Goal: Task Accomplishment & Management: Manage account settings

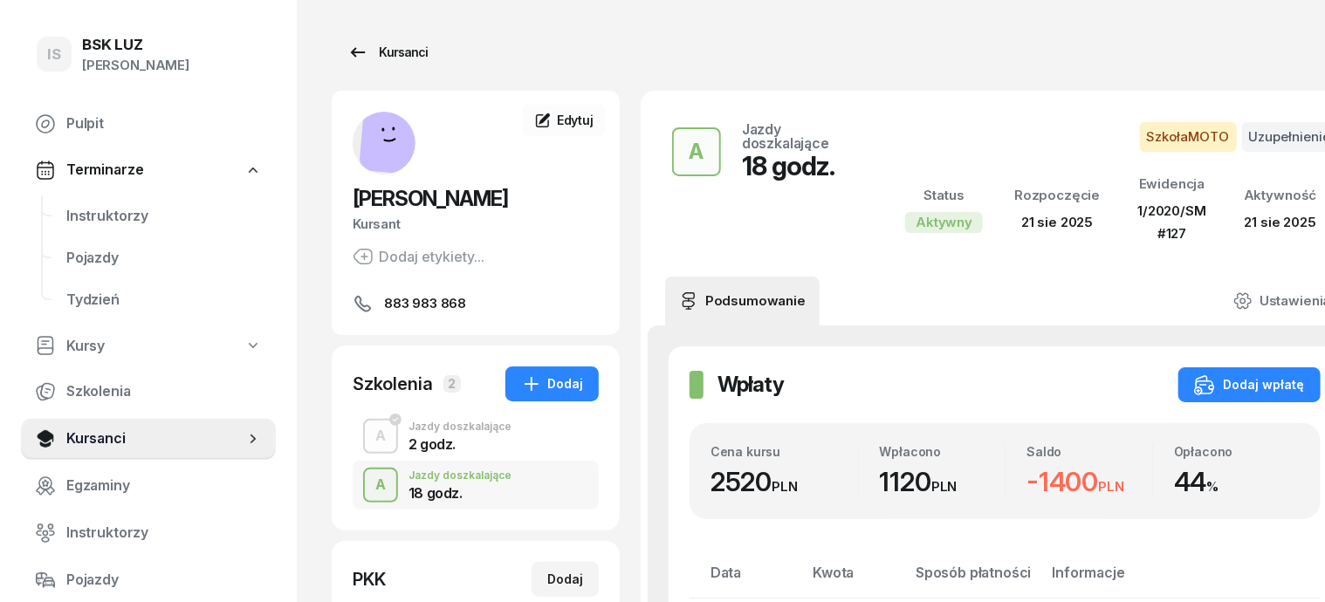
click at [370, 57] on div "Kursanci" at bounding box center [387, 52] width 80 height 21
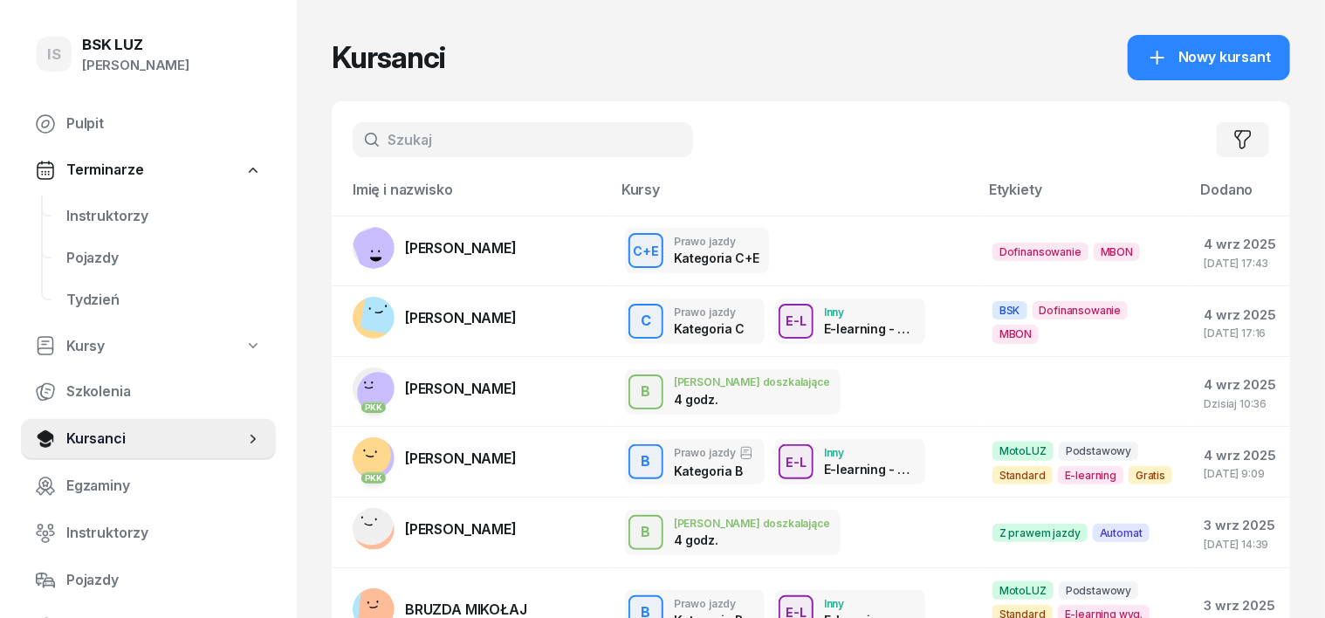
click at [428, 129] on input "text" at bounding box center [523, 139] width 340 height 35
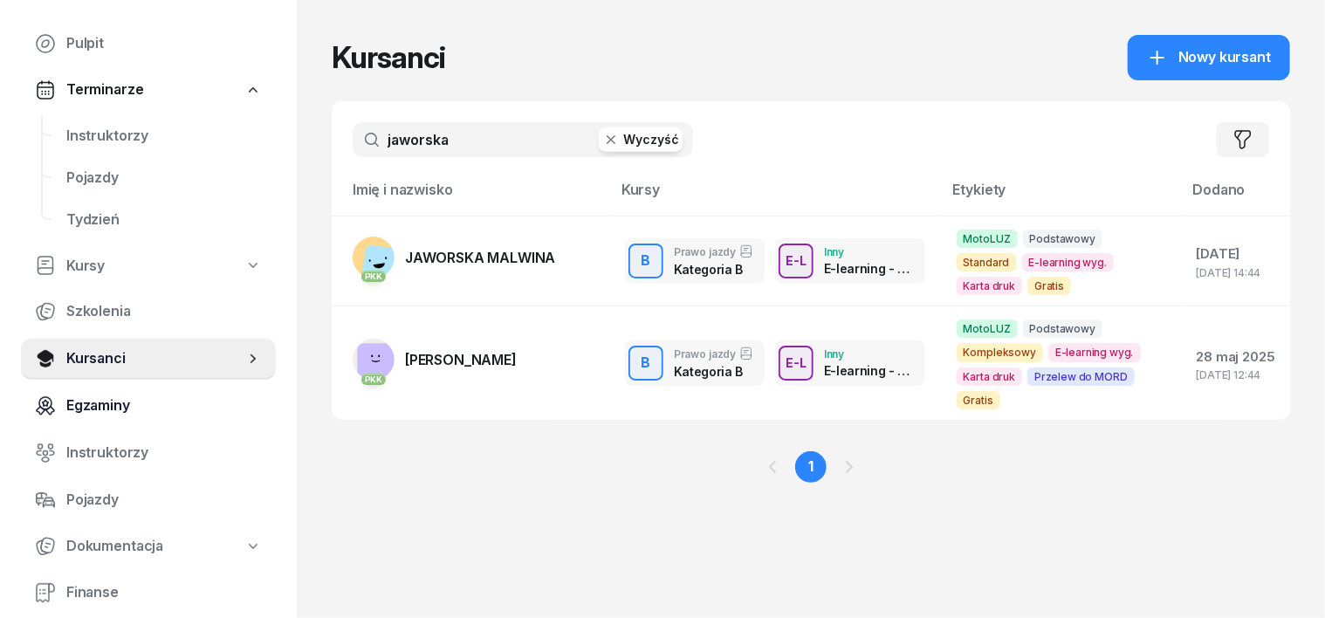
scroll to position [108, 0]
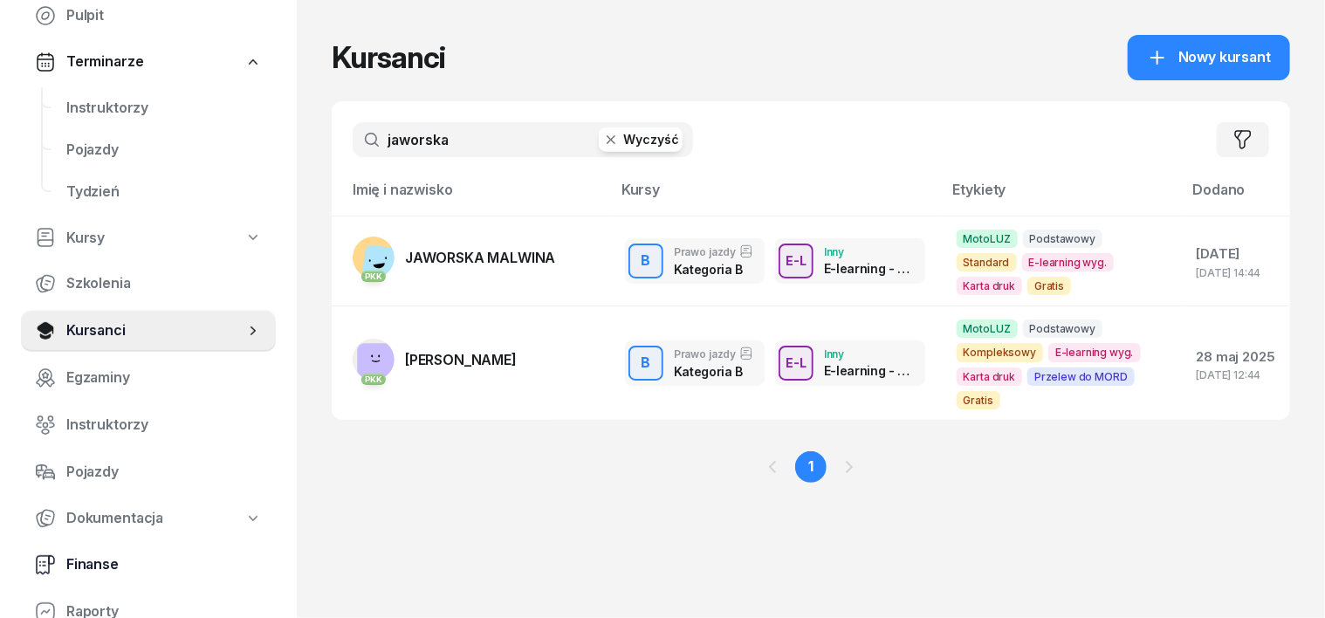
type input "jaworska"
click at [104, 562] on span "Finanse" at bounding box center [163, 564] width 195 height 23
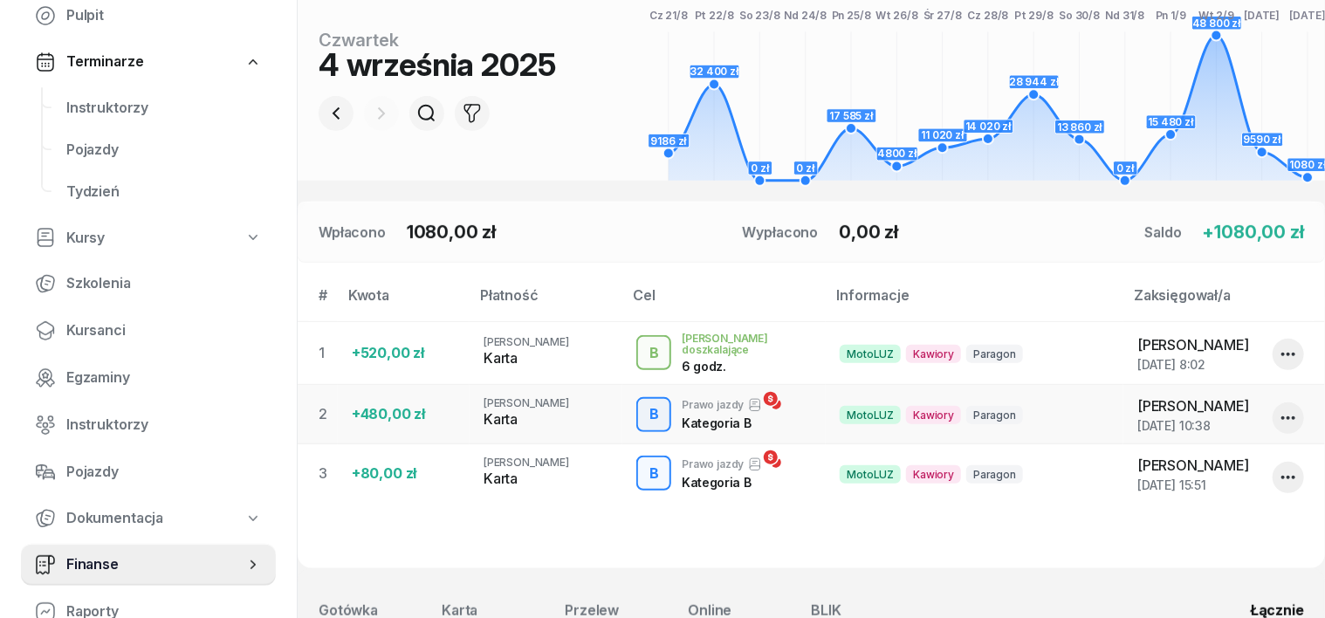
scroll to position [327, 0]
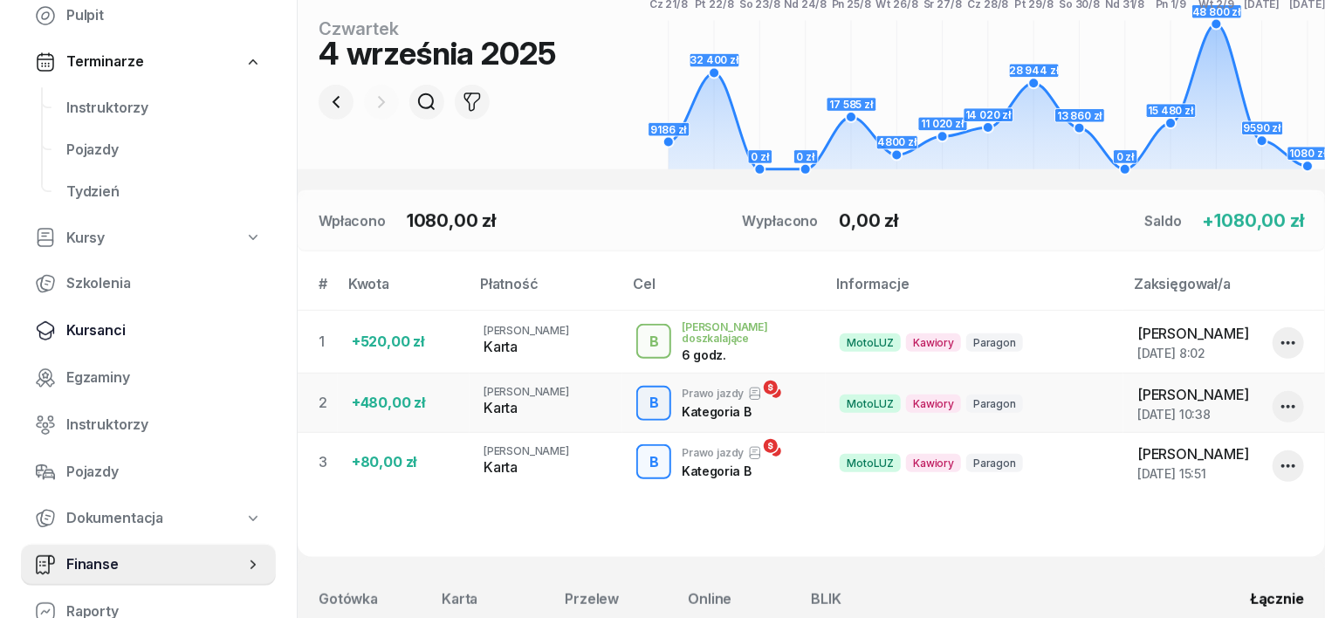
click at [113, 328] on span "Kursanci" at bounding box center [163, 330] width 195 height 23
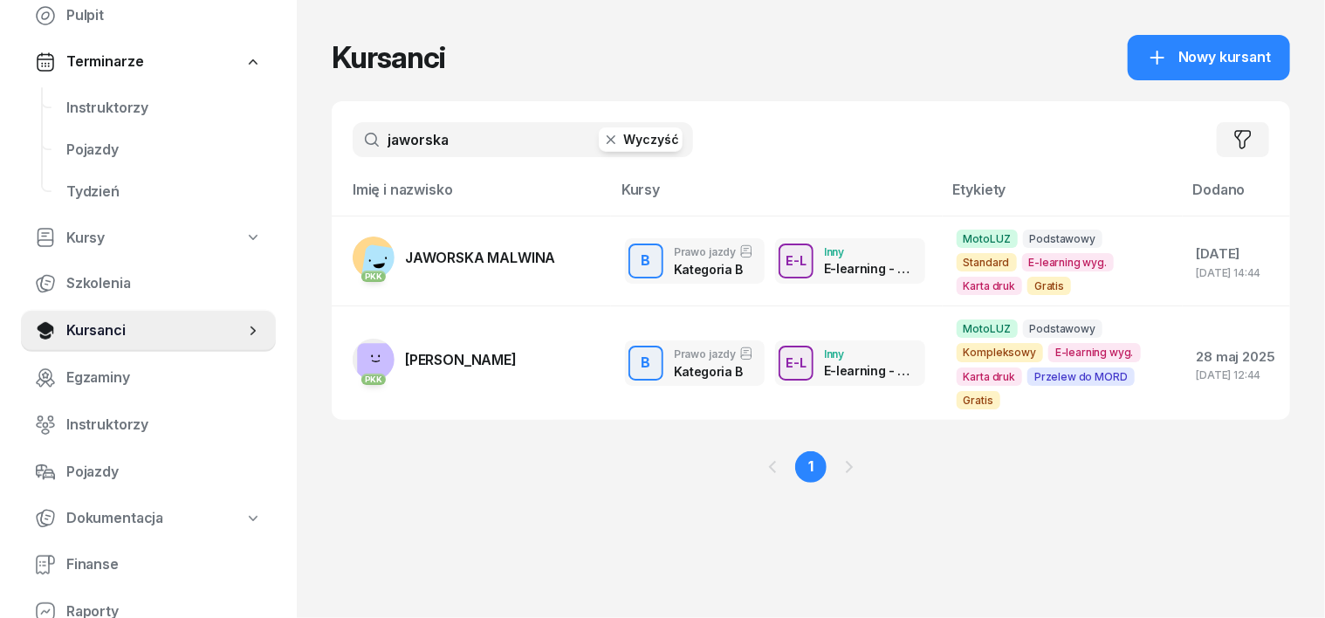
click at [602, 144] on icon "button" at bounding box center [610, 139] width 17 height 17
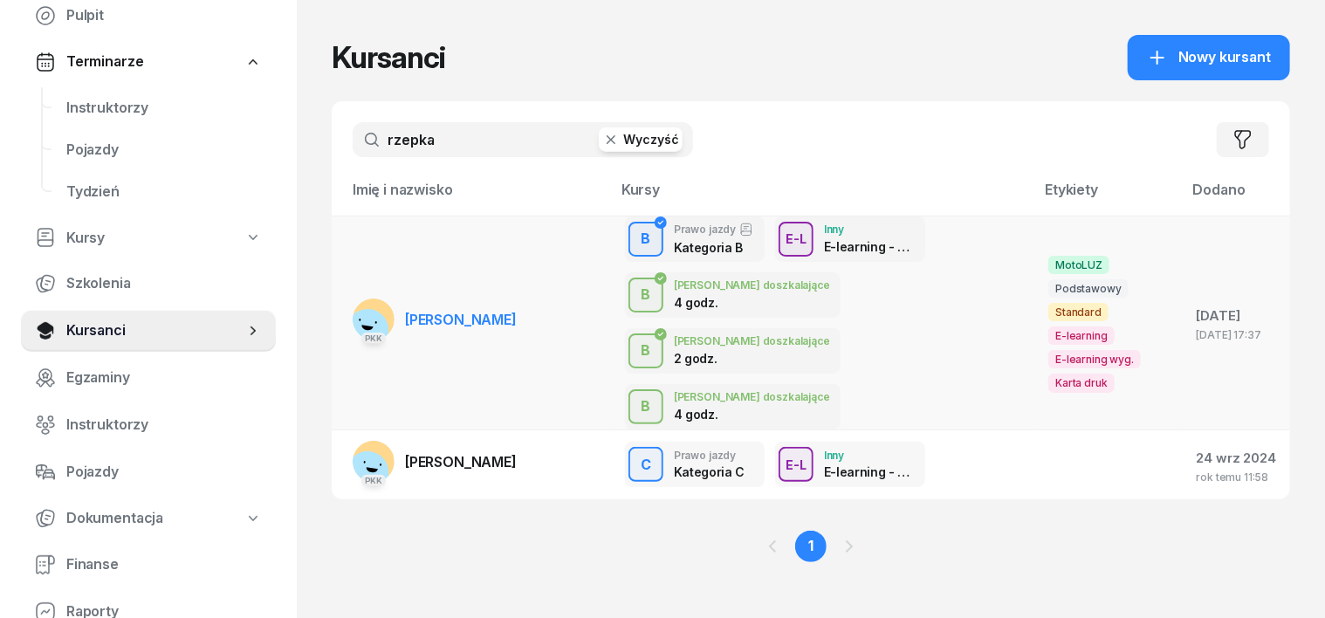
type input "rzepka"
click at [340, 303] on rect at bounding box center [367, 330] width 54 height 54
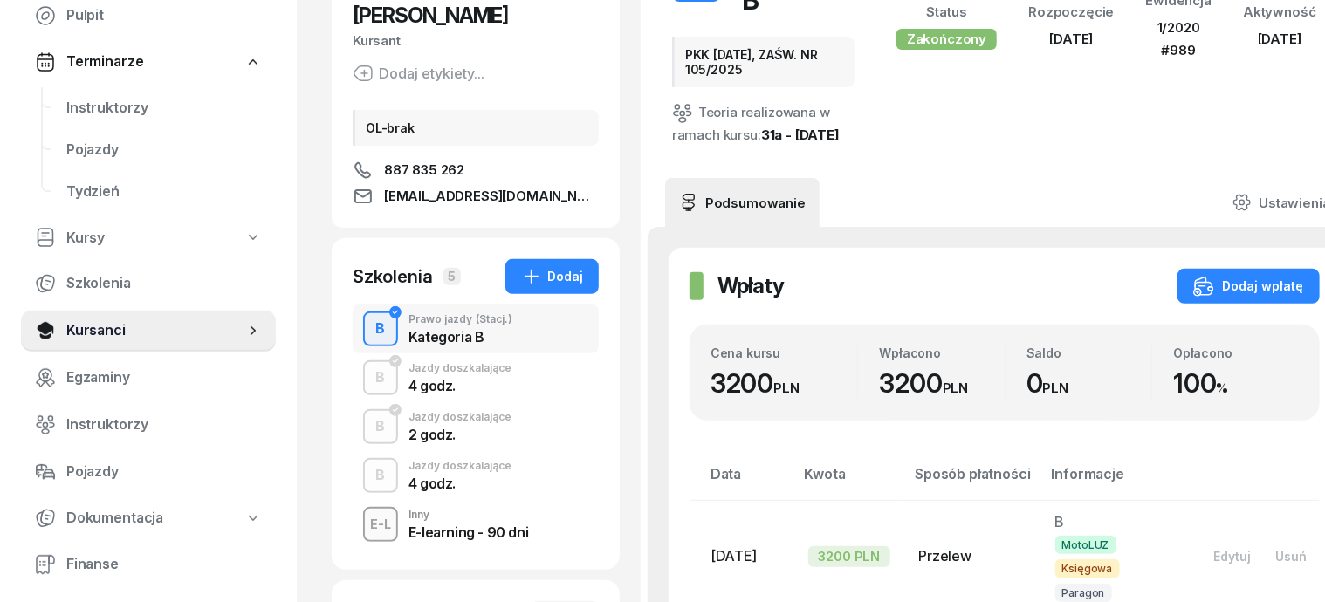
scroll to position [218, 0]
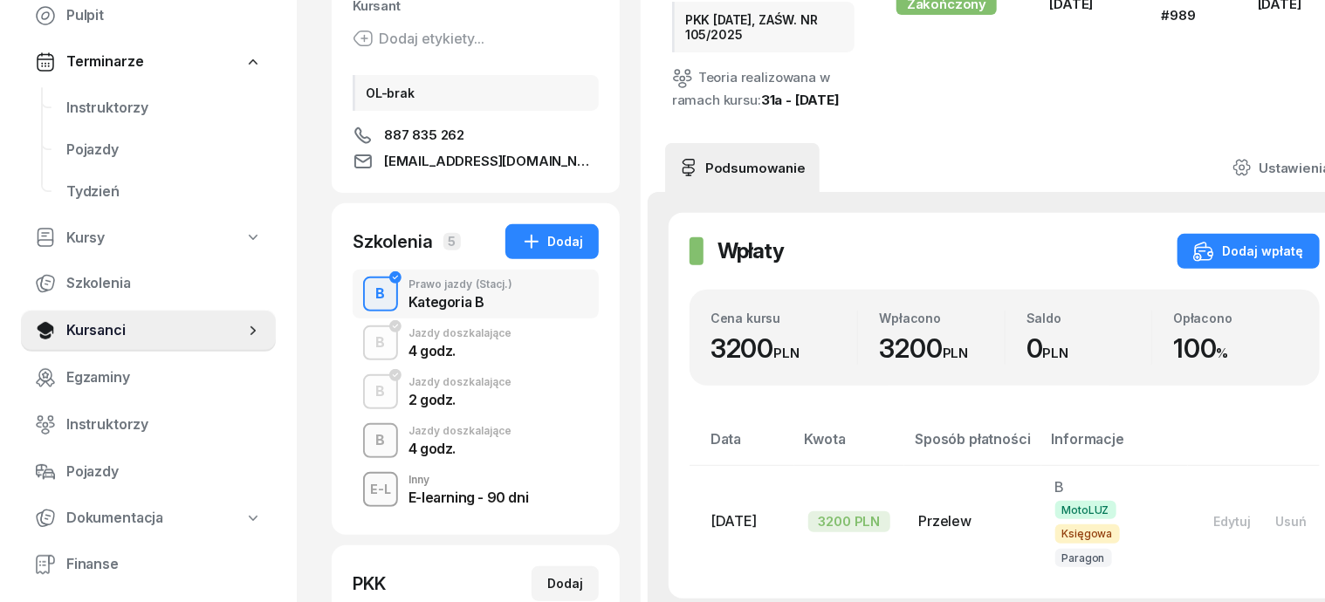
click at [369, 448] on div "B" at bounding box center [381, 441] width 24 height 30
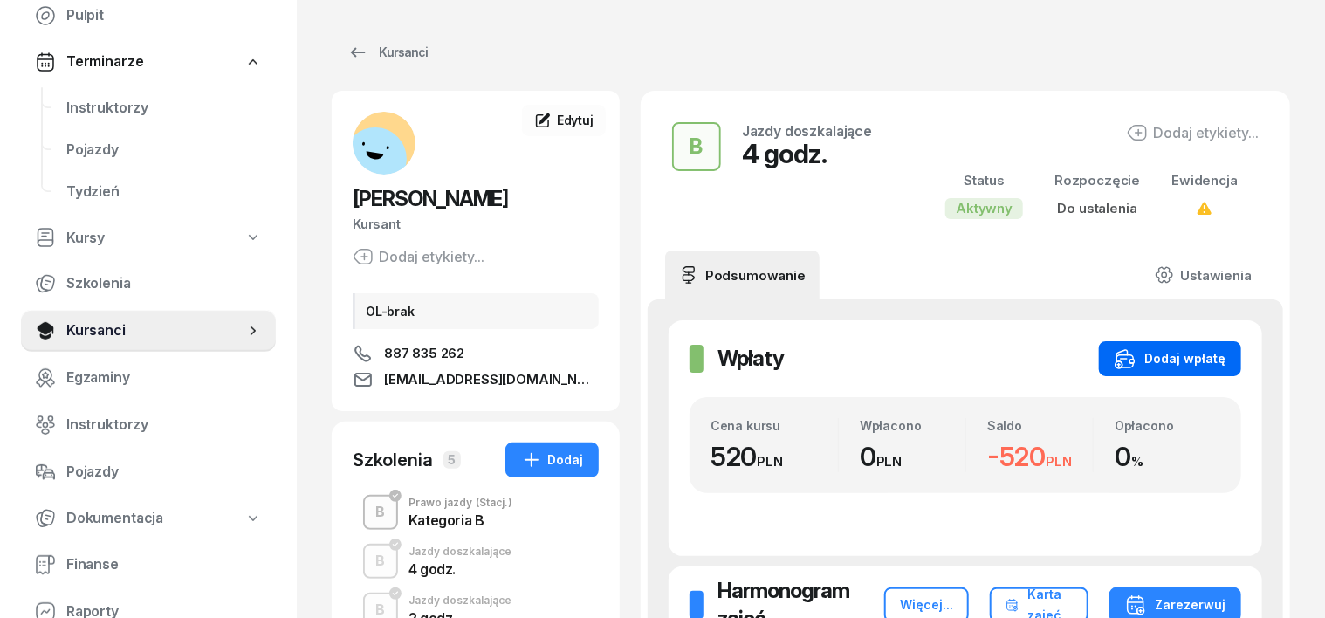
click at [1207, 355] on div "Dodaj wpłatę" at bounding box center [1169, 358] width 111 height 21
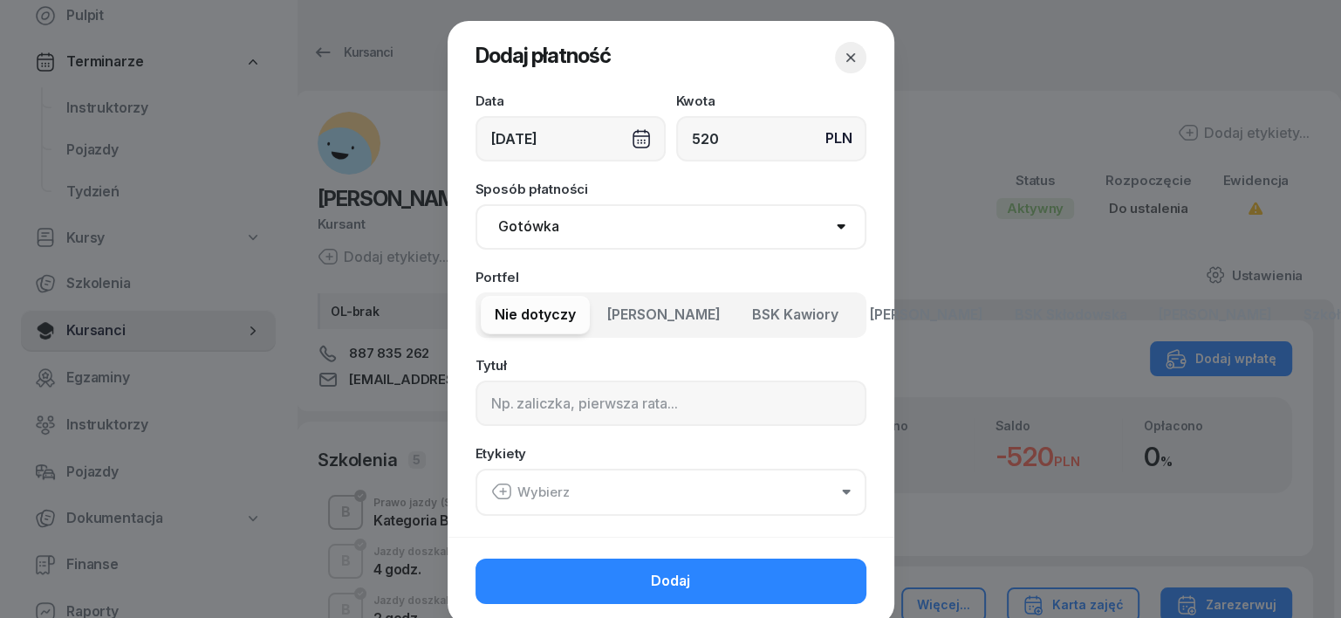
type input "520"
click at [520, 224] on select "Gotówka Karta Przelew Płatności online BLIK" at bounding box center [671, 226] width 391 height 45
select select "transfer"
click at [476, 204] on select "Gotówka Karta Przelew Płatności online BLIK" at bounding box center [671, 226] width 391 height 45
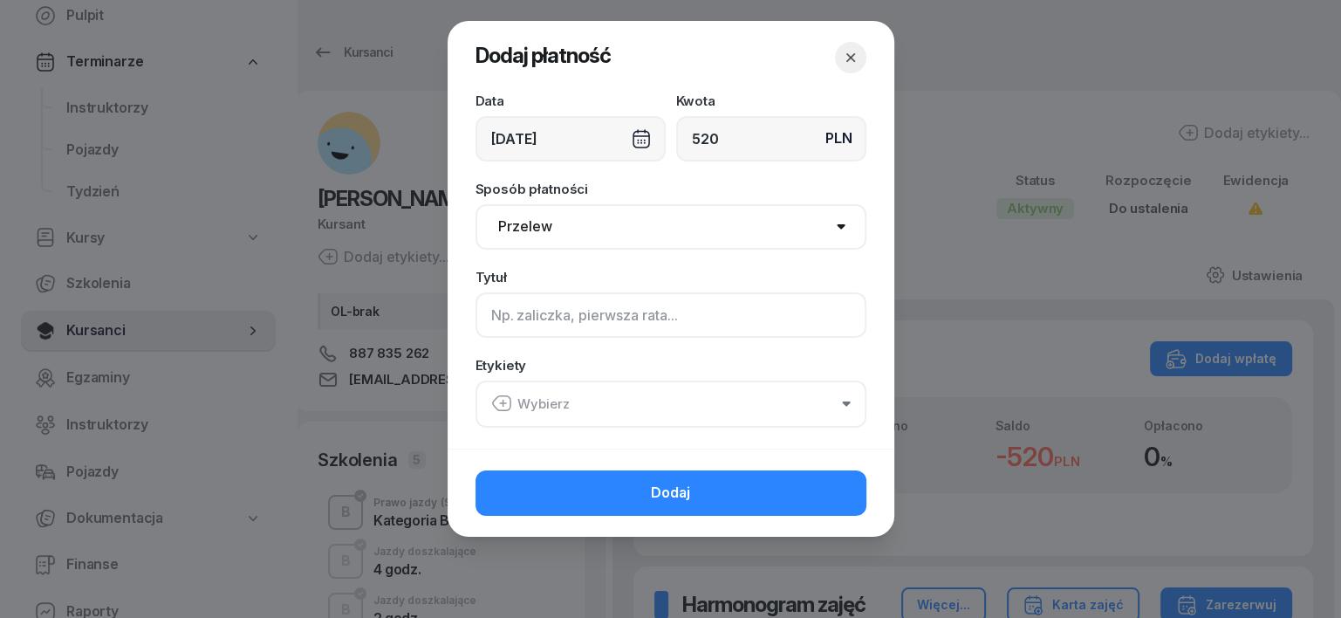
click at [496, 320] on input at bounding box center [671, 314] width 391 height 45
type input "b"
type input "B"
click at [509, 405] on icon "button" at bounding box center [501, 403] width 21 height 21
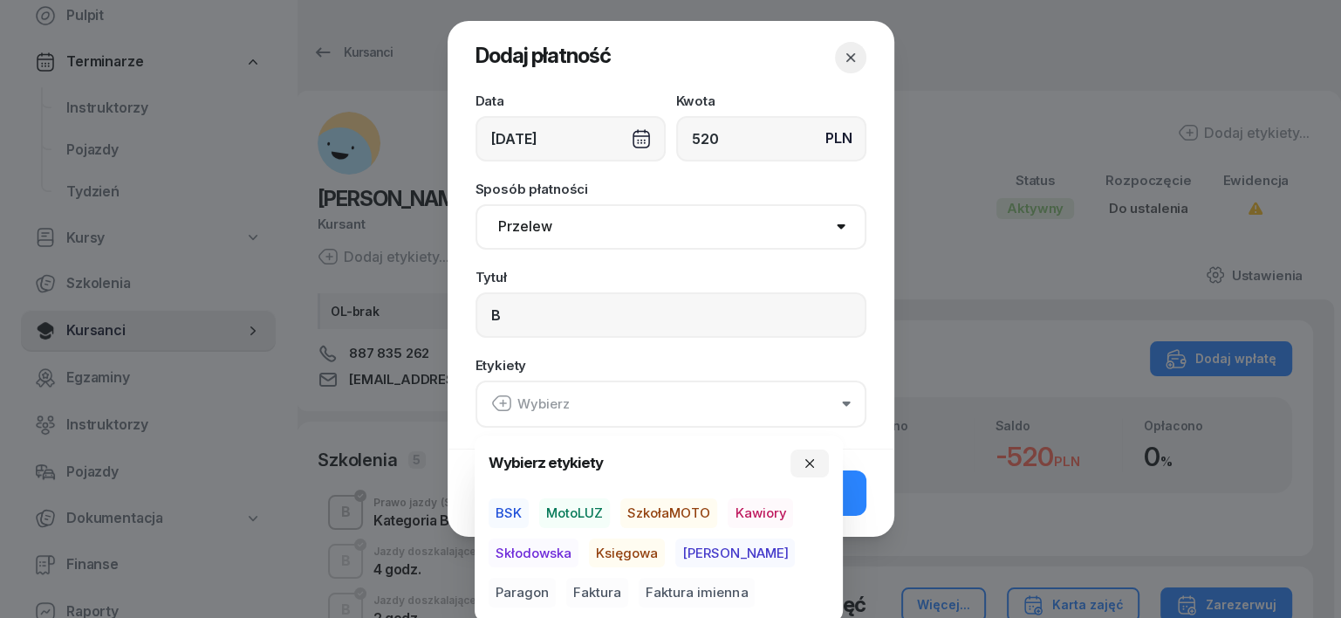
drag, startPoint x: 583, startPoint y: 503, endPoint x: 599, endPoint y: 548, distance: 48.0
click at [585, 517] on span "MotoLUZ" at bounding box center [574, 513] width 71 height 30
click at [631, 544] on span "Księgowa" at bounding box center [627, 552] width 76 height 30
click at [556, 578] on span "Paragon" at bounding box center [522, 593] width 67 height 30
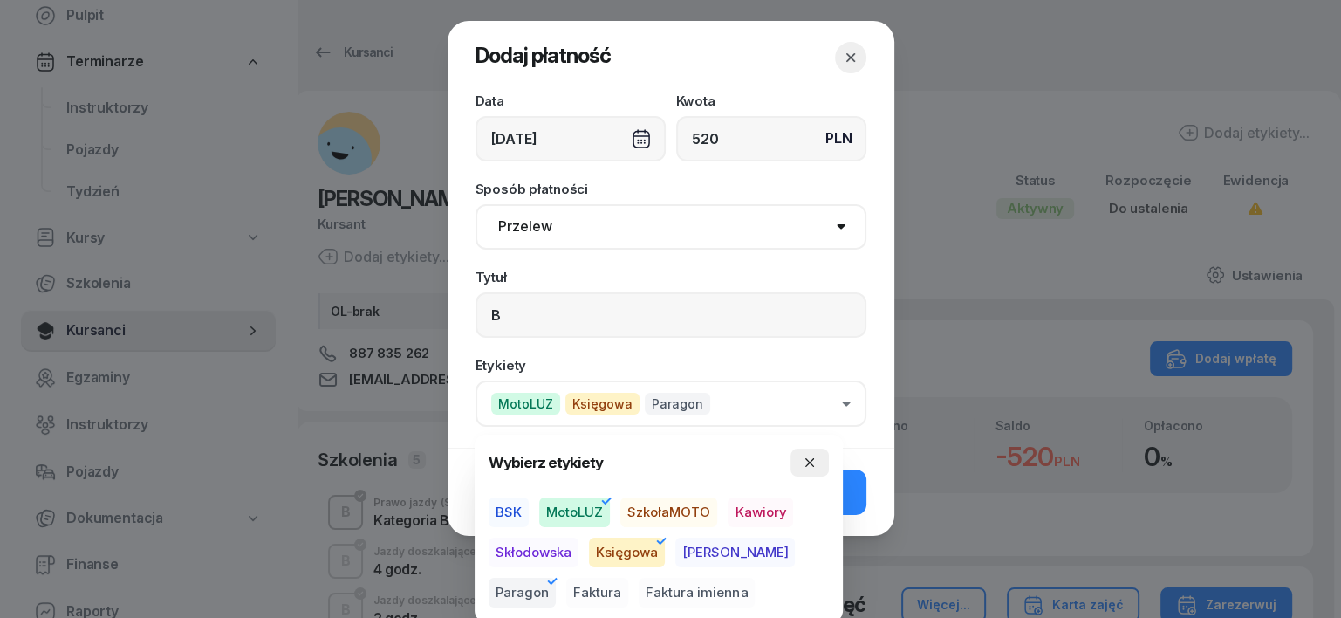
click at [818, 462] on button "button" at bounding box center [810, 462] width 38 height 28
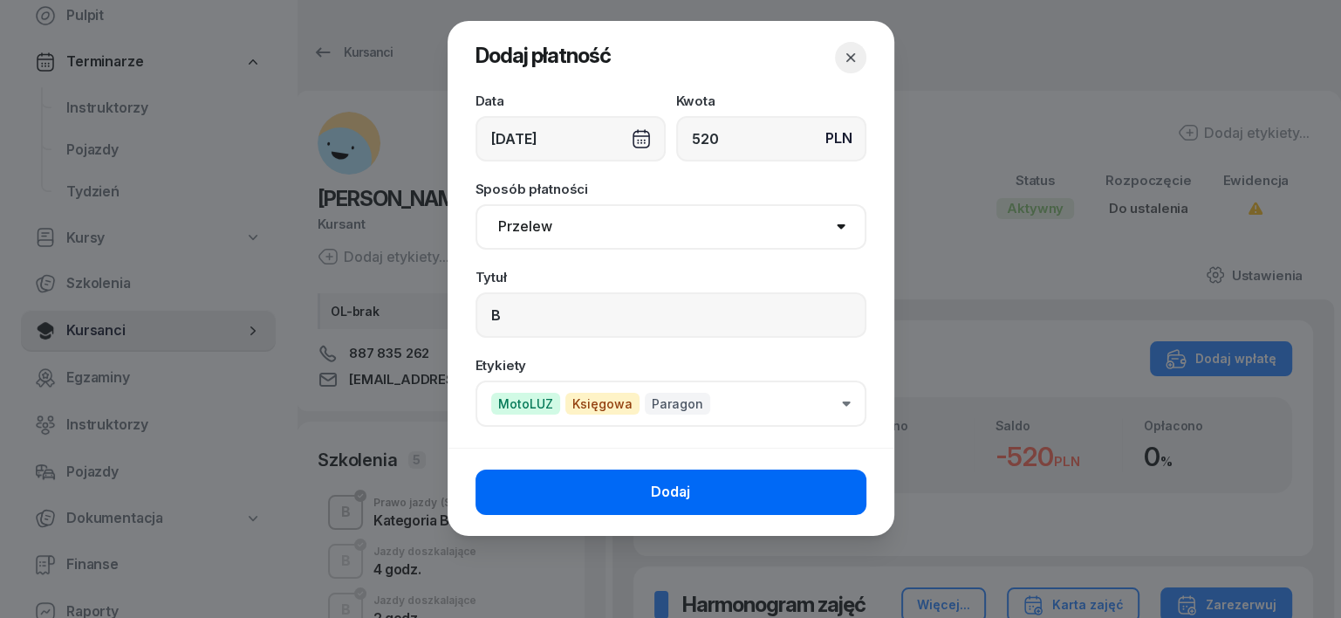
click at [815, 471] on button "Dodaj" at bounding box center [671, 491] width 391 height 45
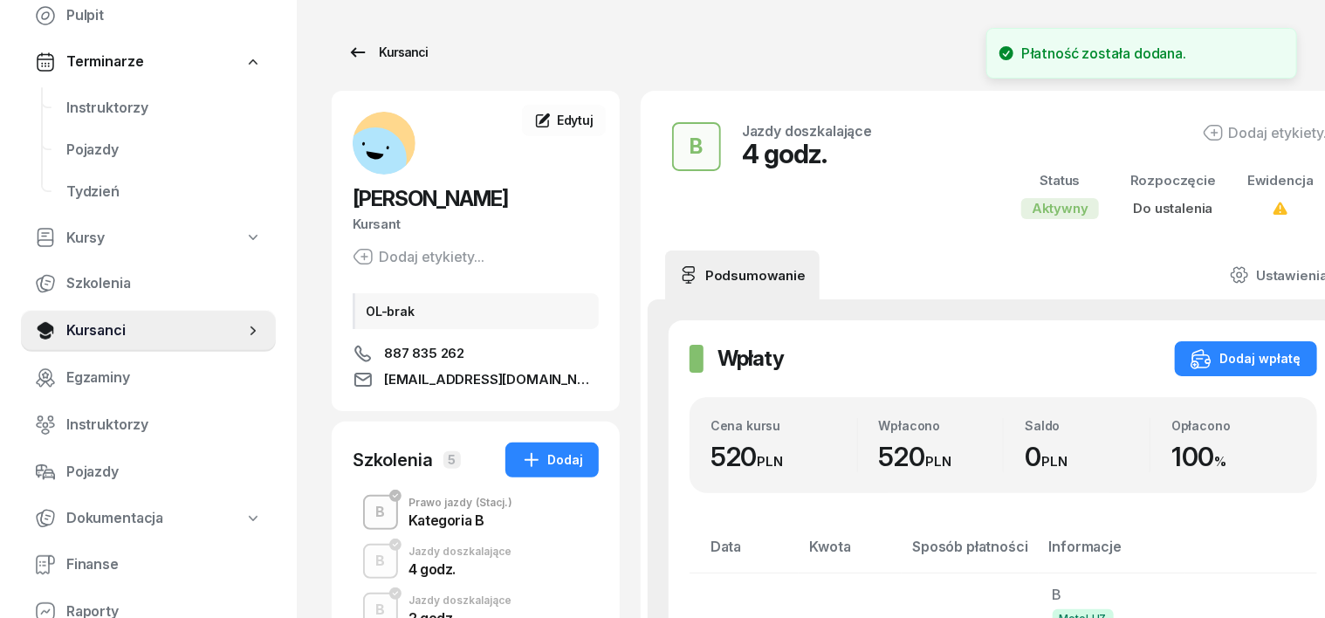
click at [366, 52] on div "Kursanci" at bounding box center [387, 52] width 80 height 21
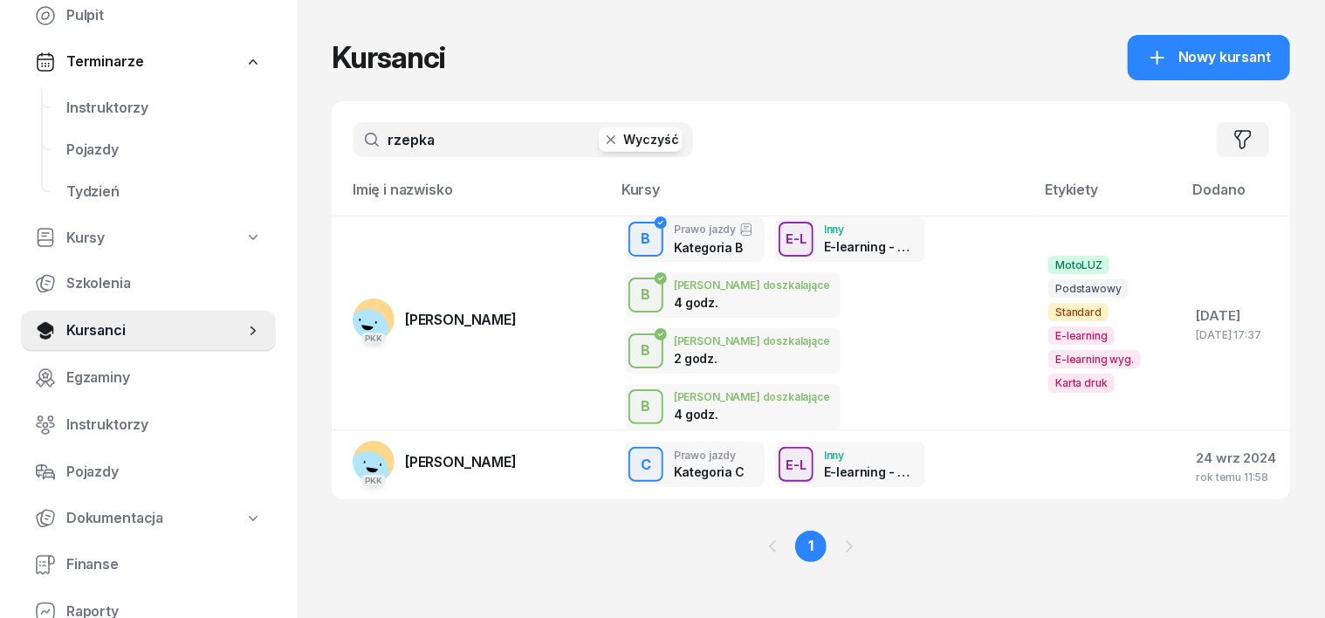
click at [602, 138] on icon "button" at bounding box center [610, 139] width 17 height 17
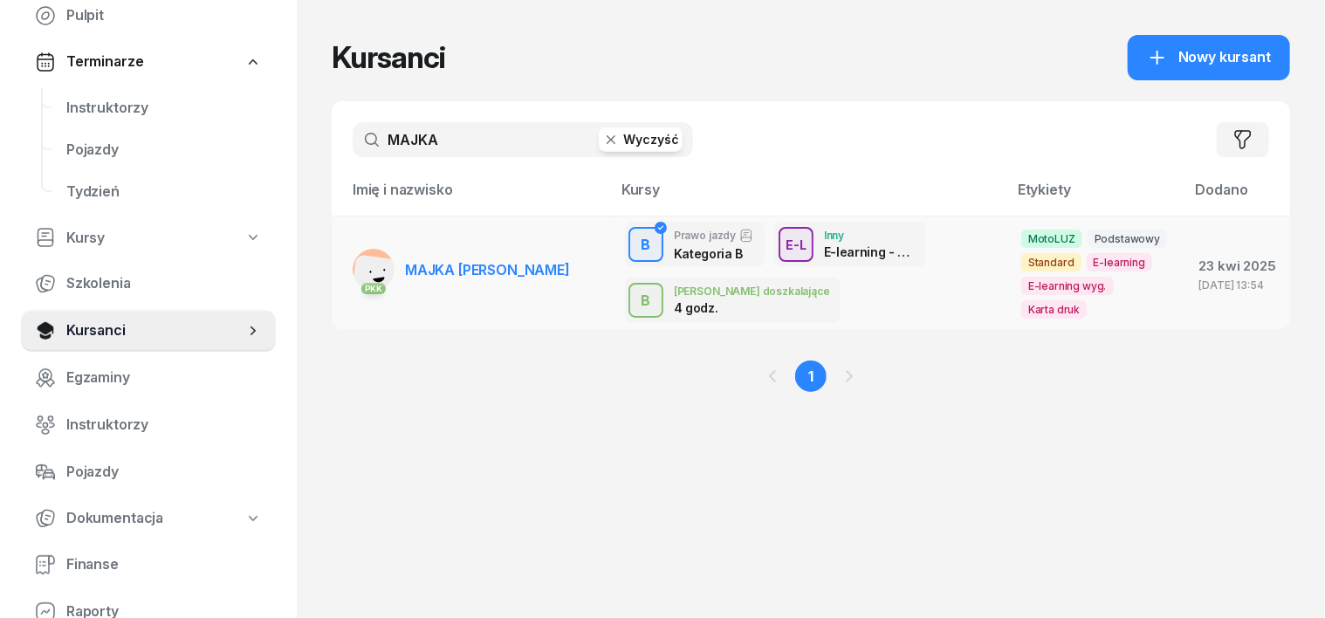
type input "MAJKA"
click at [350, 263] on rect at bounding box center [378, 282] width 57 height 57
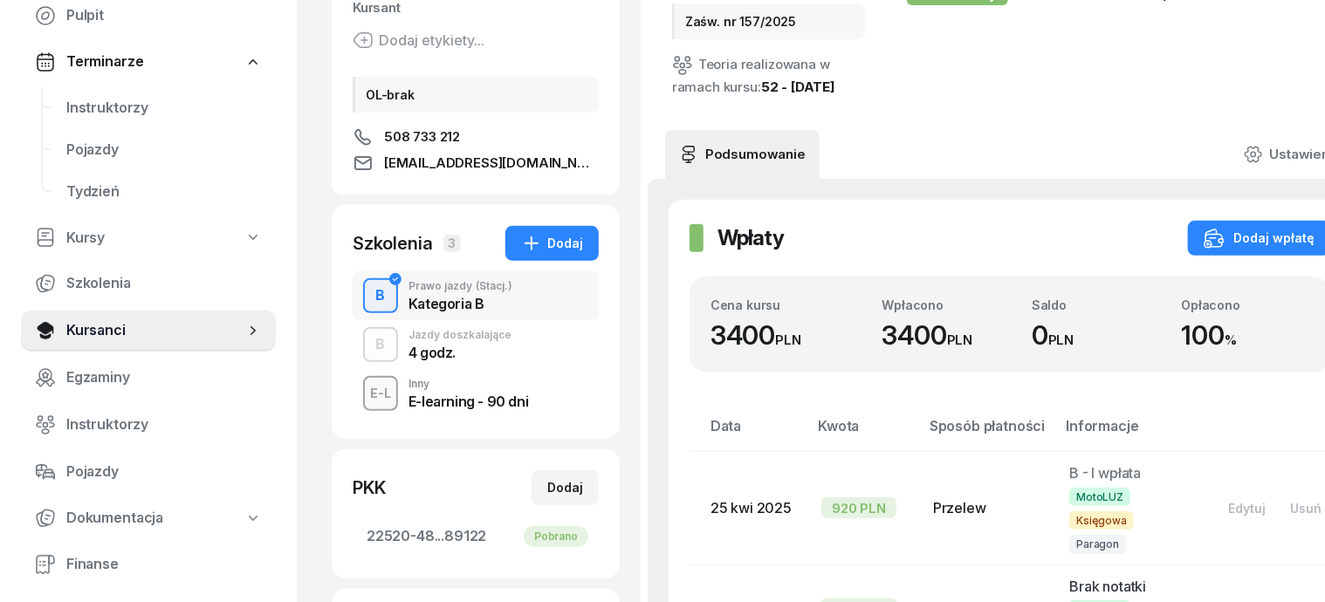
scroll to position [218, 0]
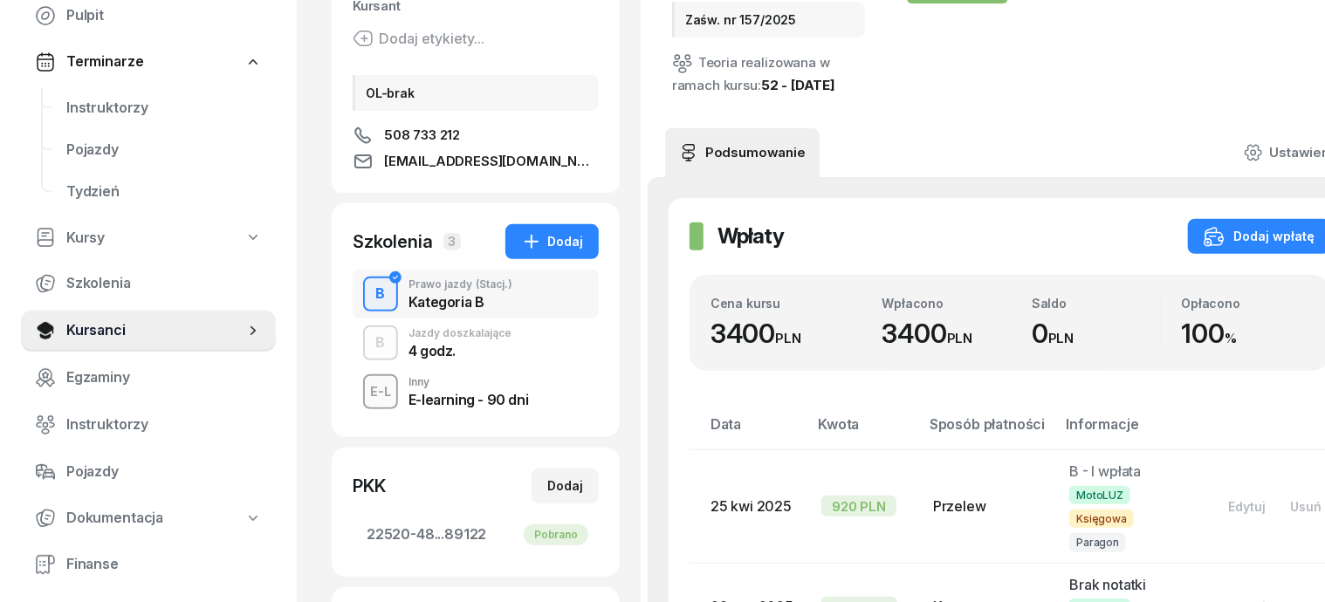
click at [369, 348] on div "B" at bounding box center [381, 343] width 24 height 30
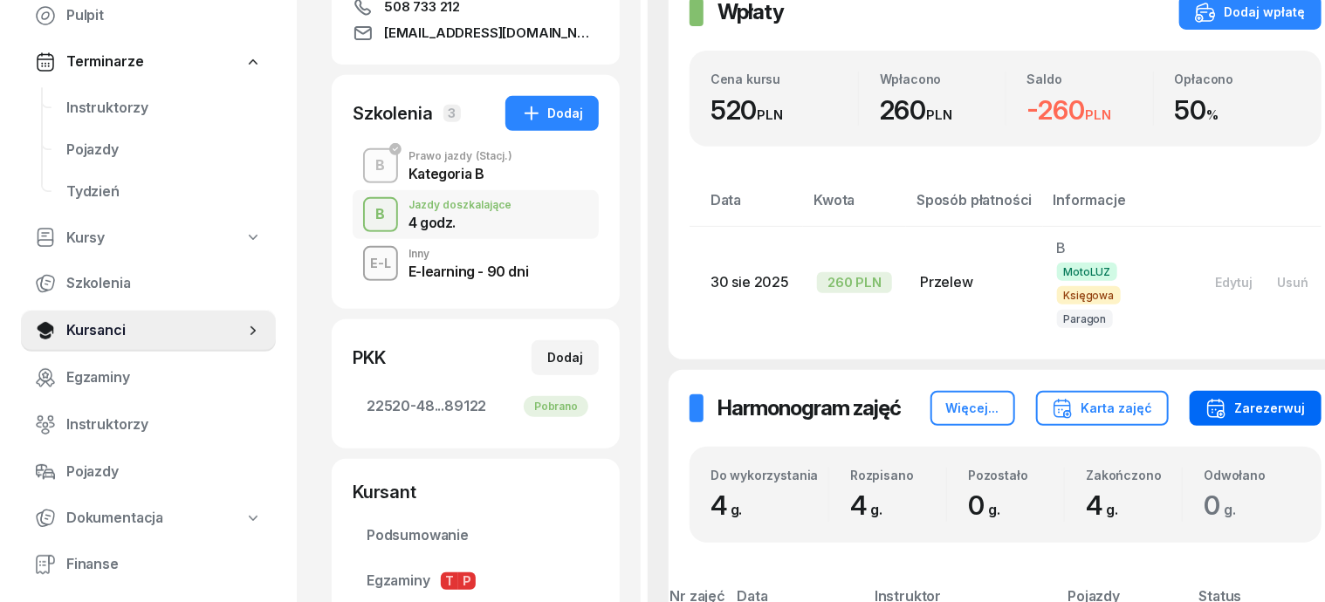
scroll to position [327, 0]
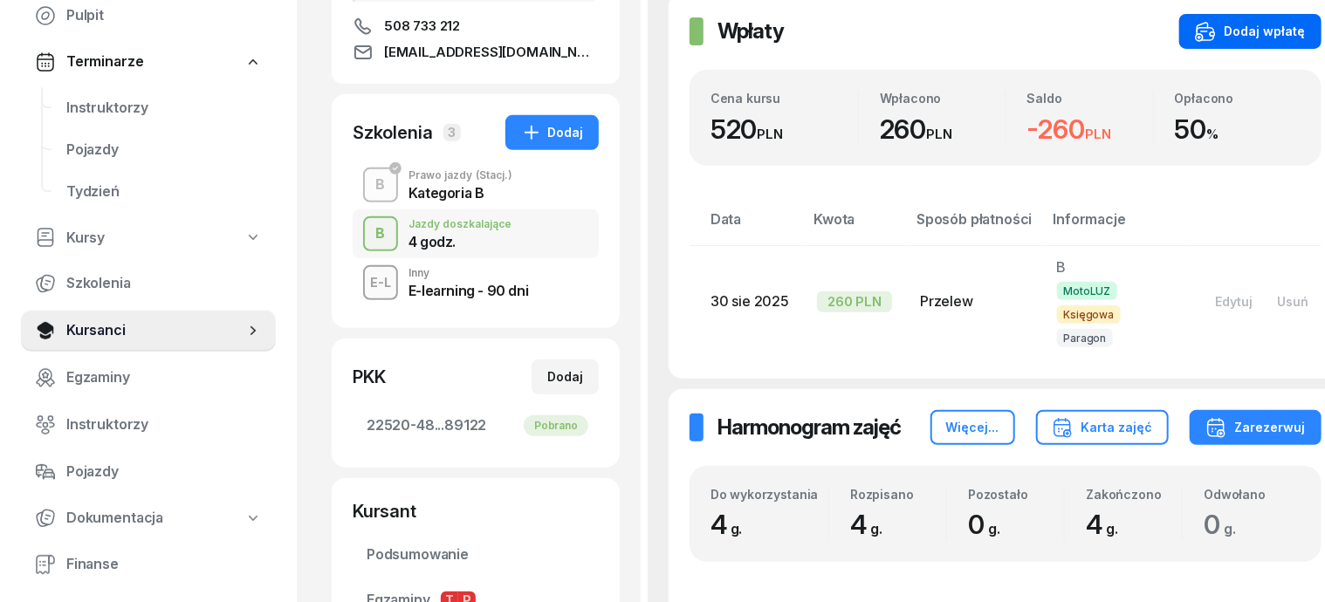
click at [1235, 26] on div "Dodaj wpłatę" at bounding box center [1250, 31] width 111 height 21
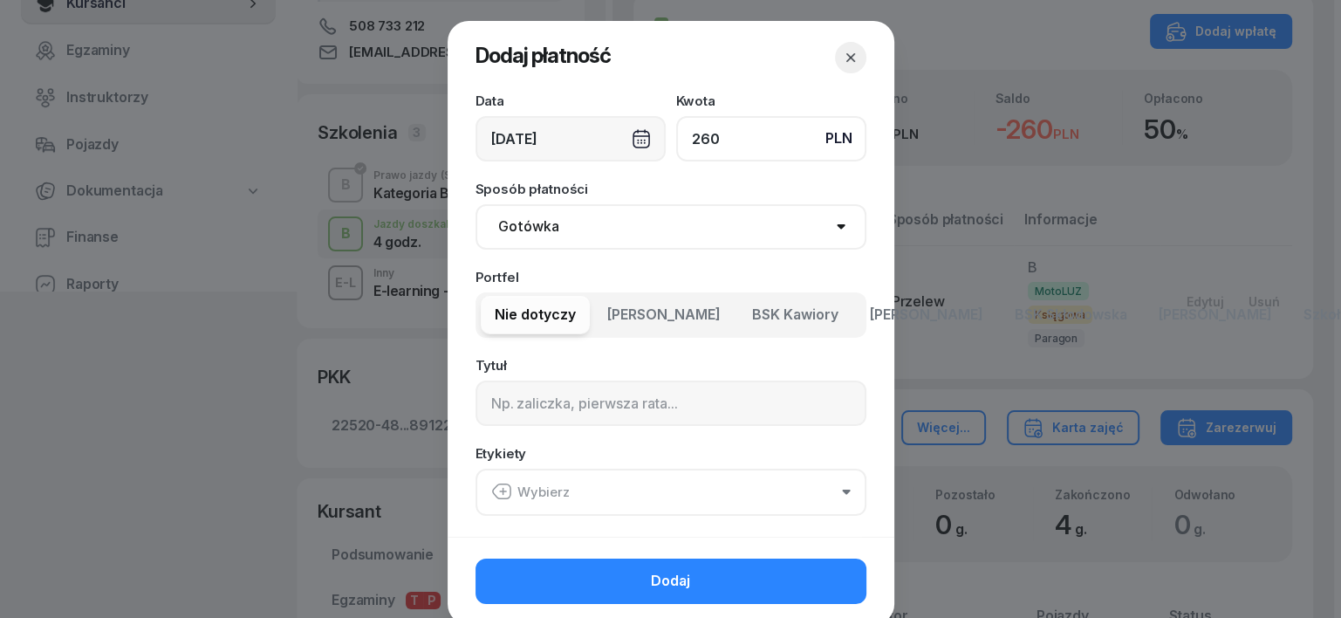
type input "260"
click at [543, 229] on select "Gotówka Karta Przelew Płatności online BLIK" at bounding box center [671, 226] width 391 height 45
select select "transfer"
click at [476, 204] on select "Gotówka Karta Przelew Płatności online BLIK" at bounding box center [671, 226] width 391 height 45
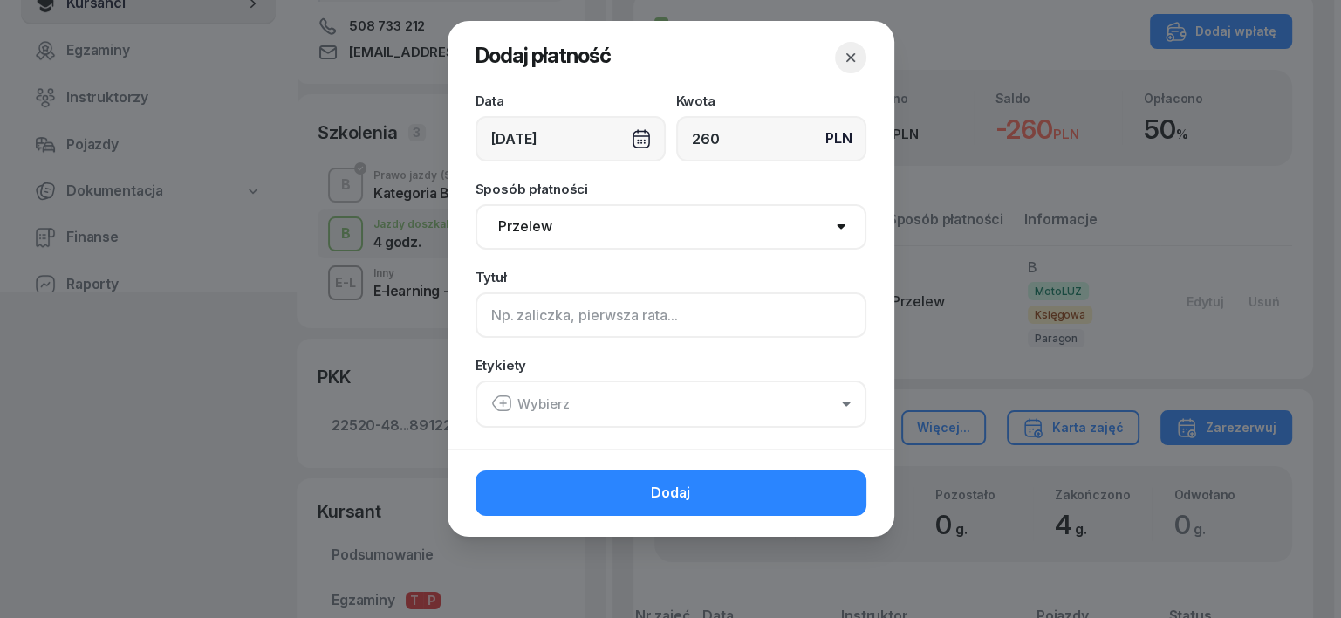
click at [486, 318] on input at bounding box center [671, 314] width 391 height 45
type input "B"
click at [506, 399] on icon "button" at bounding box center [501, 403] width 21 height 21
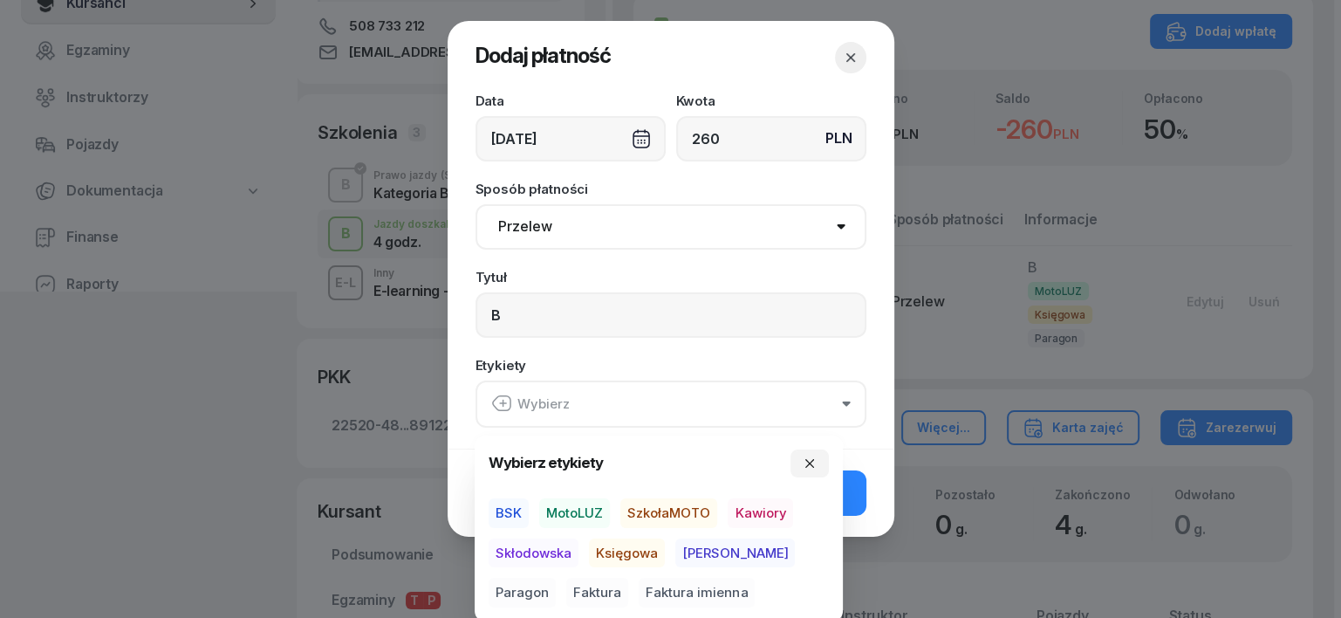
click at [585, 509] on span "MotoLUZ" at bounding box center [574, 513] width 71 height 30
click at [629, 555] on span "Księgowa" at bounding box center [627, 552] width 76 height 30
click at [556, 578] on span "Paragon" at bounding box center [522, 593] width 67 height 30
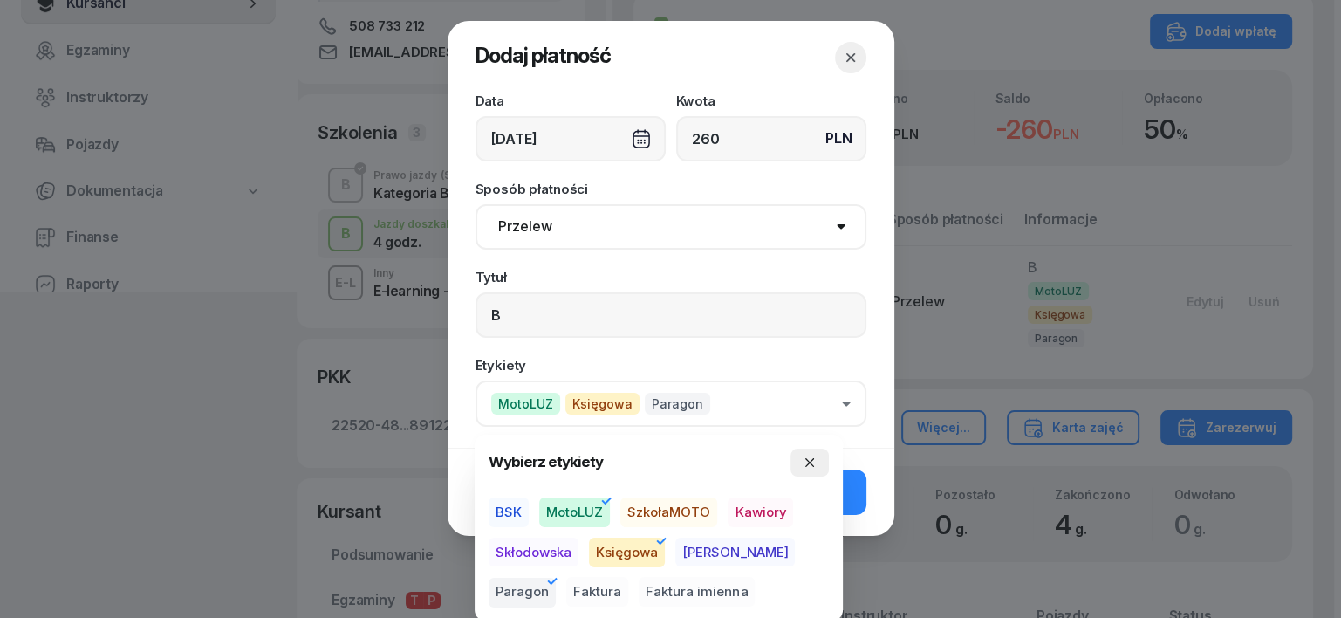
click at [814, 462] on icon "button" at bounding box center [810, 462] width 14 height 14
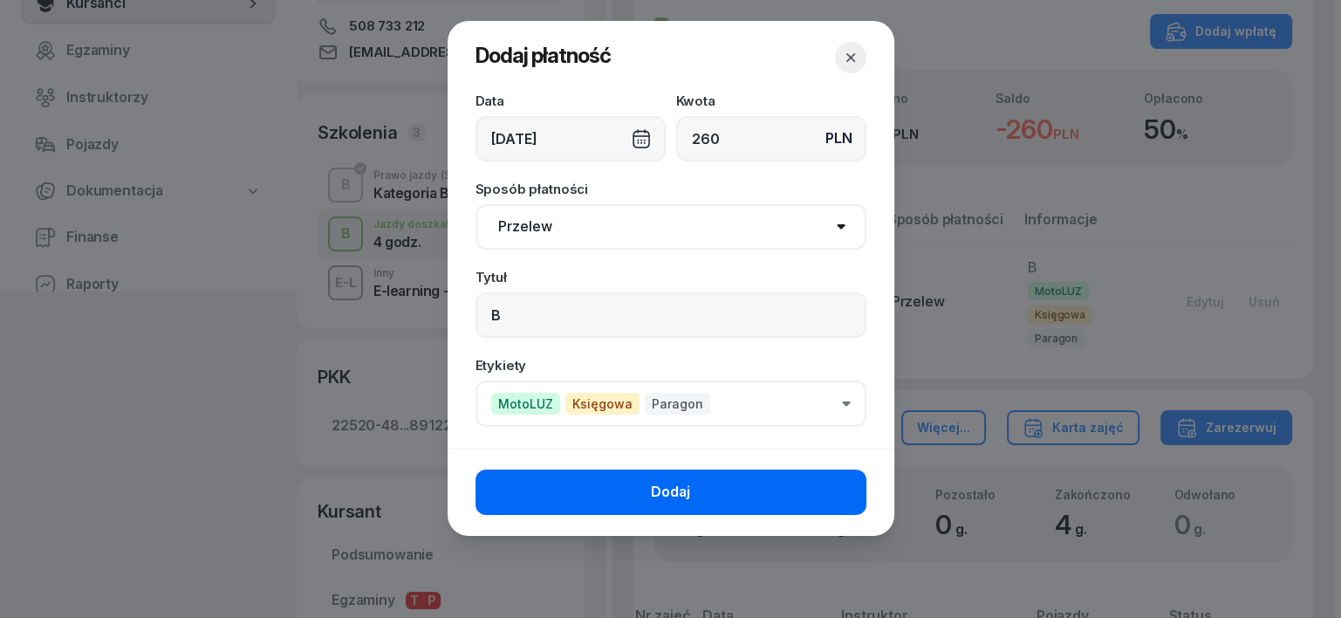
click at [837, 495] on button "Dodaj" at bounding box center [671, 491] width 391 height 45
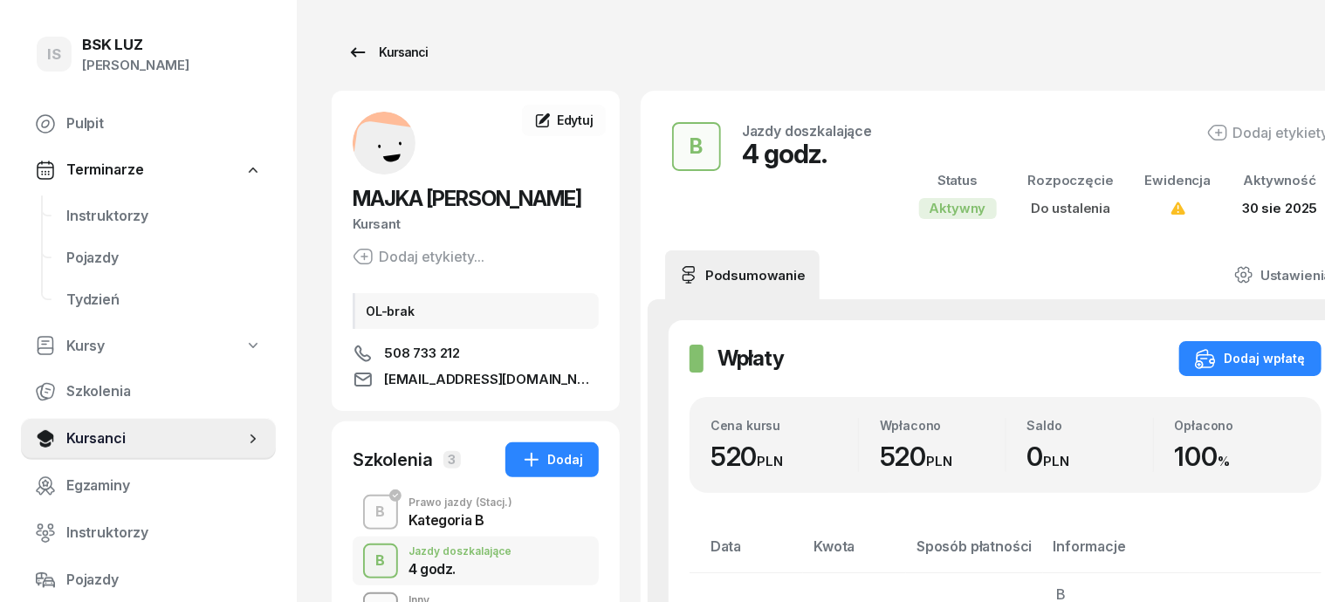
click at [373, 49] on div "Kursanci" at bounding box center [387, 52] width 80 height 21
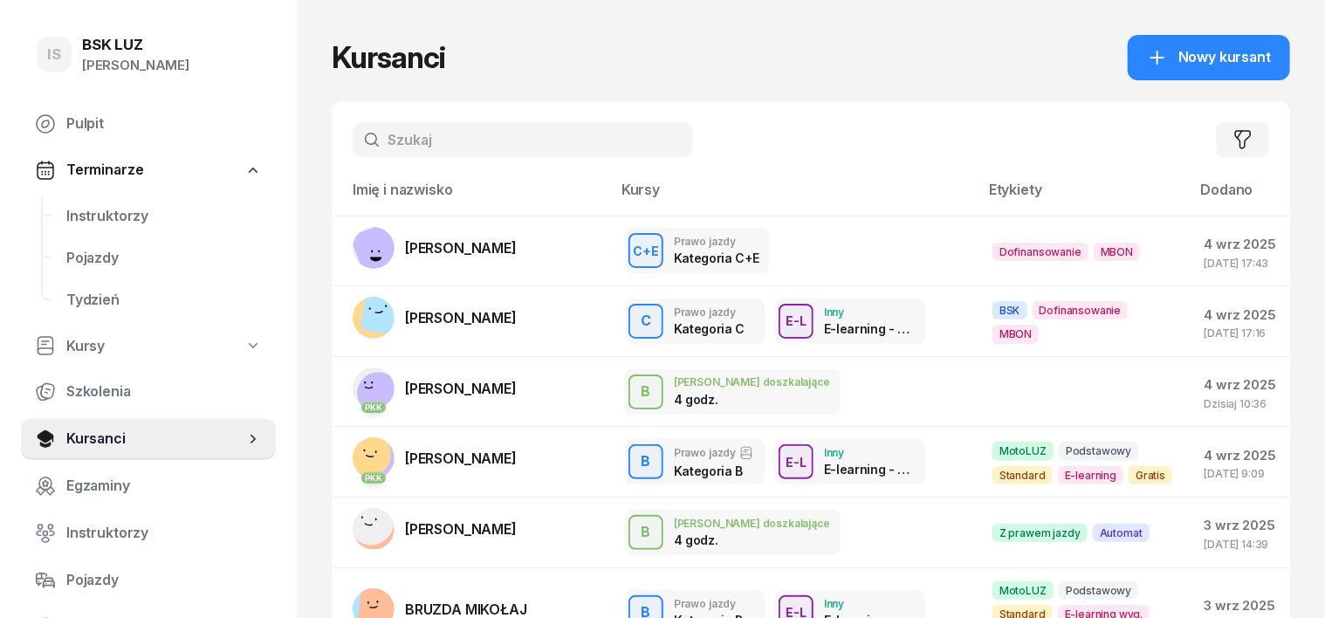
click at [366, 149] on input "text" at bounding box center [523, 139] width 340 height 35
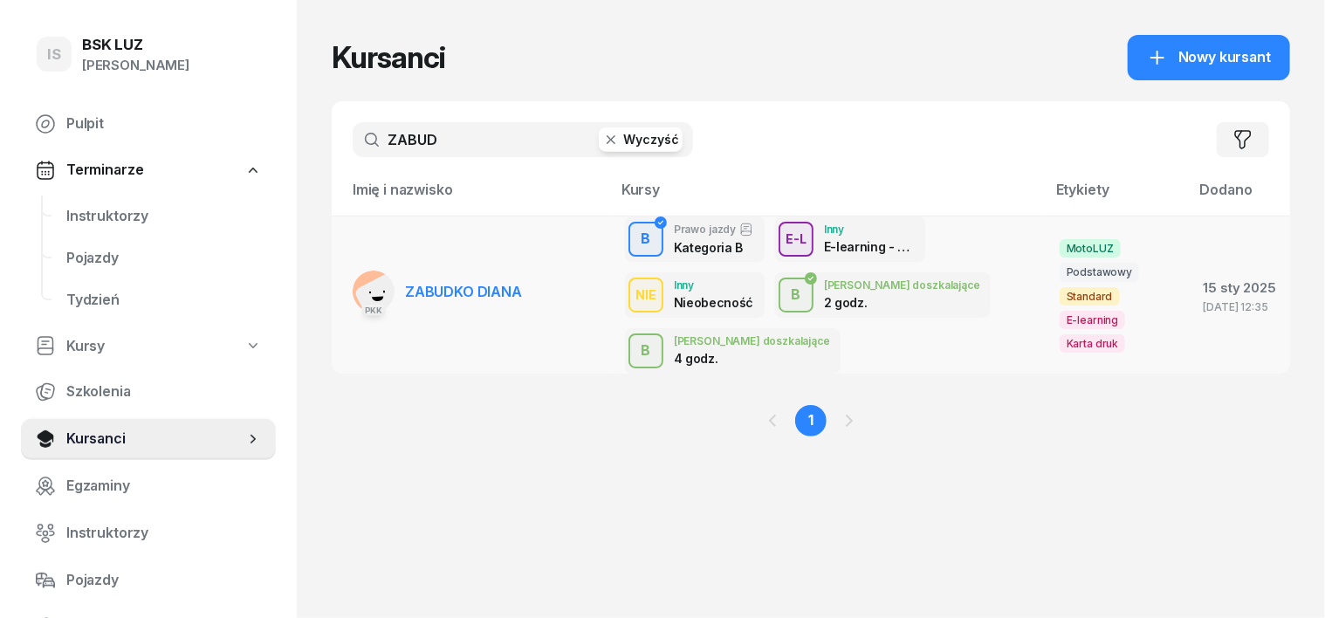
type input "ZABUD"
click at [353, 290] on rect at bounding box center [381, 299] width 57 height 57
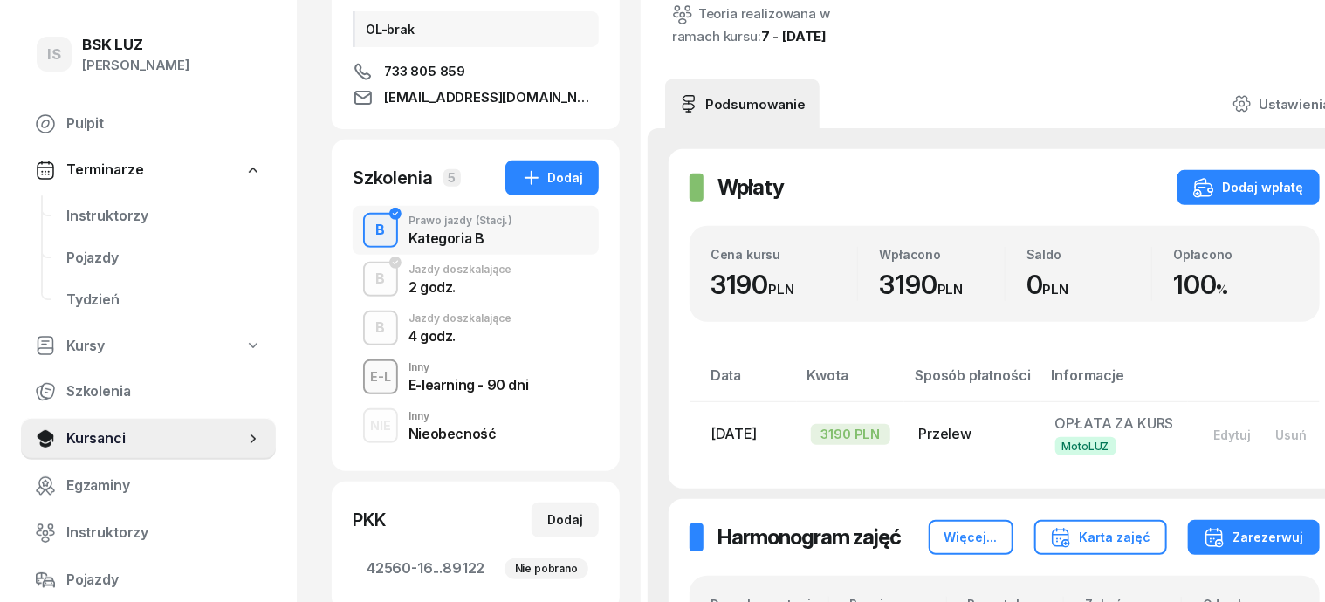
scroll to position [327, 0]
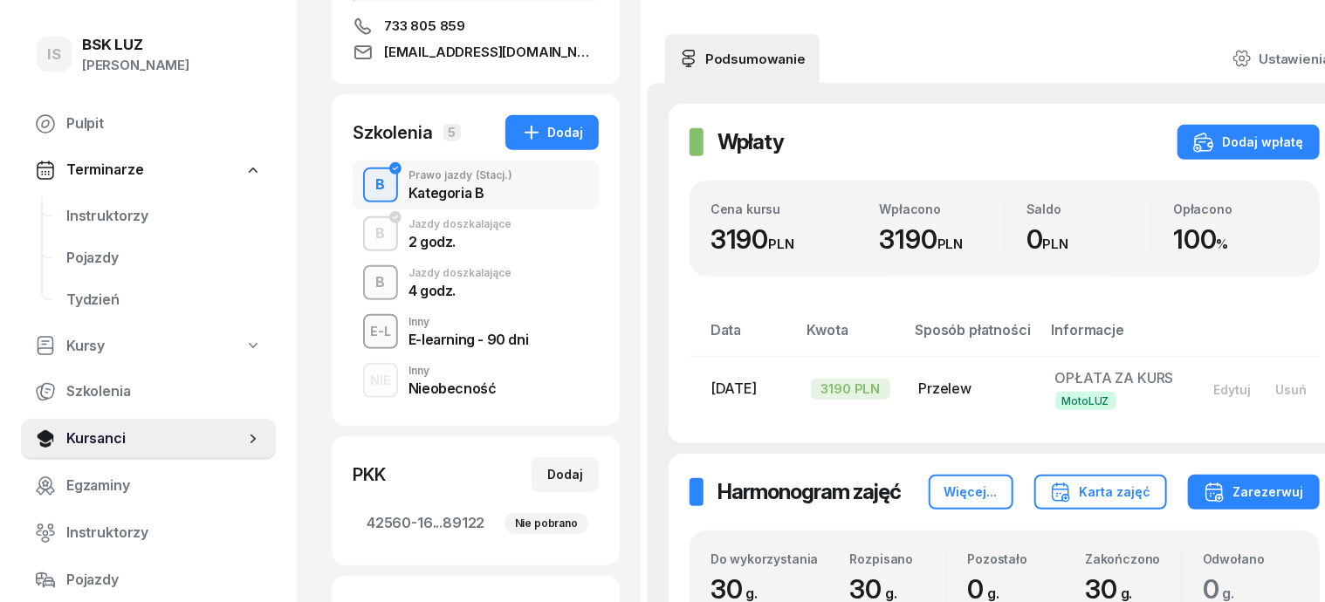
click at [369, 276] on div "B" at bounding box center [381, 283] width 24 height 30
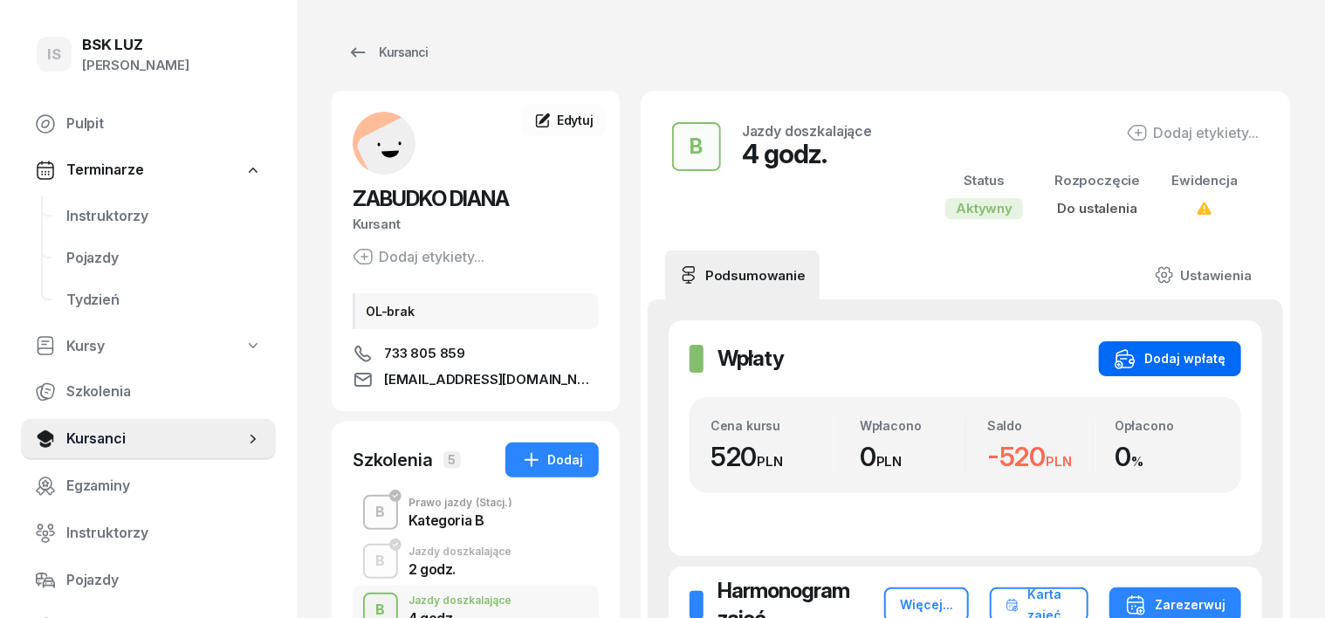
click at [1241, 353] on button "Dodaj wpłatę" at bounding box center [1170, 358] width 142 height 35
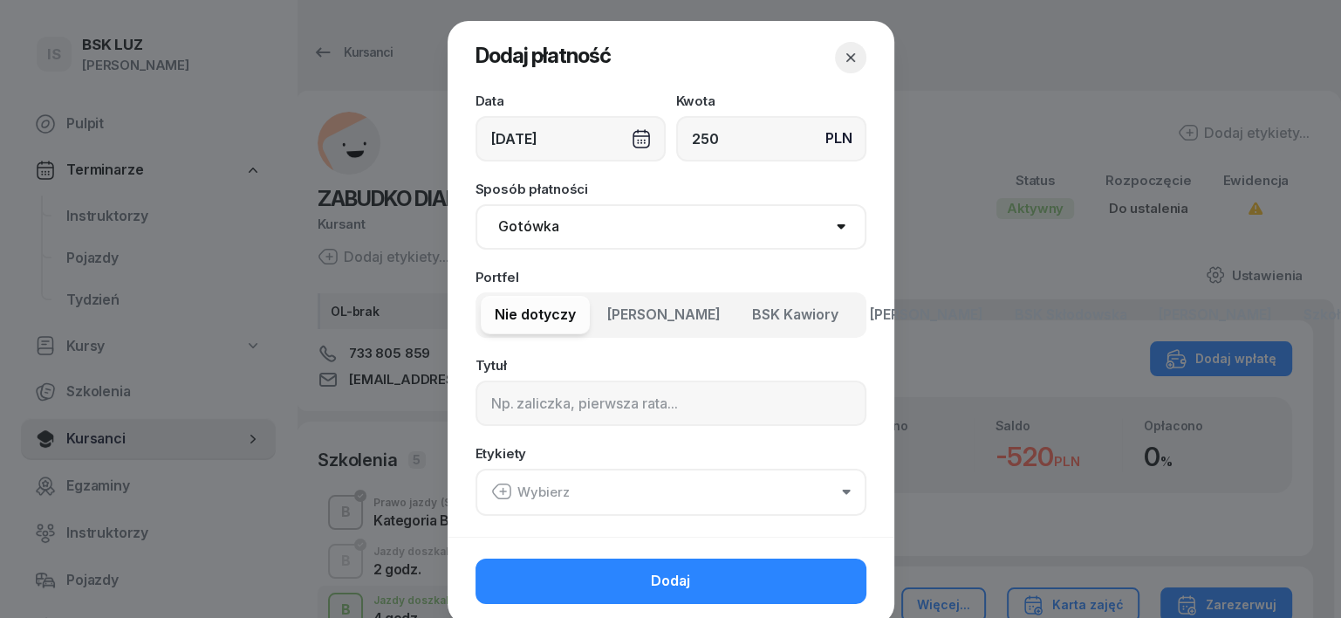
type input "250"
click at [514, 224] on select "Gotówka Karta Przelew Płatności online BLIK" at bounding box center [671, 226] width 391 height 45
select select "transfer"
click at [476, 204] on select "Gotówka Karta Przelew Płatności online BLIK" at bounding box center [671, 226] width 391 height 45
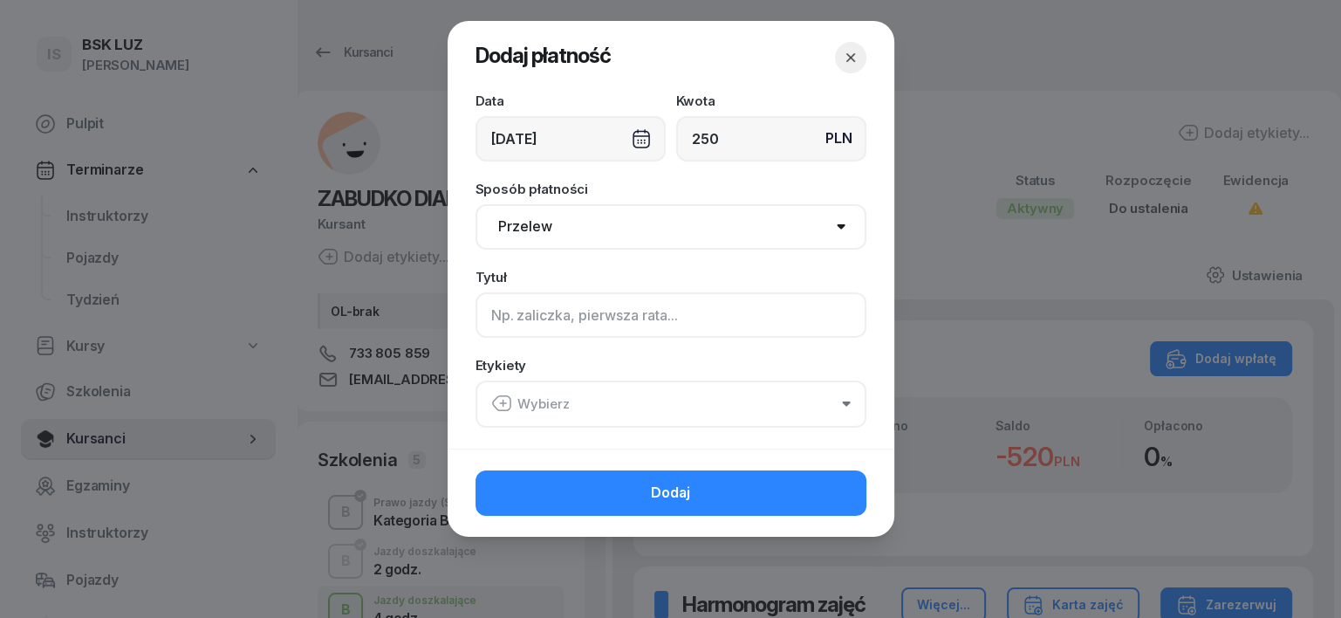
click at [486, 305] on input at bounding box center [671, 314] width 391 height 45
type input "B"
click at [498, 404] on icon "button" at bounding box center [501, 403] width 21 height 21
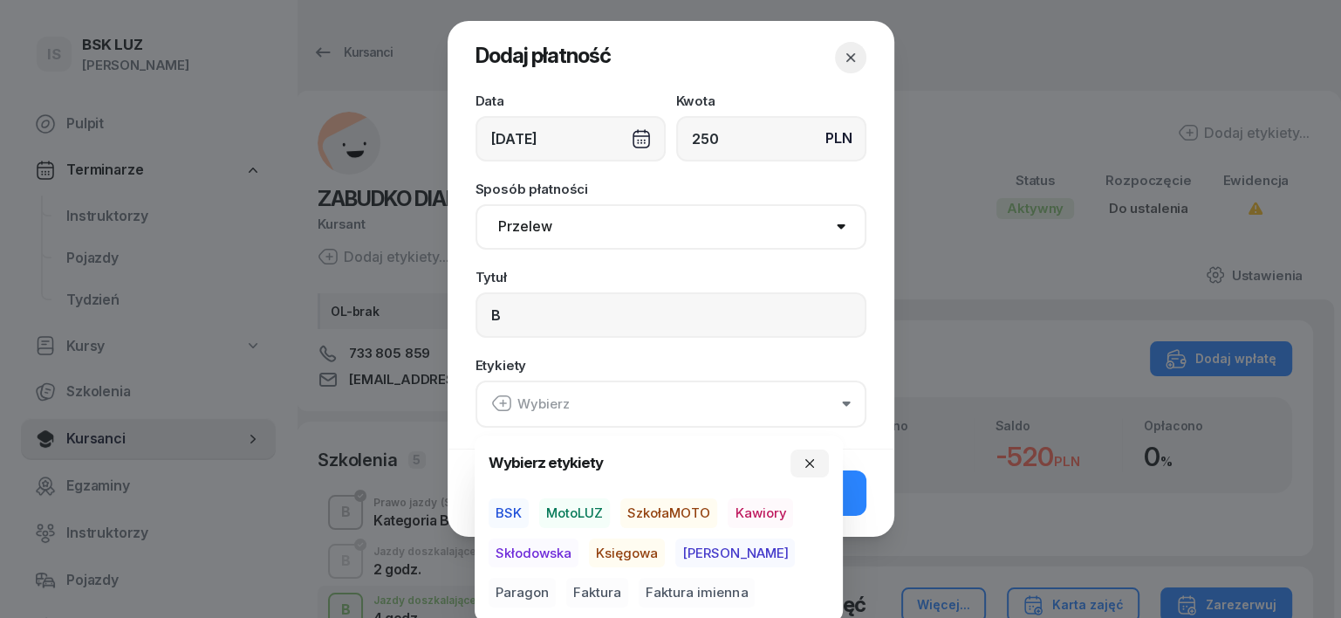
drag, startPoint x: 577, startPoint y: 517, endPoint x: 582, endPoint y: 526, distance: 10.9
click at [578, 521] on span "MotoLUZ" at bounding box center [574, 513] width 71 height 30
drag, startPoint x: 609, startPoint y: 551, endPoint x: 626, endPoint y: 556, distance: 18.2
click at [614, 552] on span "Księgowa" at bounding box center [627, 552] width 76 height 30
drag, startPoint x: 757, startPoint y: 544, endPoint x: 776, endPoint y: 539, distance: 18.8
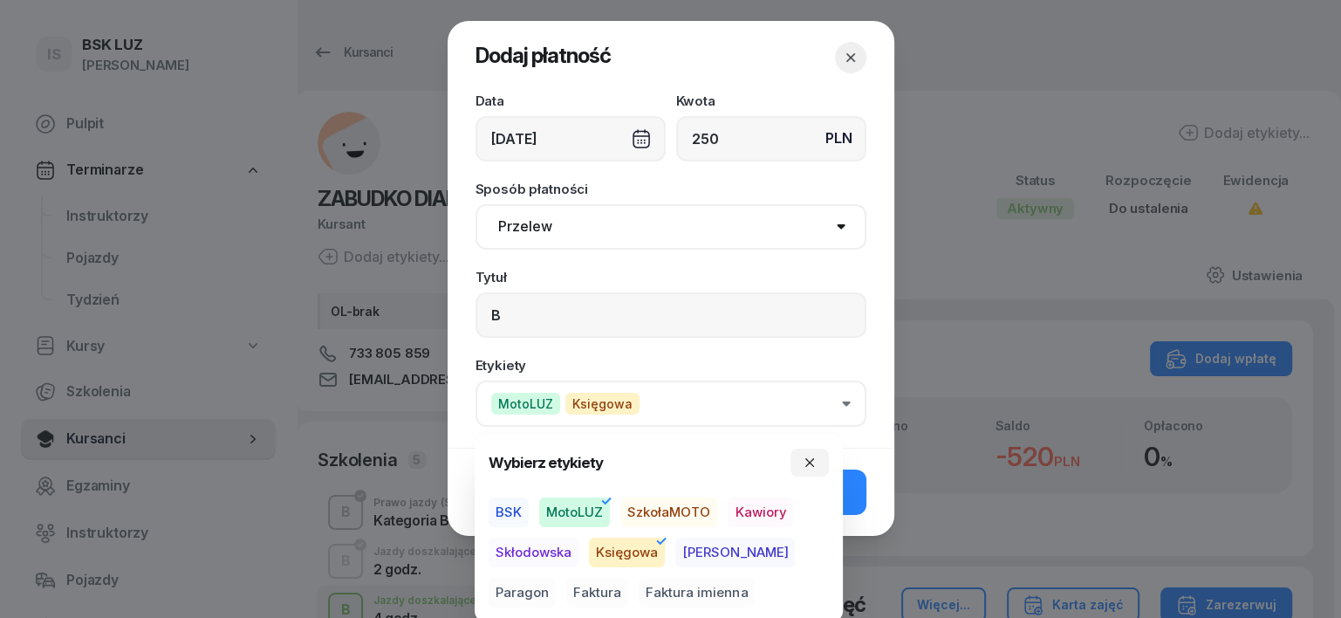
click at [556, 578] on span "Paragon" at bounding box center [522, 593] width 67 height 30
click at [809, 460] on icon "button" at bounding box center [810, 462] width 14 height 14
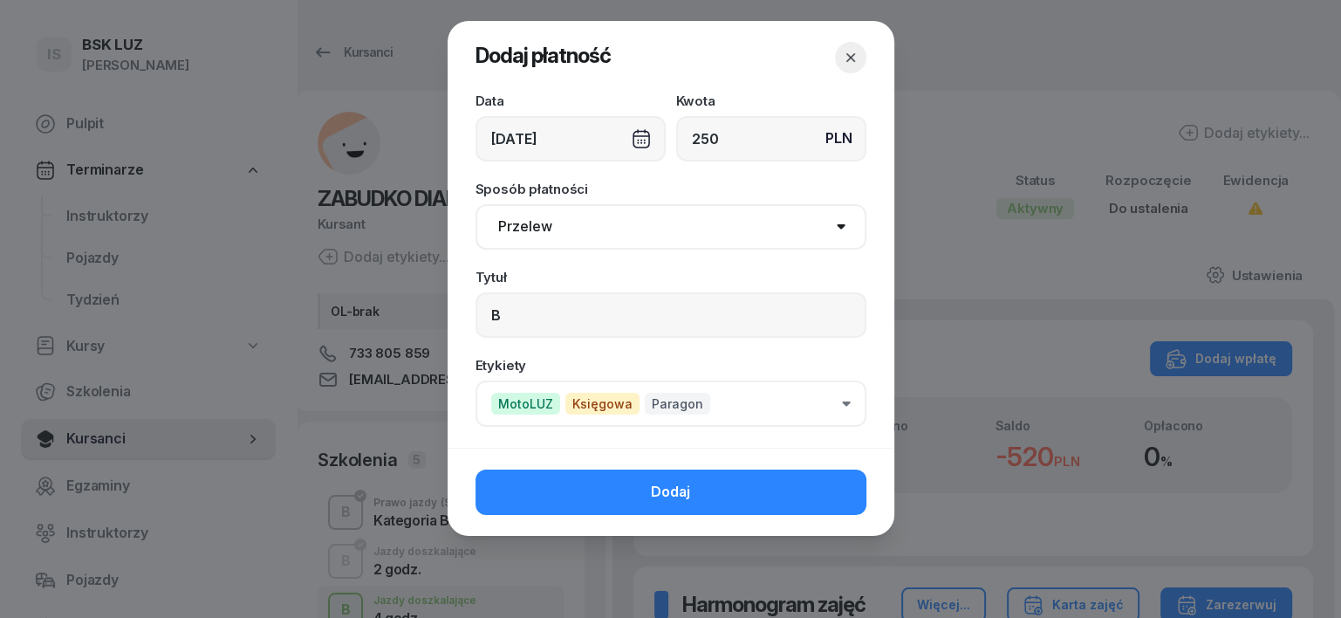
click at [824, 493] on button "Dodaj" at bounding box center [671, 491] width 391 height 45
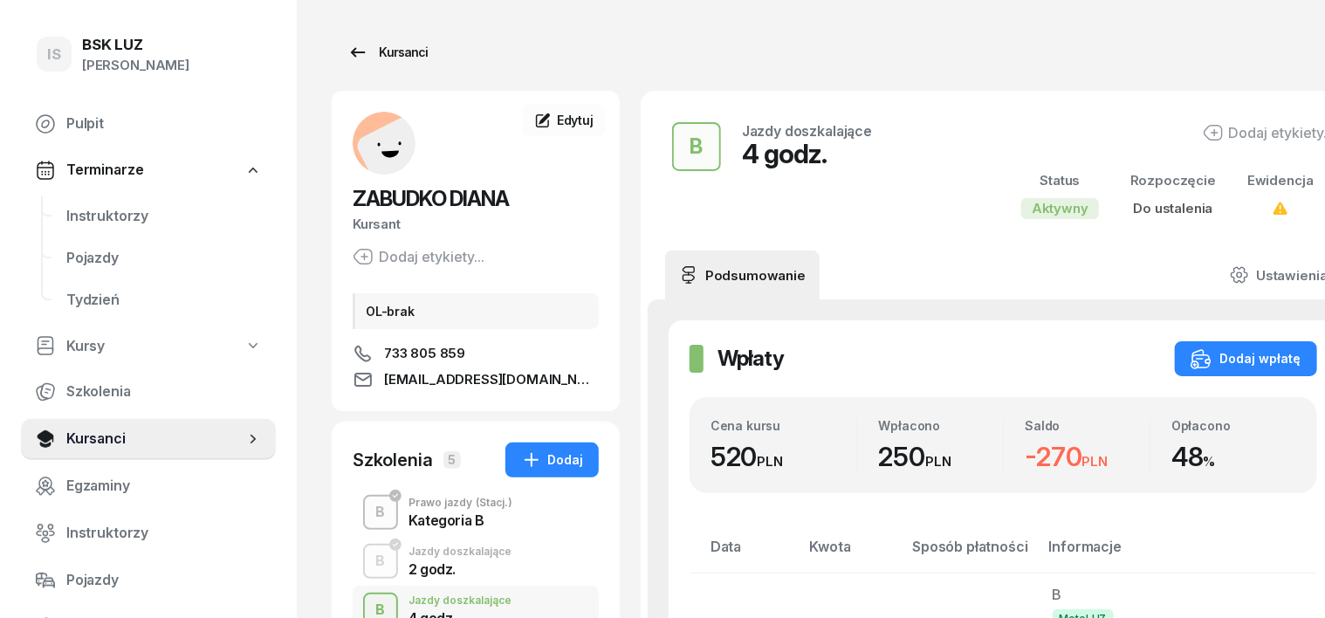
click at [370, 52] on div "Kursanci" at bounding box center [387, 52] width 80 height 21
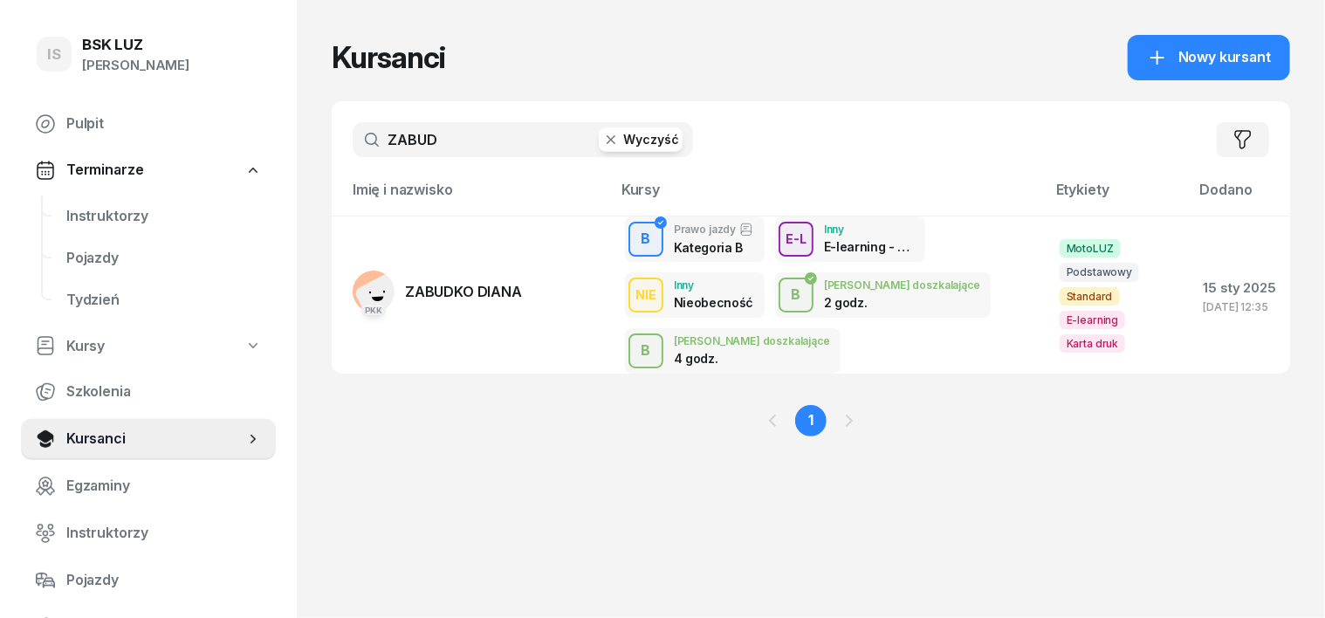
click at [602, 140] on icon "button" at bounding box center [610, 139] width 17 height 17
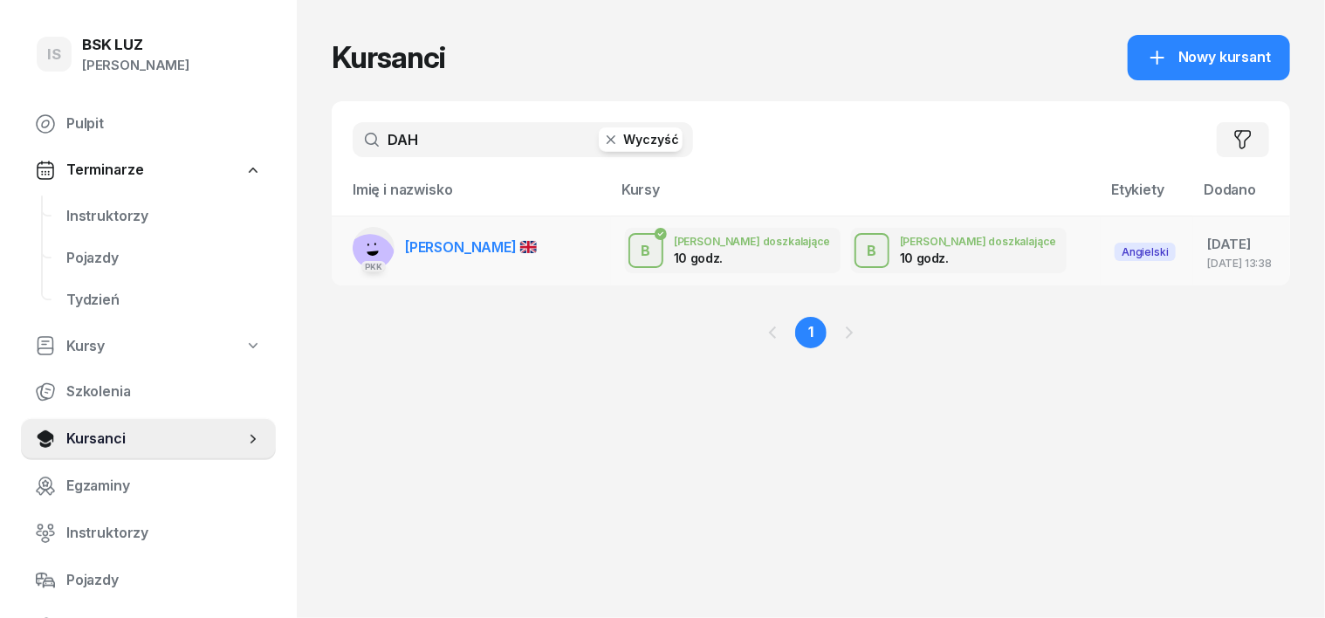
type input "DAH"
click at [337, 239] on rect at bounding box center [370, 258] width 67 height 67
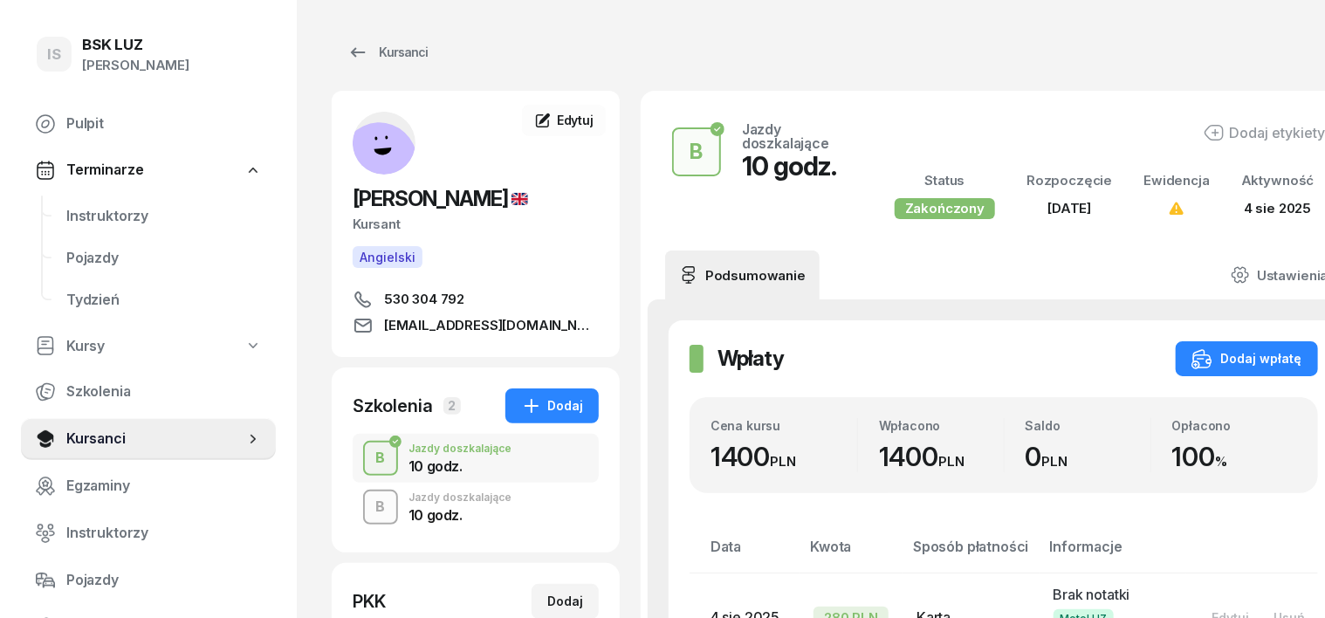
click at [369, 499] on div "B" at bounding box center [381, 507] width 24 height 30
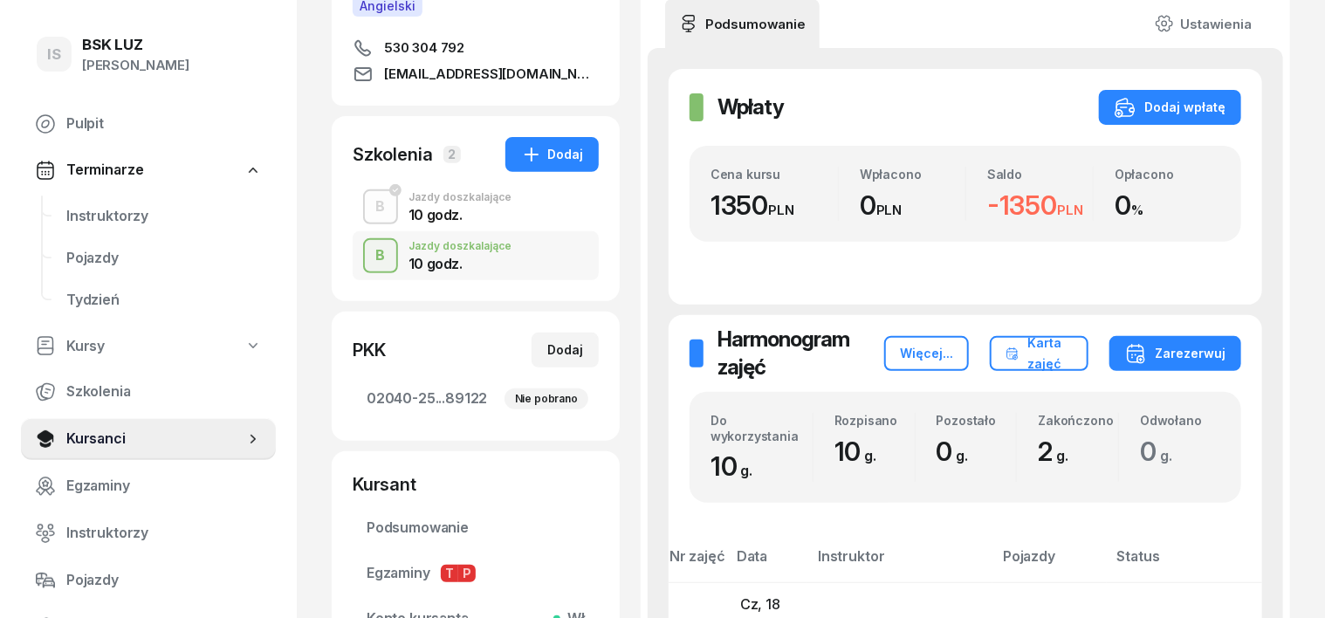
scroll to position [218, 0]
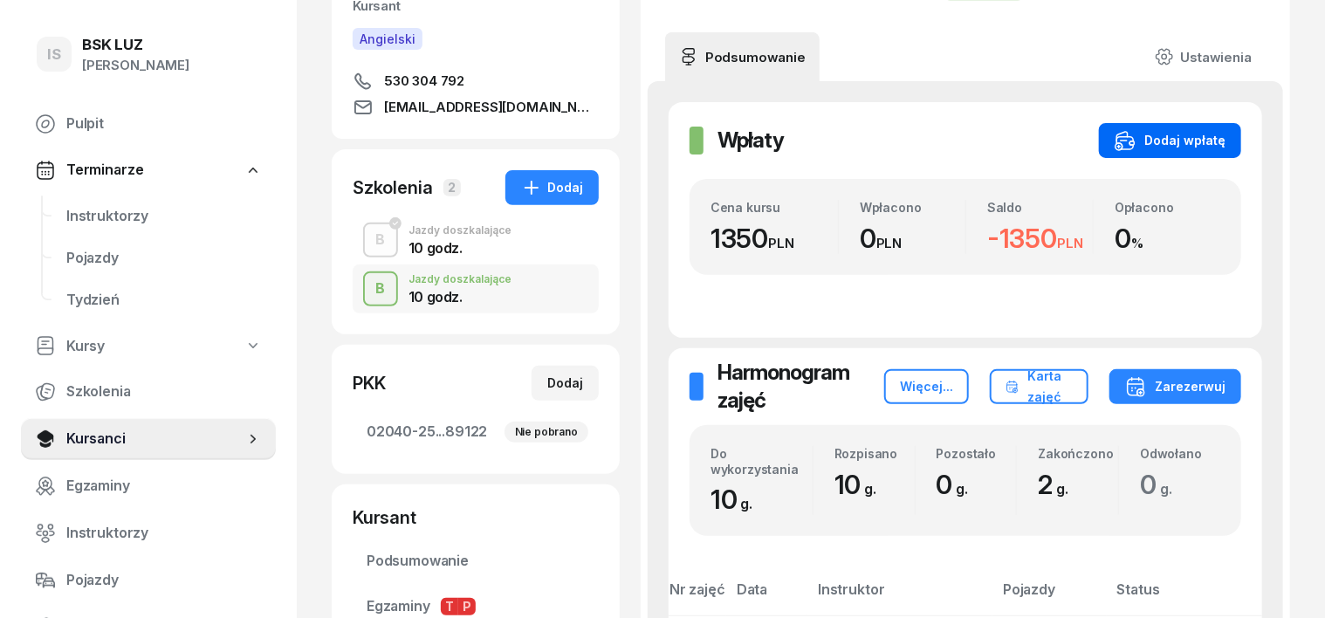
click at [1222, 128] on button "Dodaj wpłatę" at bounding box center [1170, 140] width 142 height 35
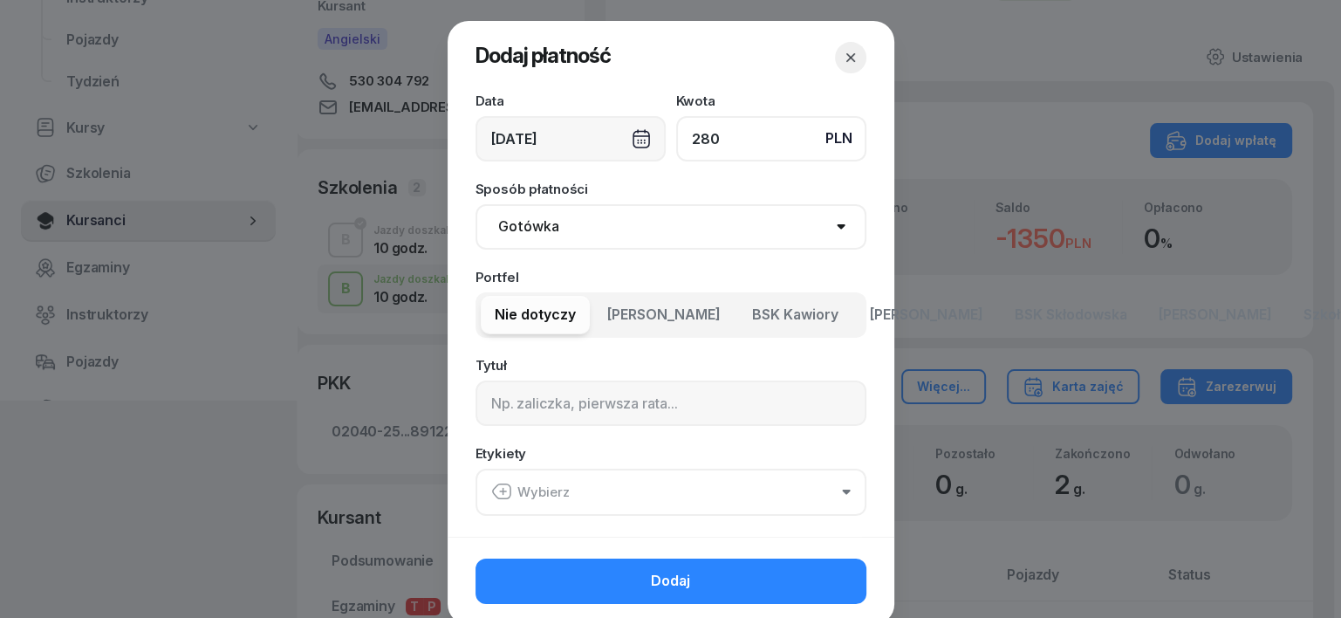
type input "280"
click at [534, 225] on select "Gotówka Karta Przelew Płatności online BLIK" at bounding box center [671, 226] width 391 height 45
select select "transfer"
click at [476, 204] on select "Gotówka Karta Przelew Płatności online BLIK" at bounding box center [671, 226] width 391 height 45
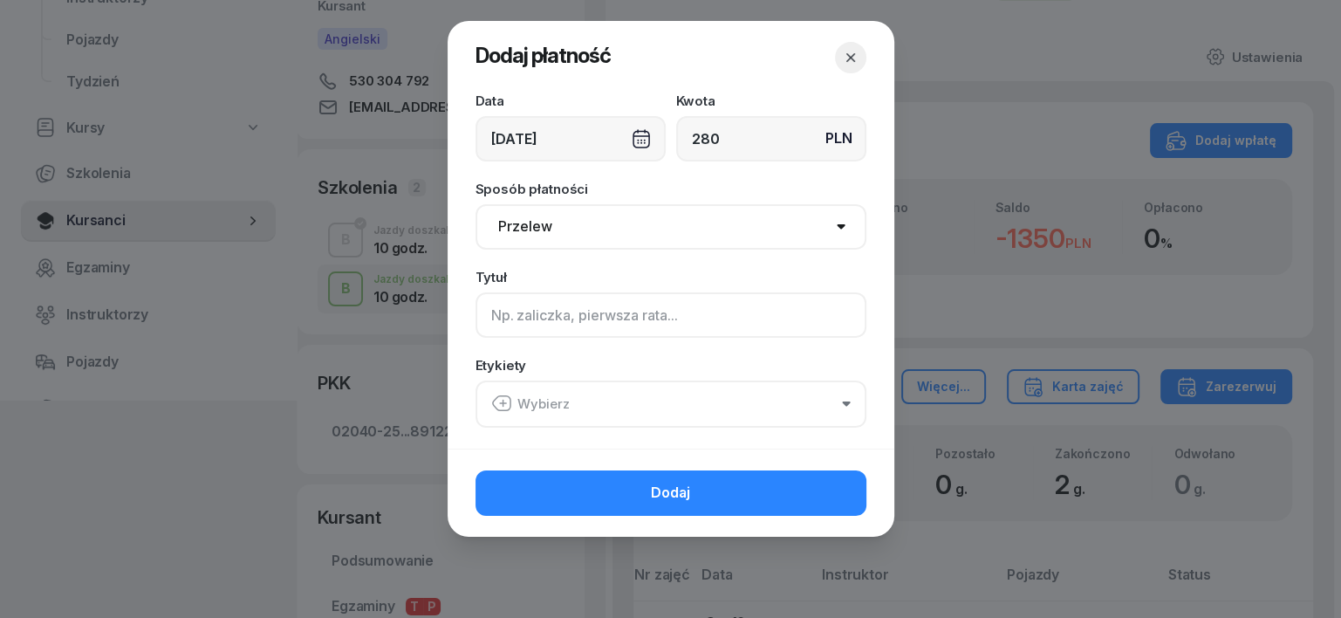
click at [510, 321] on input at bounding box center [671, 314] width 391 height 45
type input "B"
click at [506, 401] on icon "button" at bounding box center [501, 403] width 21 height 21
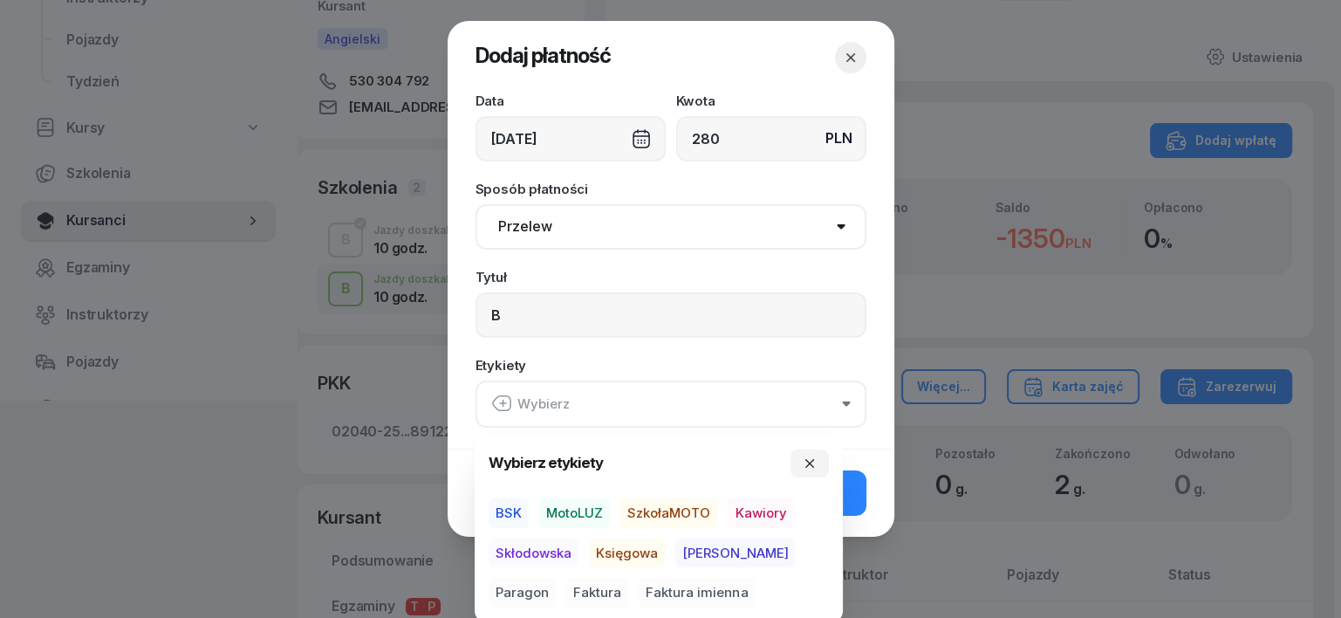
click at [580, 517] on span "MotoLUZ" at bounding box center [574, 513] width 71 height 30
click at [603, 555] on span "Księgowa" at bounding box center [627, 552] width 76 height 30
click at [556, 578] on span "Paragon" at bounding box center [522, 593] width 67 height 30
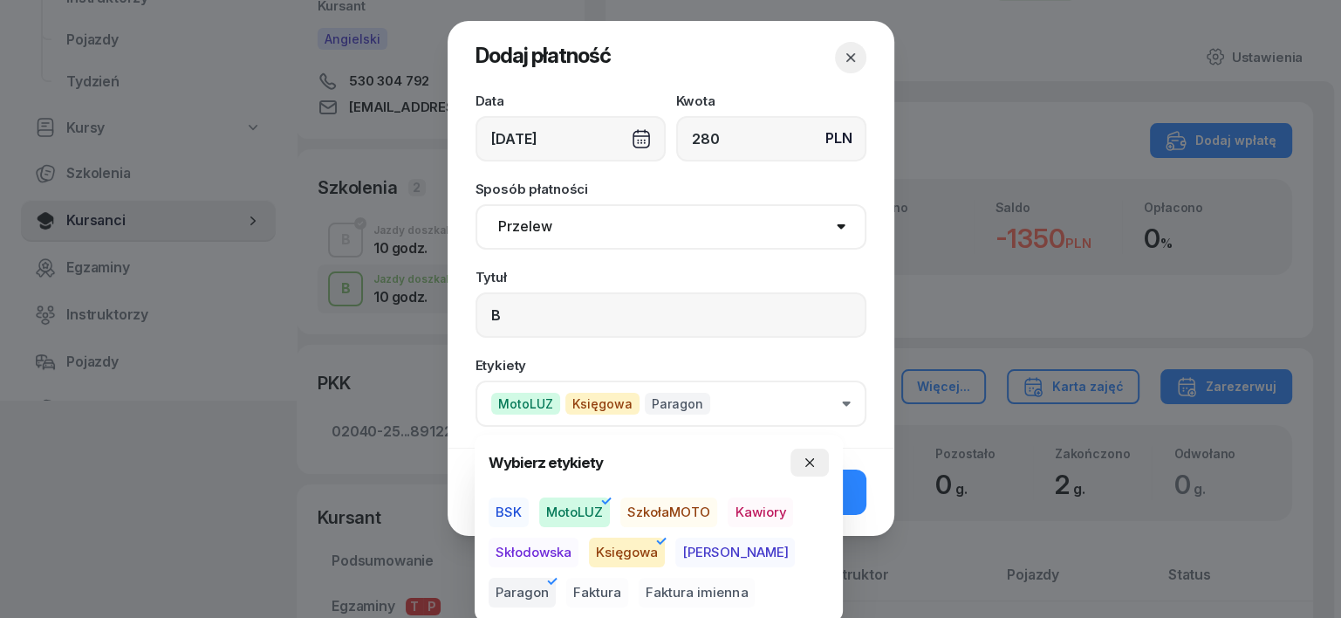
click at [811, 453] on button "button" at bounding box center [810, 462] width 38 height 28
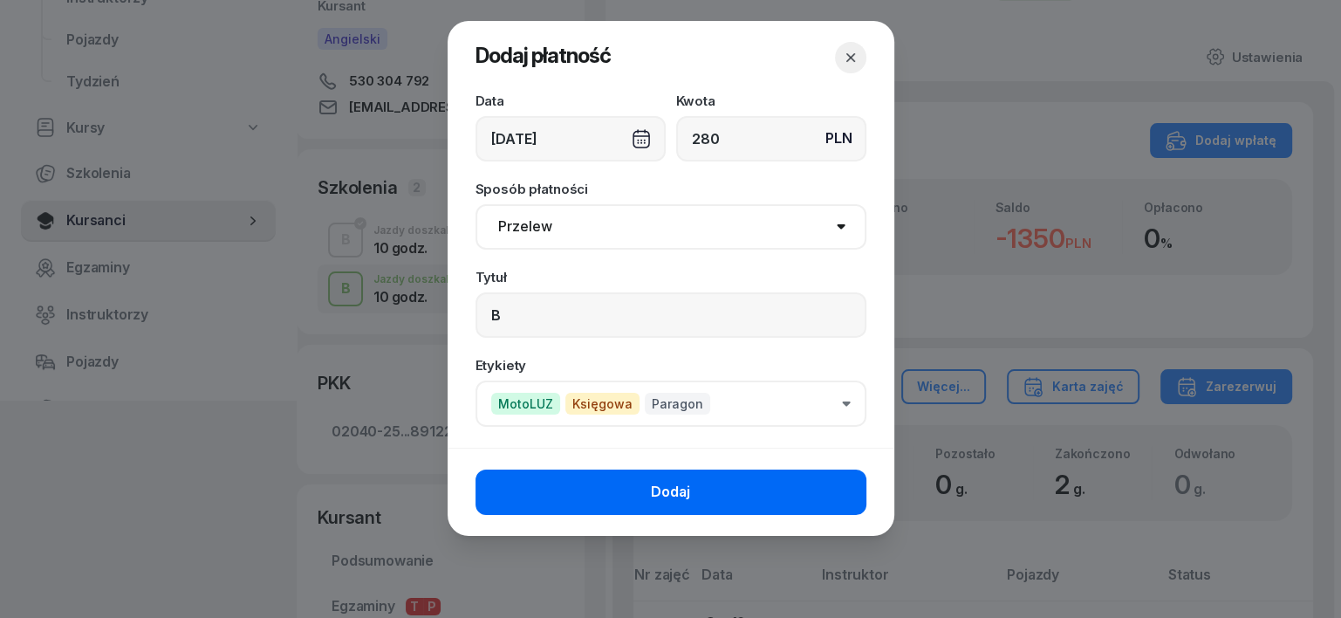
click at [824, 500] on button "Dodaj" at bounding box center [671, 491] width 391 height 45
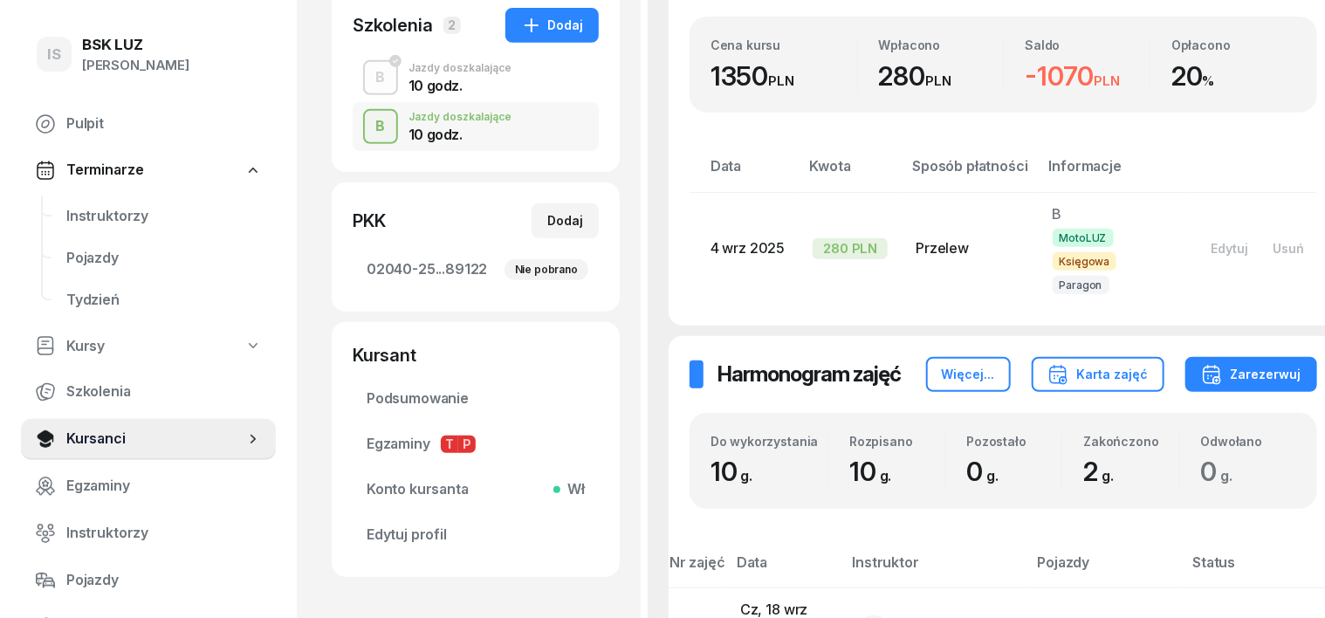
scroll to position [327, 0]
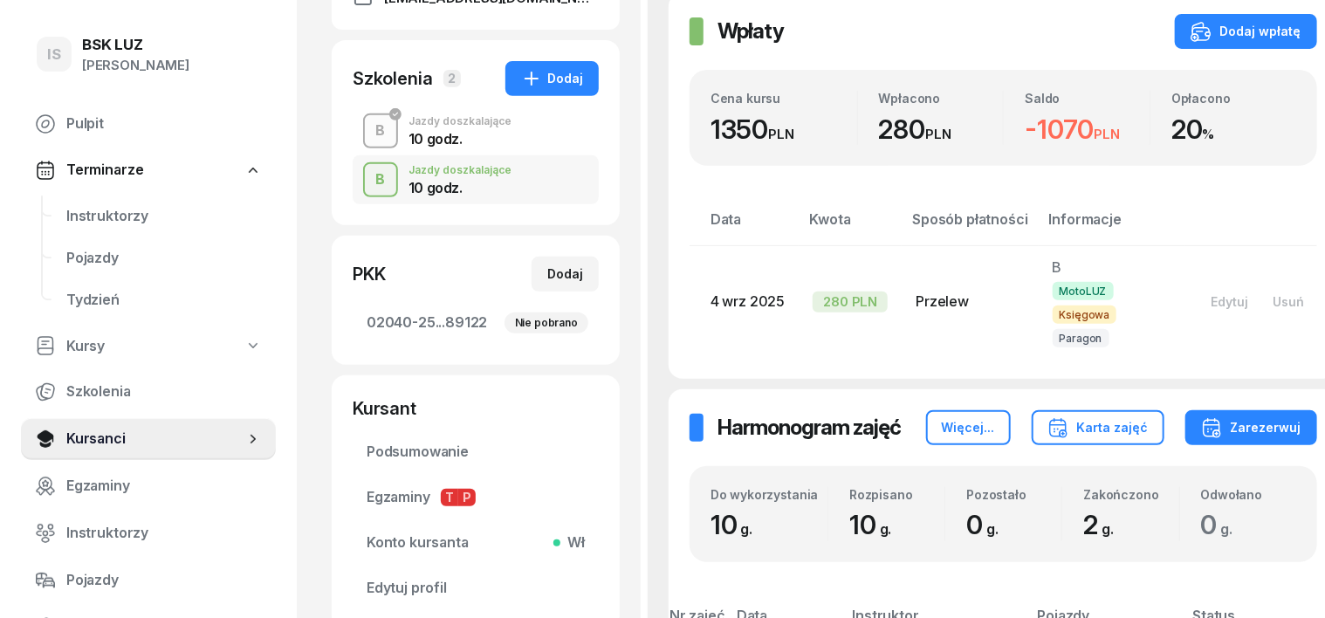
click at [369, 134] on div "B" at bounding box center [381, 131] width 24 height 30
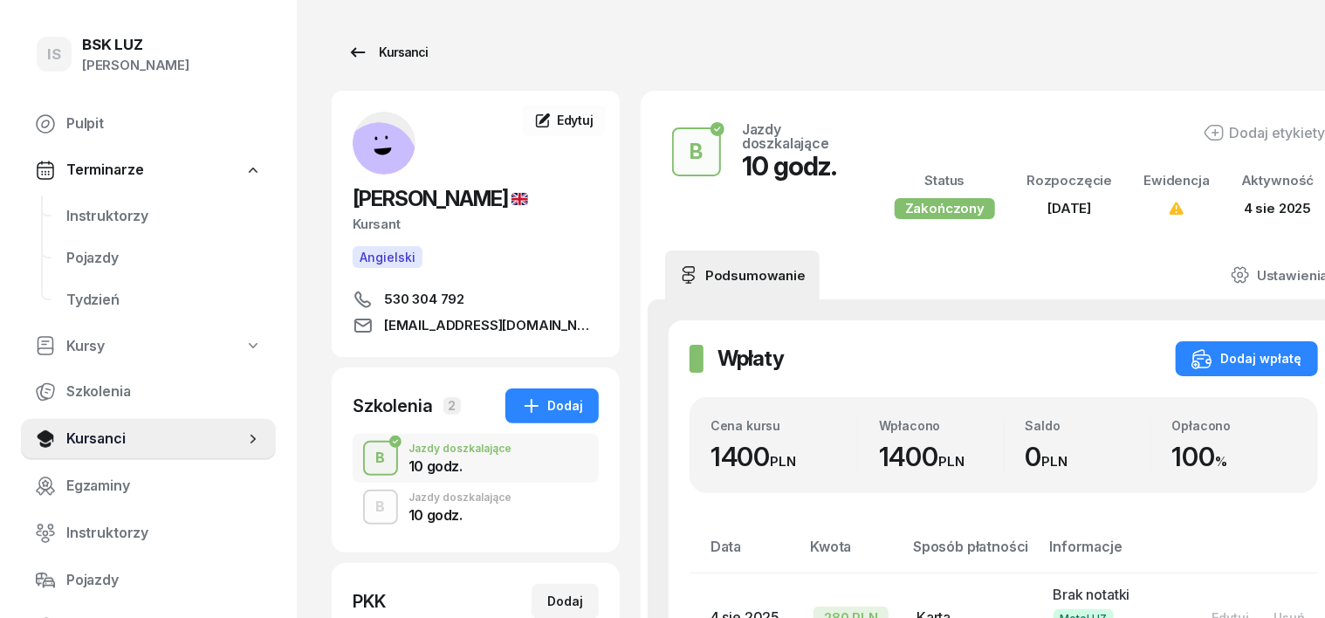
click at [377, 52] on div "Kursanci" at bounding box center [387, 52] width 80 height 21
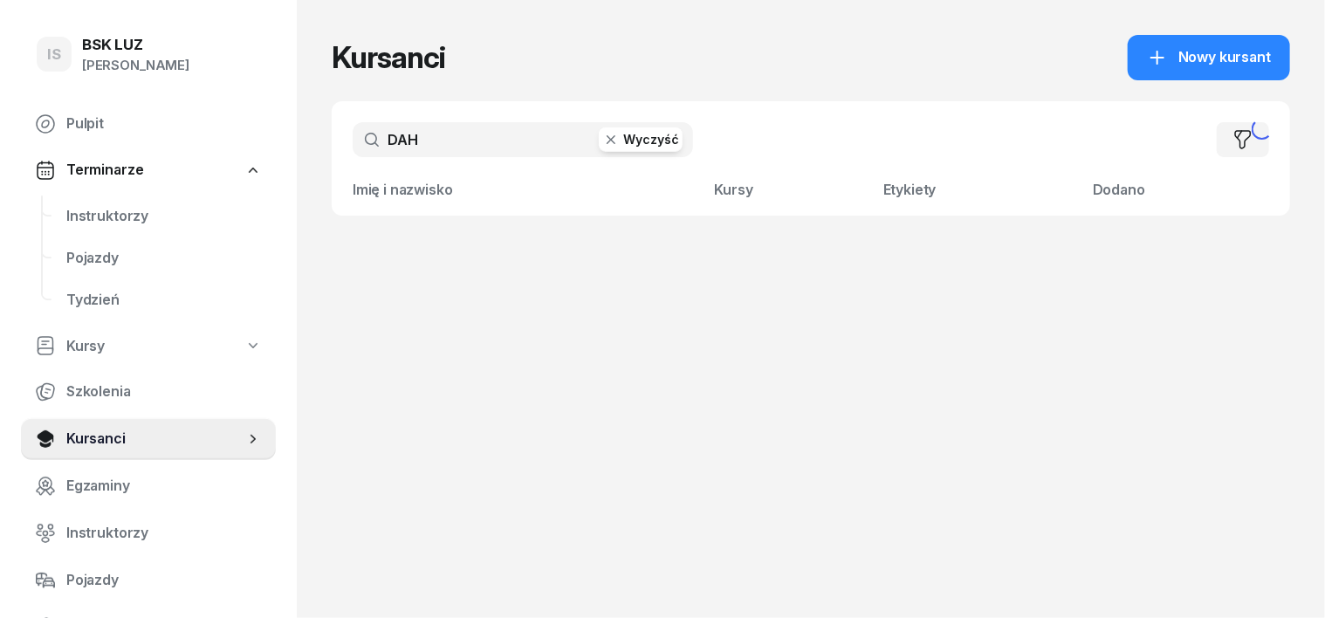
click at [377, 52] on h1 "Kursanci" at bounding box center [388, 57] width 113 height 31
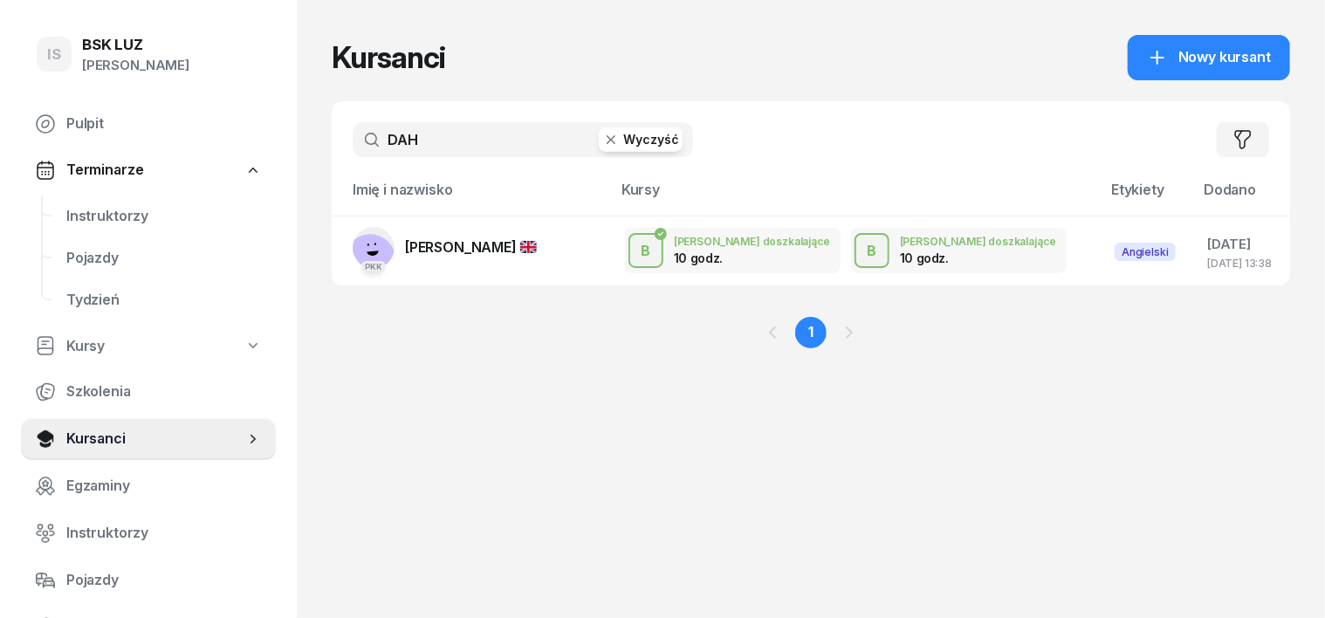
click at [606, 140] on icon "button" at bounding box center [610, 139] width 9 height 9
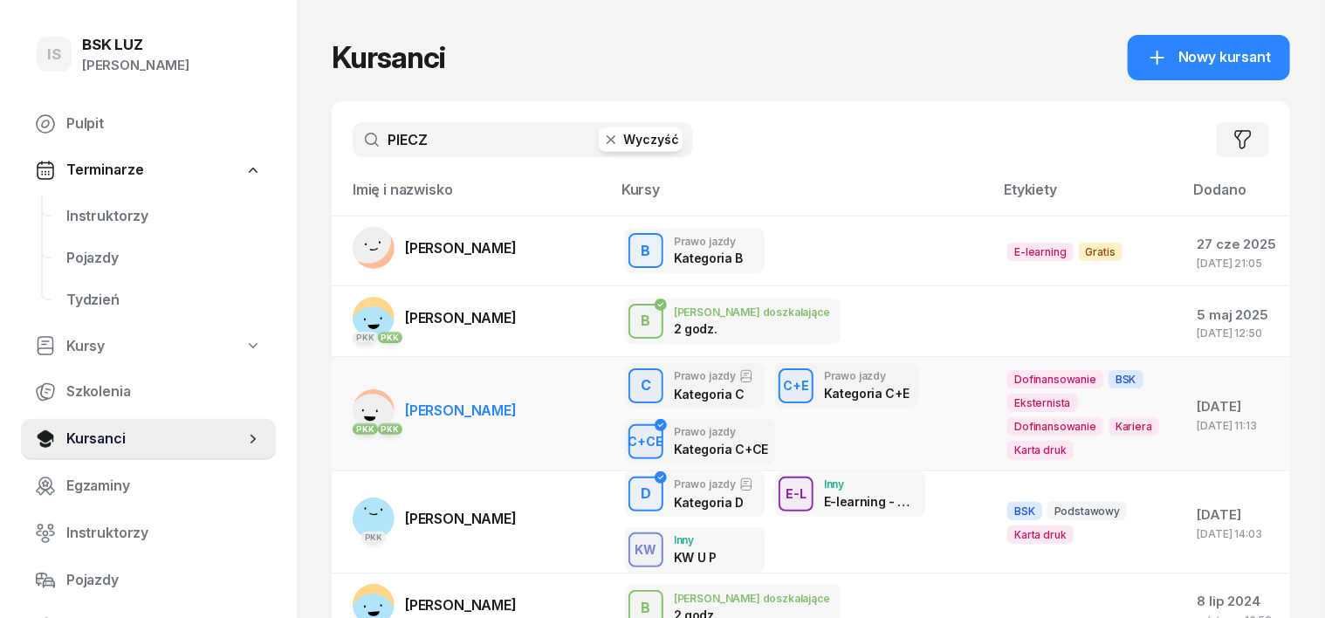
type input "PIECZ"
click at [343, 399] on rect at bounding box center [372, 417] width 58 height 58
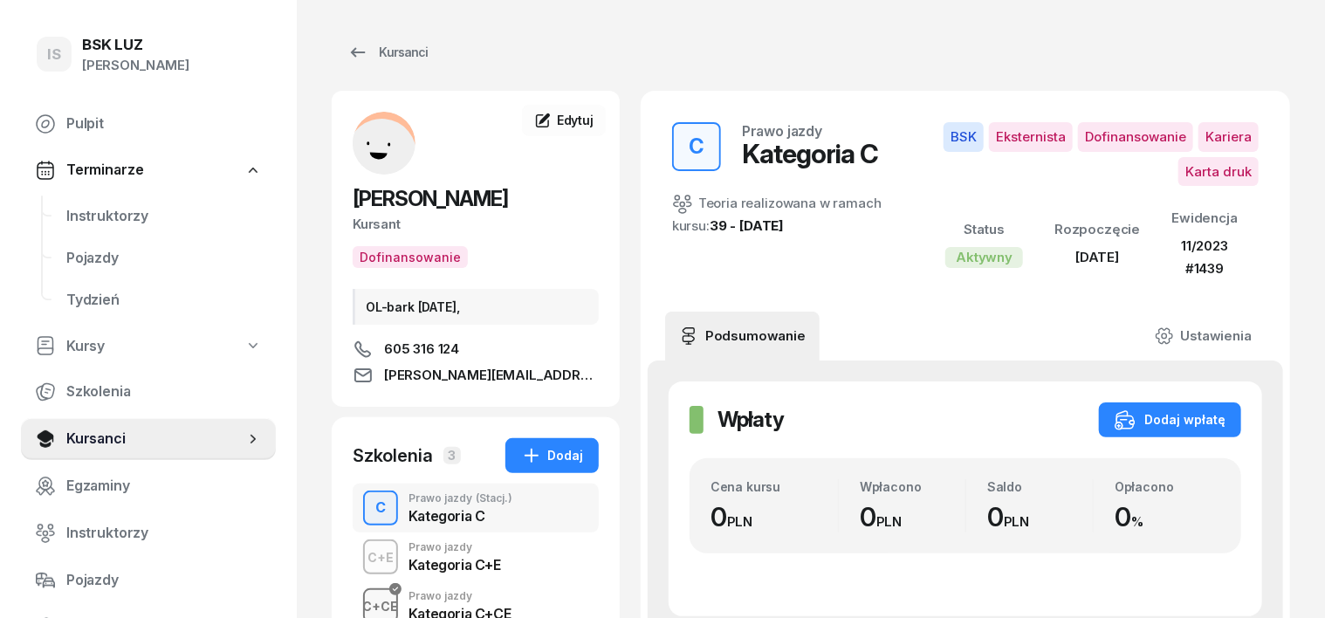
click at [356, 599] on div "C+CE" at bounding box center [381, 606] width 50 height 22
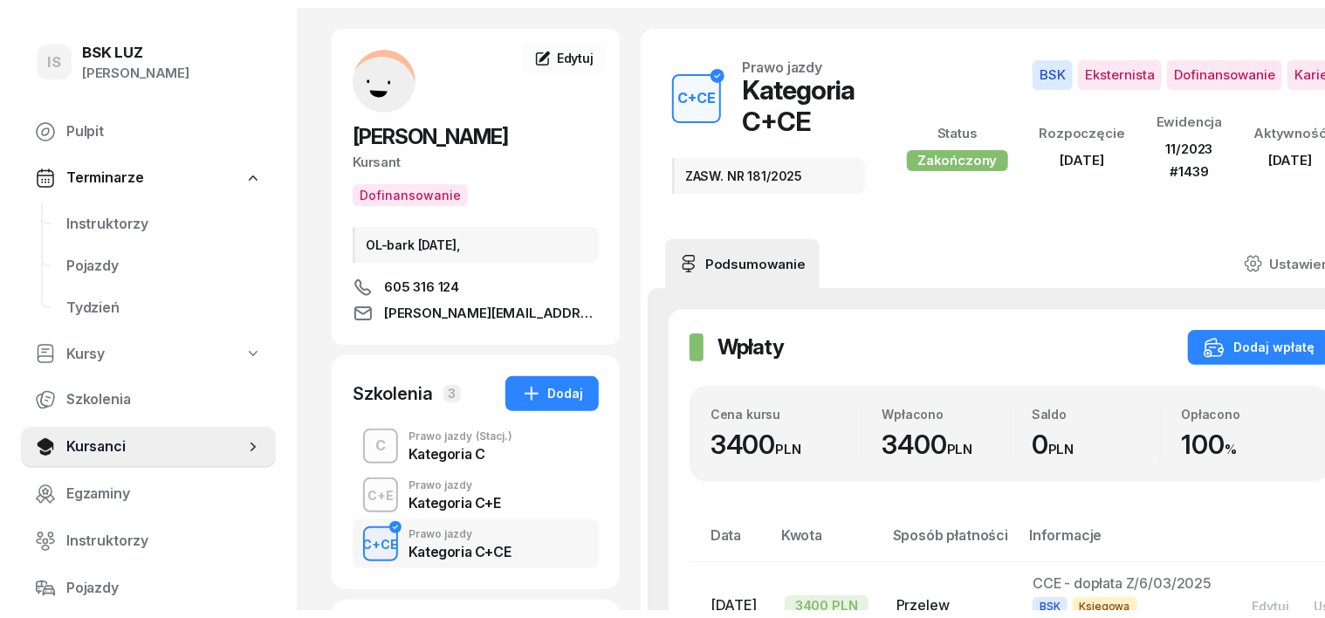
scroll to position [218, 0]
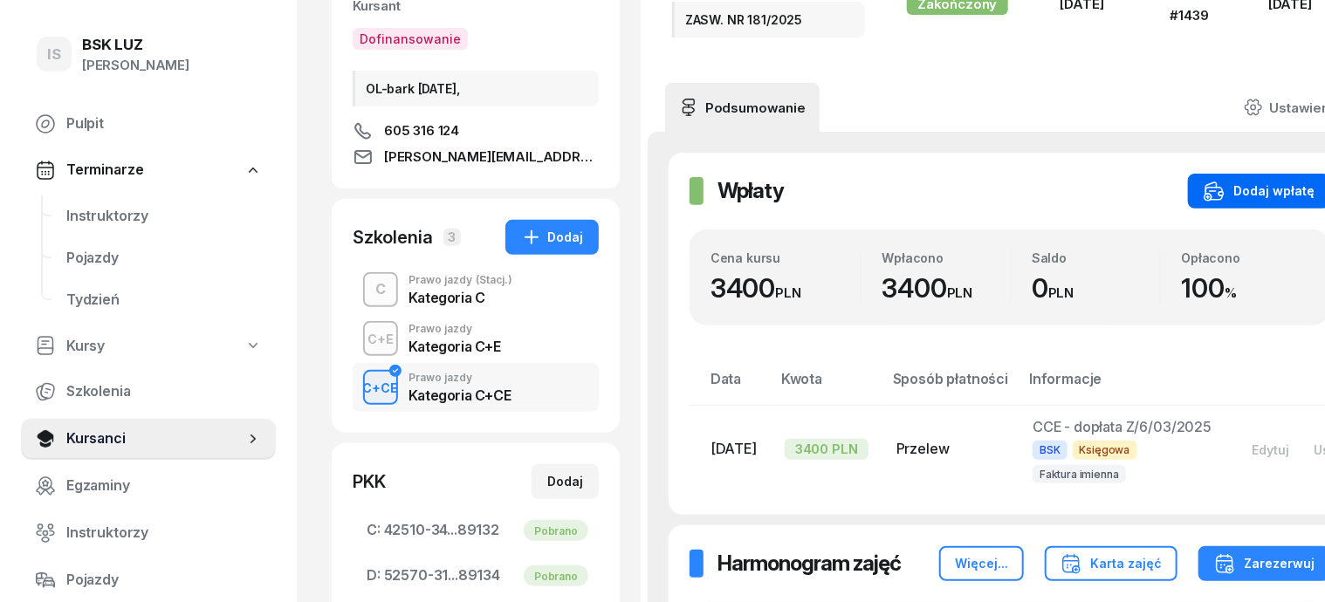
click at [1271, 188] on div "Dodaj wpłatę" at bounding box center [1258, 191] width 111 height 21
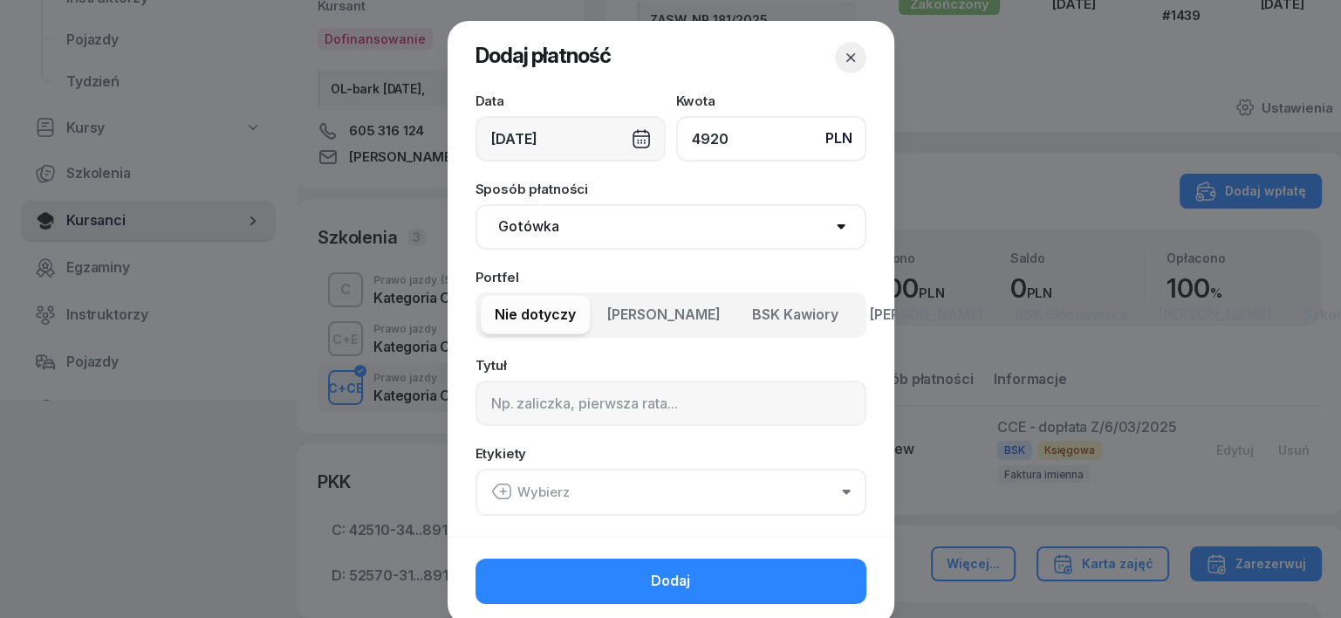
type input "4920"
click at [525, 234] on select "Gotówka Karta Przelew Płatności online BLIK" at bounding box center [671, 226] width 391 height 45
select select "transfer"
click at [476, 204] on select "Gotówka Karta Przelew Płatności online BLIK" at bounding box center [671, 226] width 391 height 45
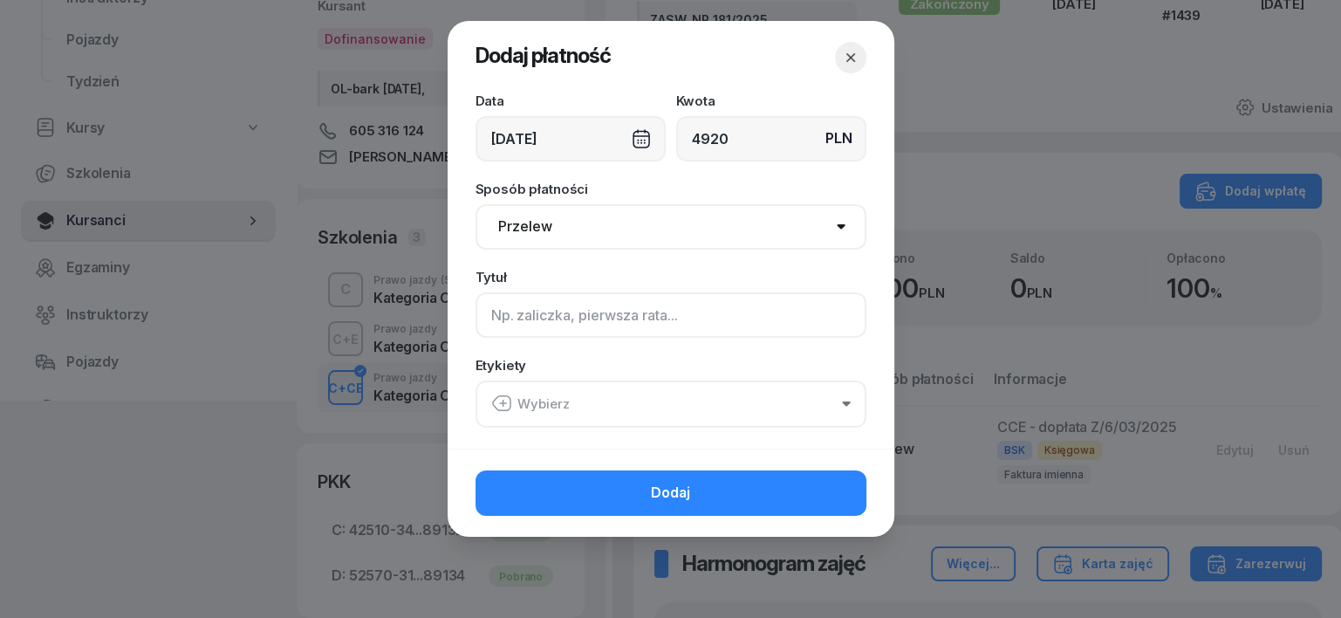
click at [498, 320] on input at bounding box center [671, 314] width 391 height 45
type input "CCE - PLUXEE F/24/08/2025 S"
click at [503, 406] on icon "button" at bounding box center [501, 403] width 21 height 21
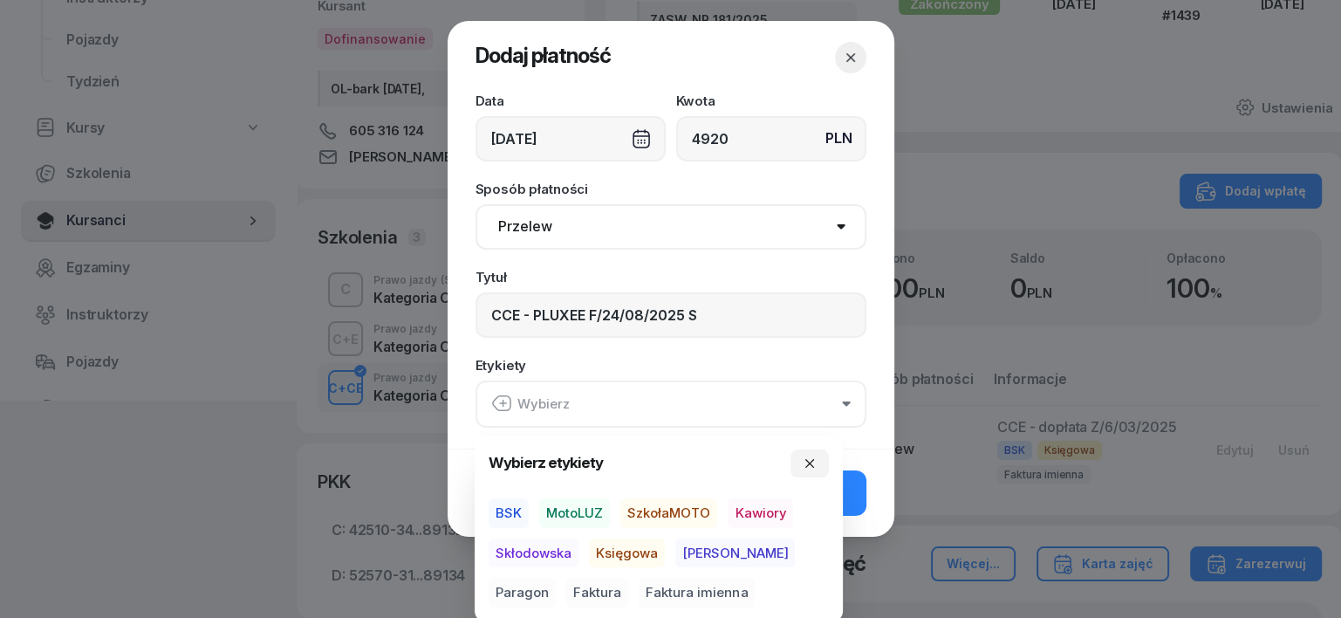
click at [510, 513] on span "BSK" at bounding box center [509, 513] width 40 height 30
click at [624, 545] on span "Księgowa" at bounding box center [627, 552] width 76 height 30
click at [566, 589] on span "Faktura" at bounding box center [597, 593] width 62 height 30
click at [813, 458] on icon "button" at bounding box center [810, 462] width 14 height 14
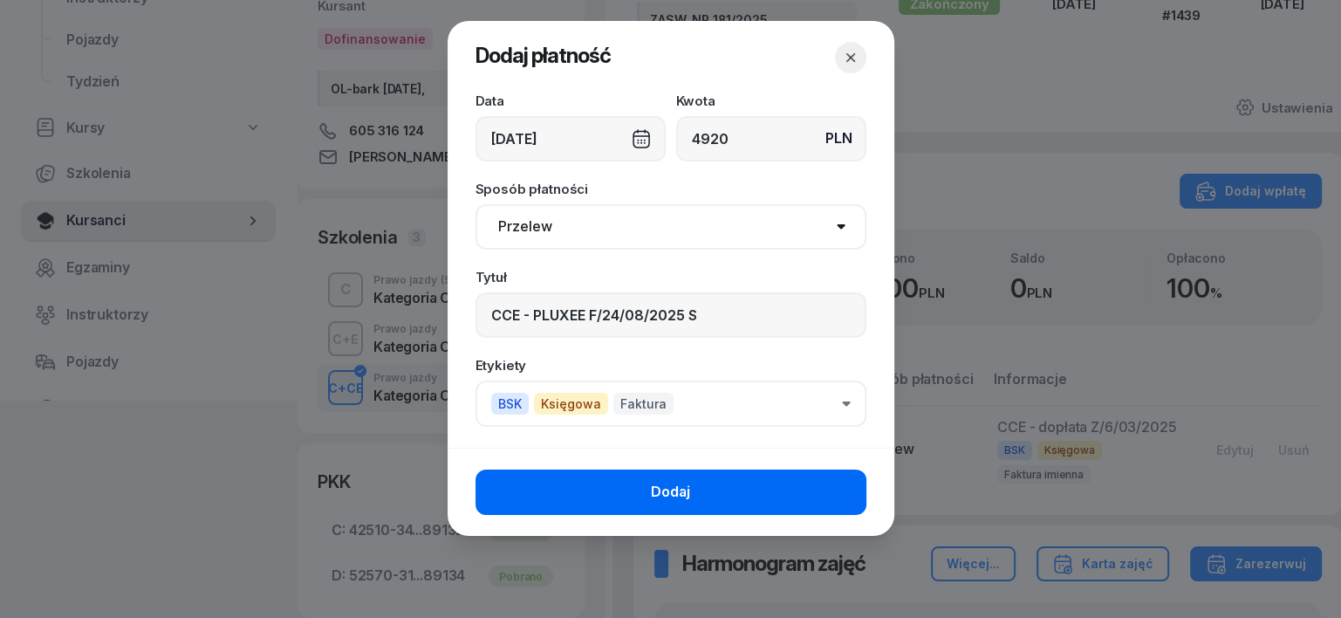
click at [800, 489] on button "Dodaj" at bounding box center [671, 491] width 391 height 45
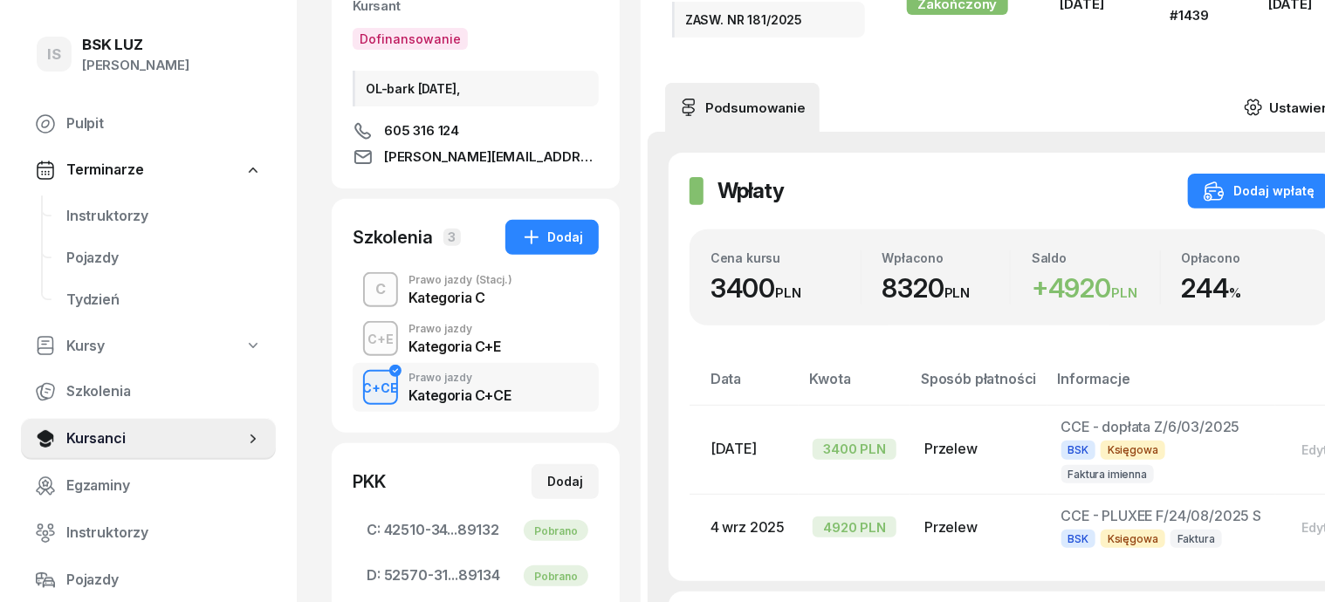
click at [1263, 98] on icon at bounding box center [1252, 107] width 19 height 19
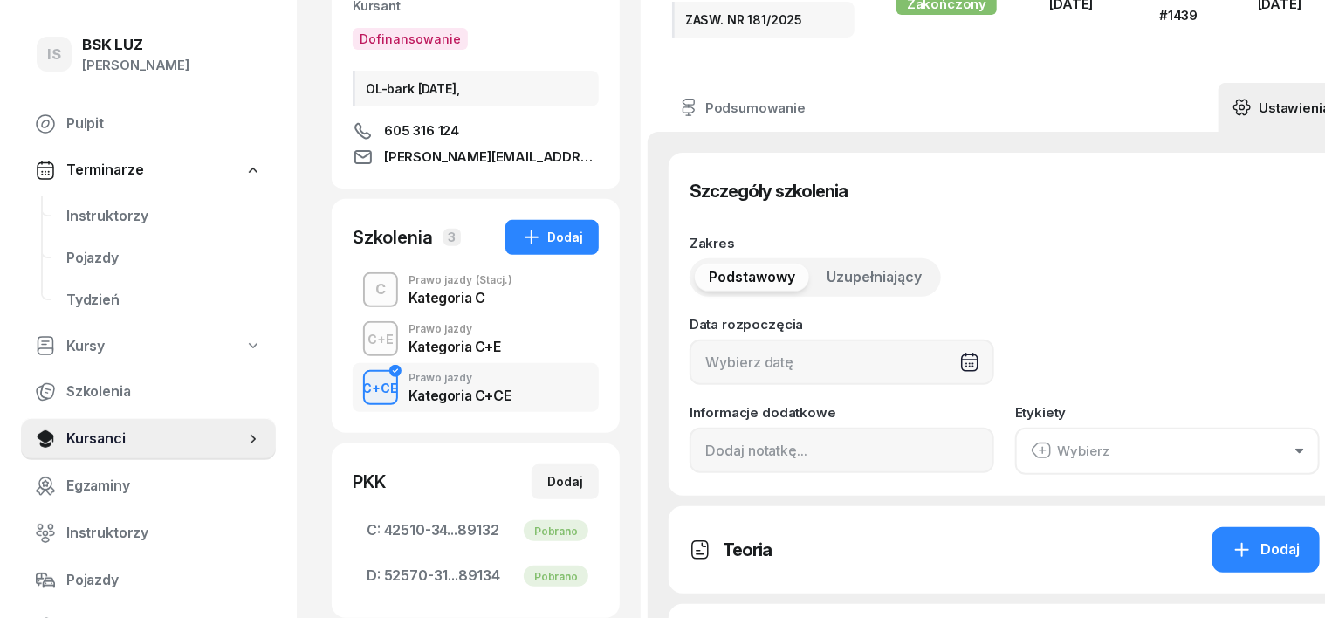
type input "[DATE]"
type input "ZASW. NR 181/2025"
type input "45"
type input "11/2023"
type input "1439"
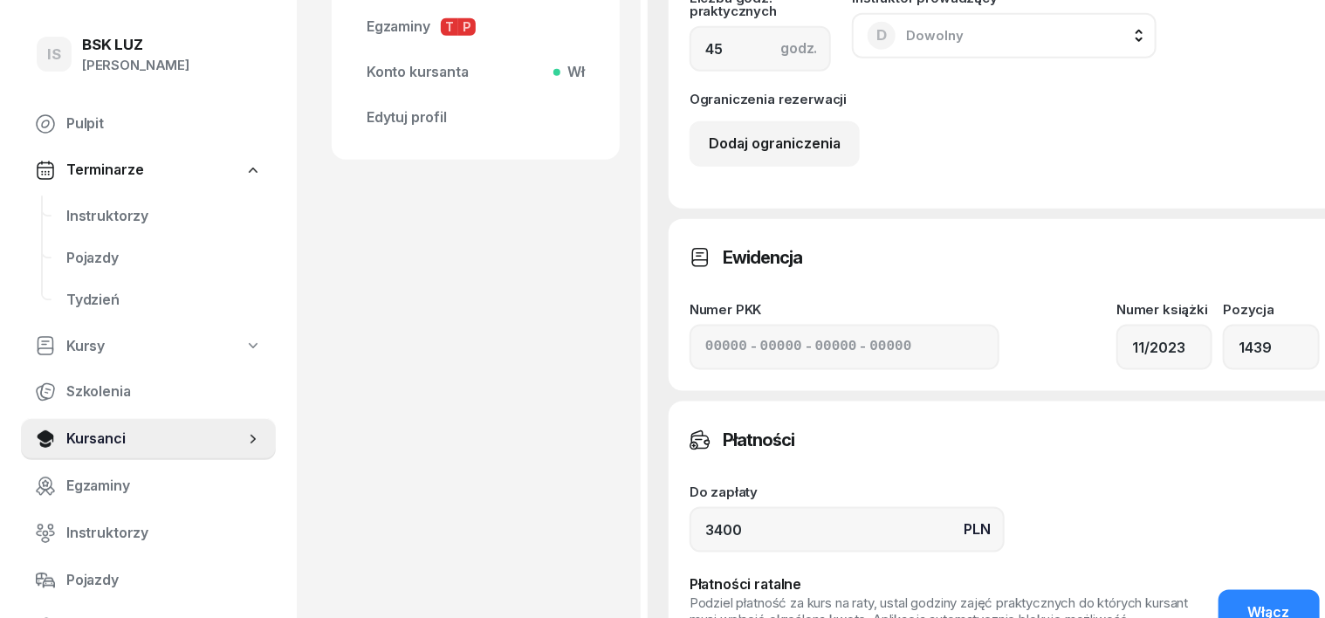
scroll to position [981, 0]
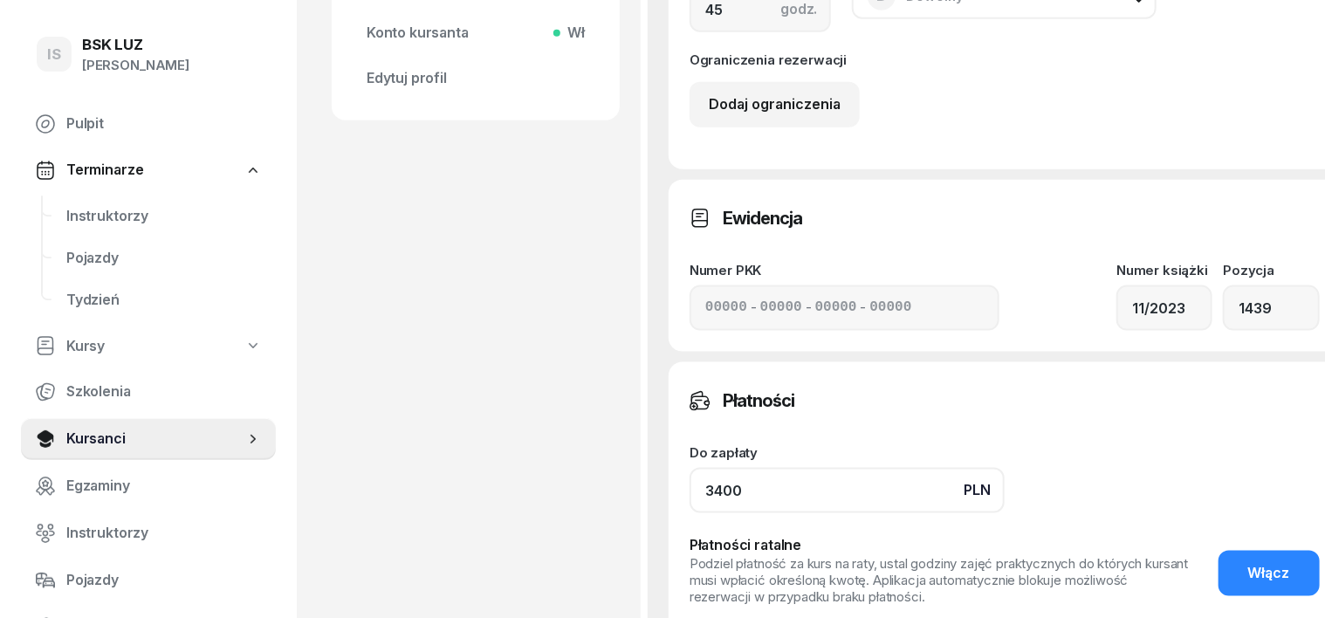
click at [704, 503] on input "3400" at bounding box center [846, 490] width 315 height 45
type input "3"
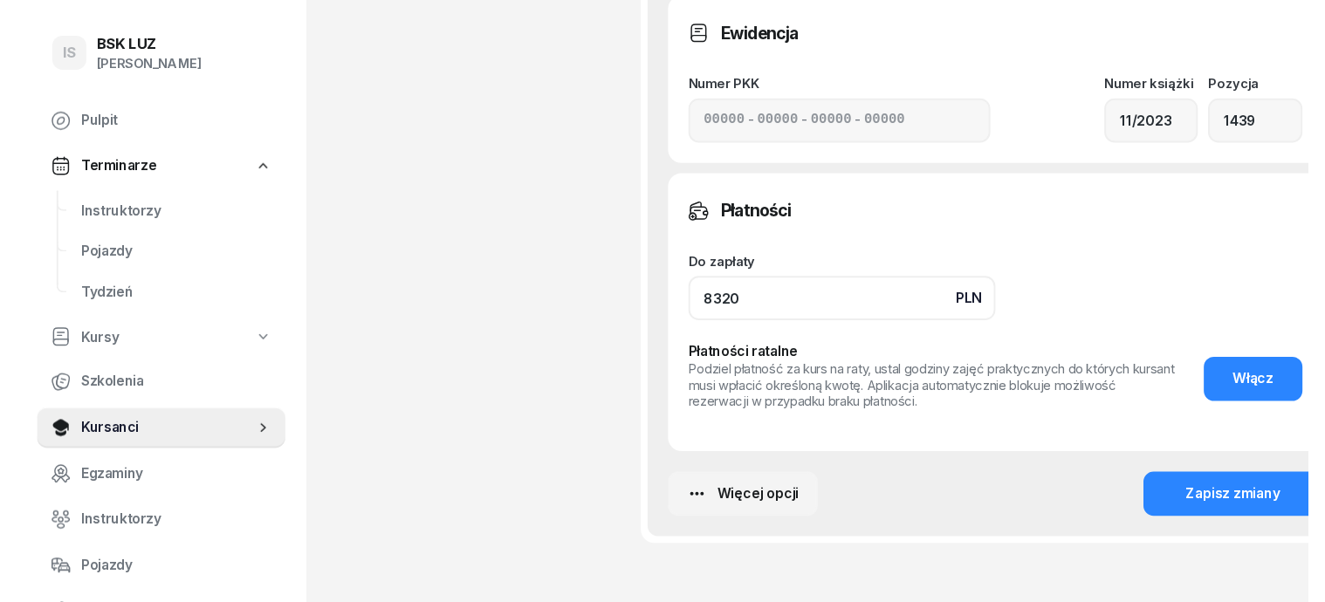
scroll to position [1200, 0]
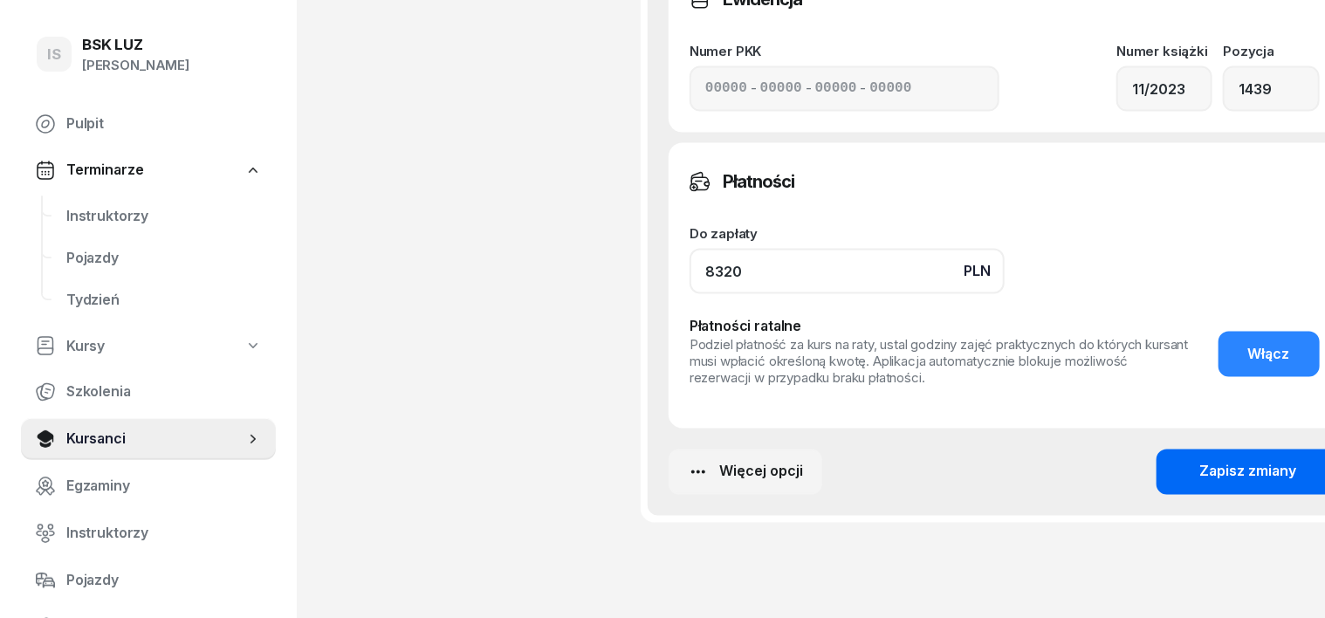
type input "8320"
click at [1218, 476] on div "Zapisz zmiany" at bounding box center [1248, 472] width 97 height 23
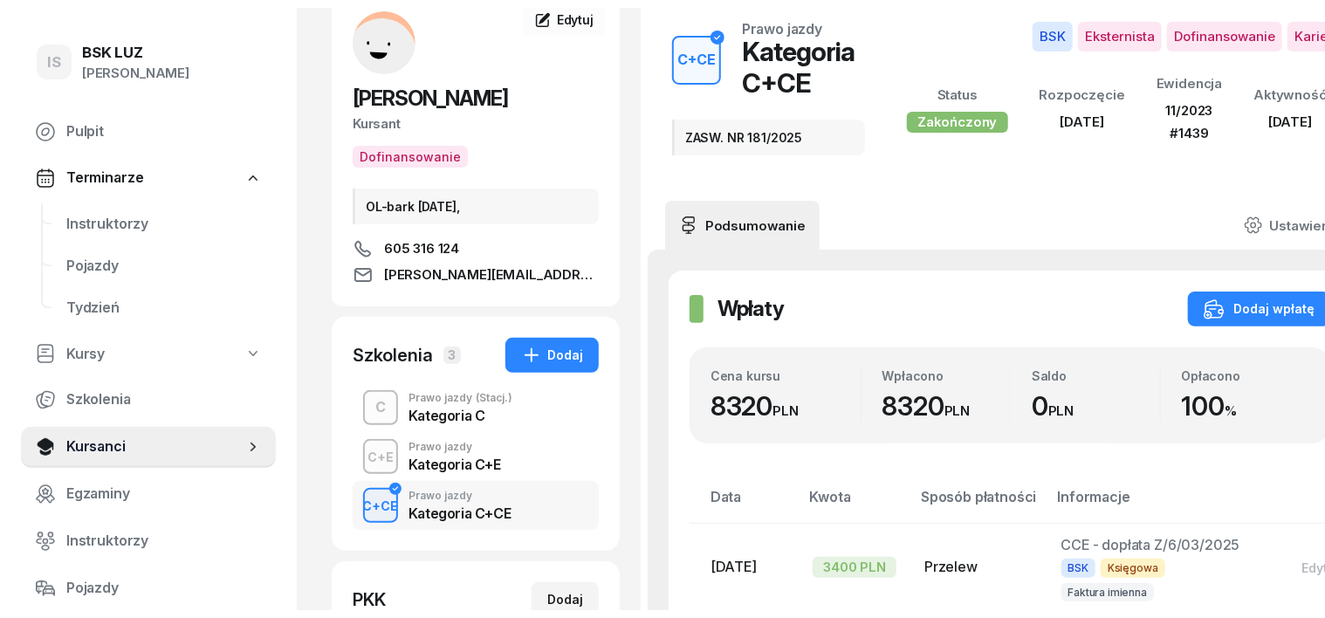
scroll to position [0, 0]
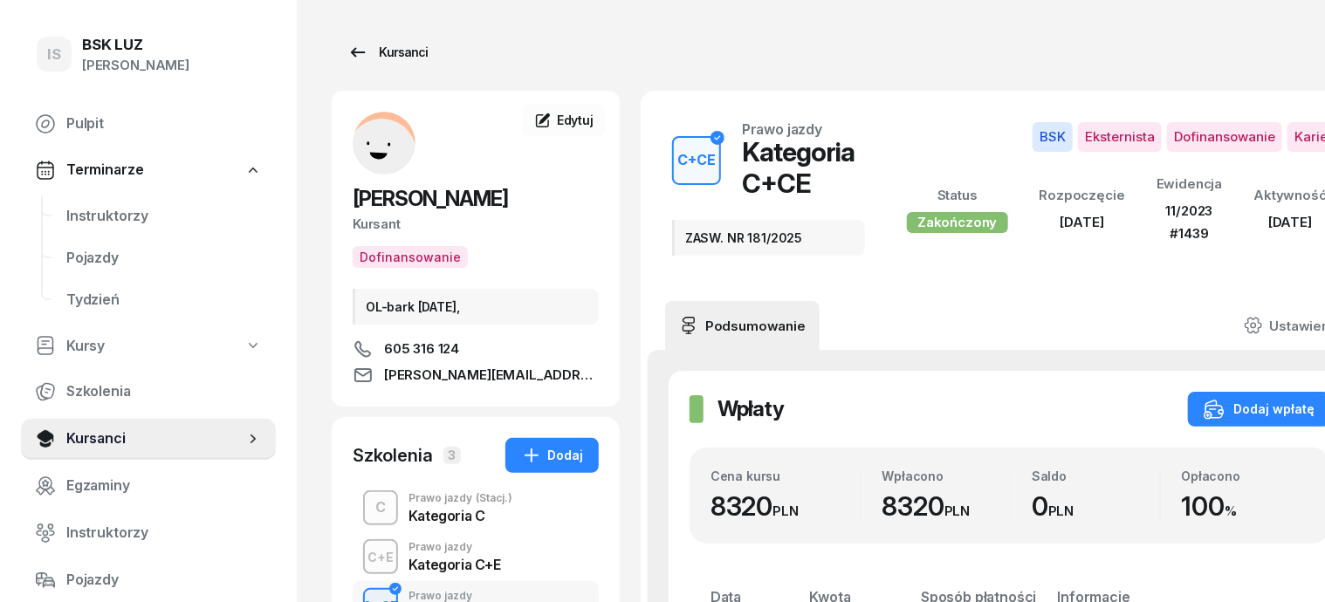
click at [384, 55] on div "Kursanci" at bounding box center [387, 52] width 80 height 21
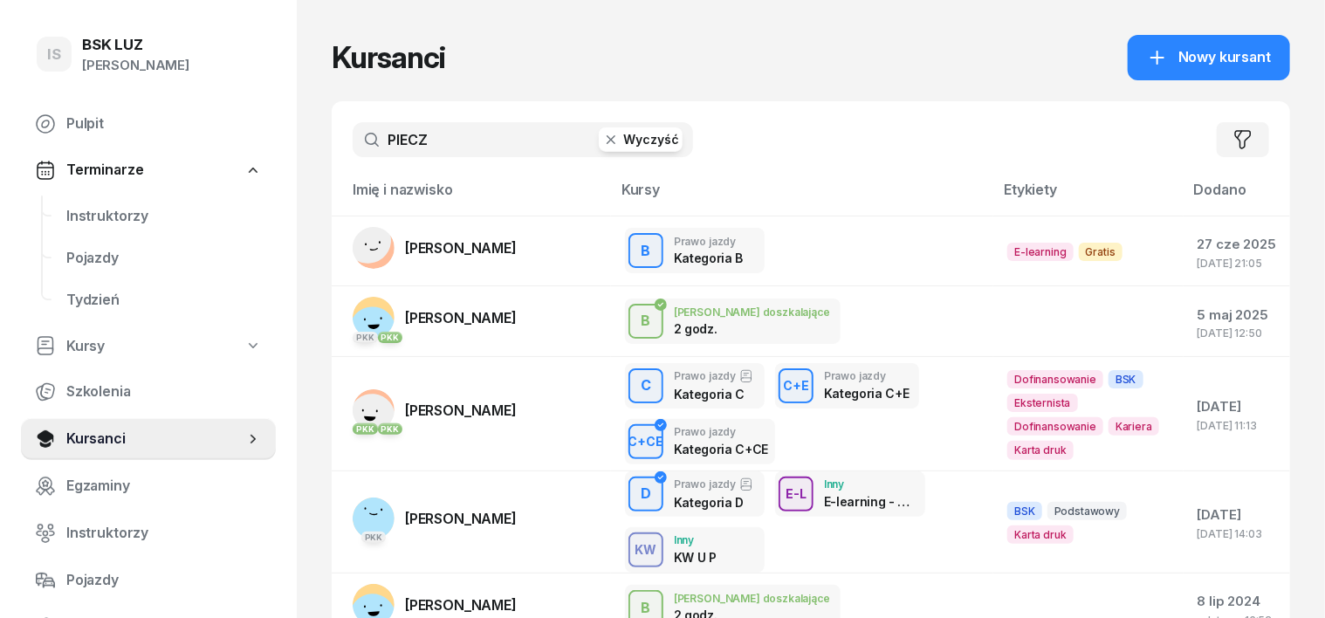
click at [606, 138] on icon "button" at bounding box center [610, 139] width 9 height 9
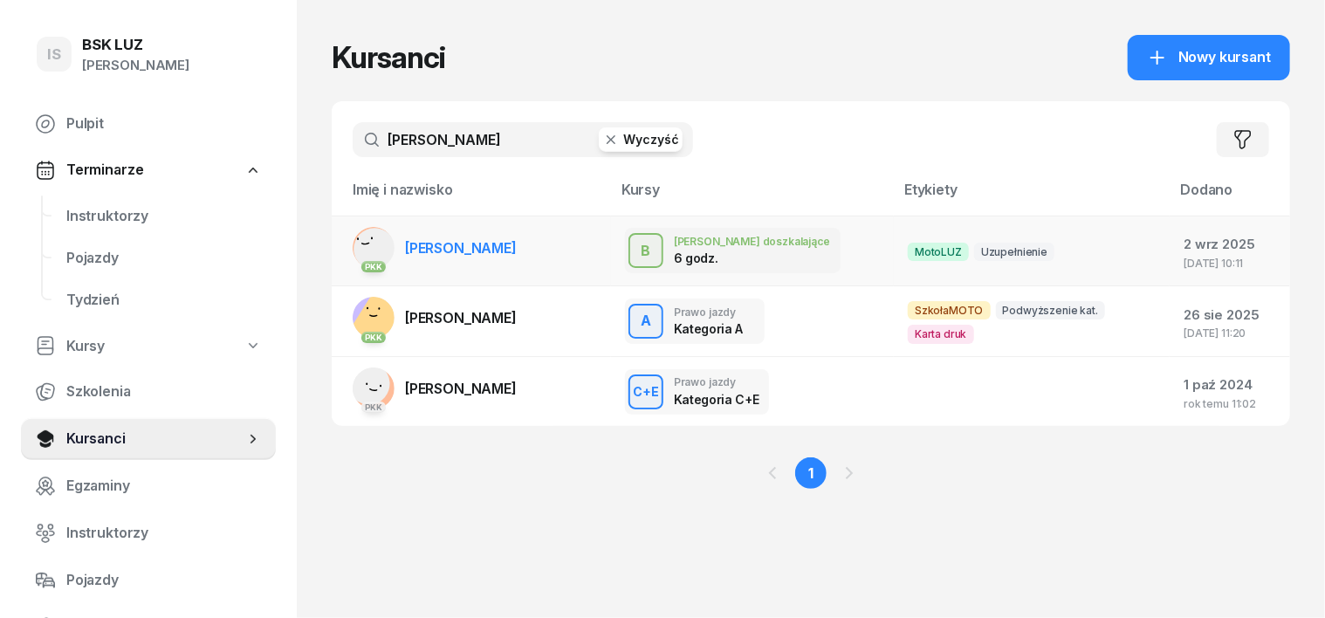
type input "[PERSON_NAME]"
click at [346, 239] on rect at bounding box center [375, 249] width 58 height 58
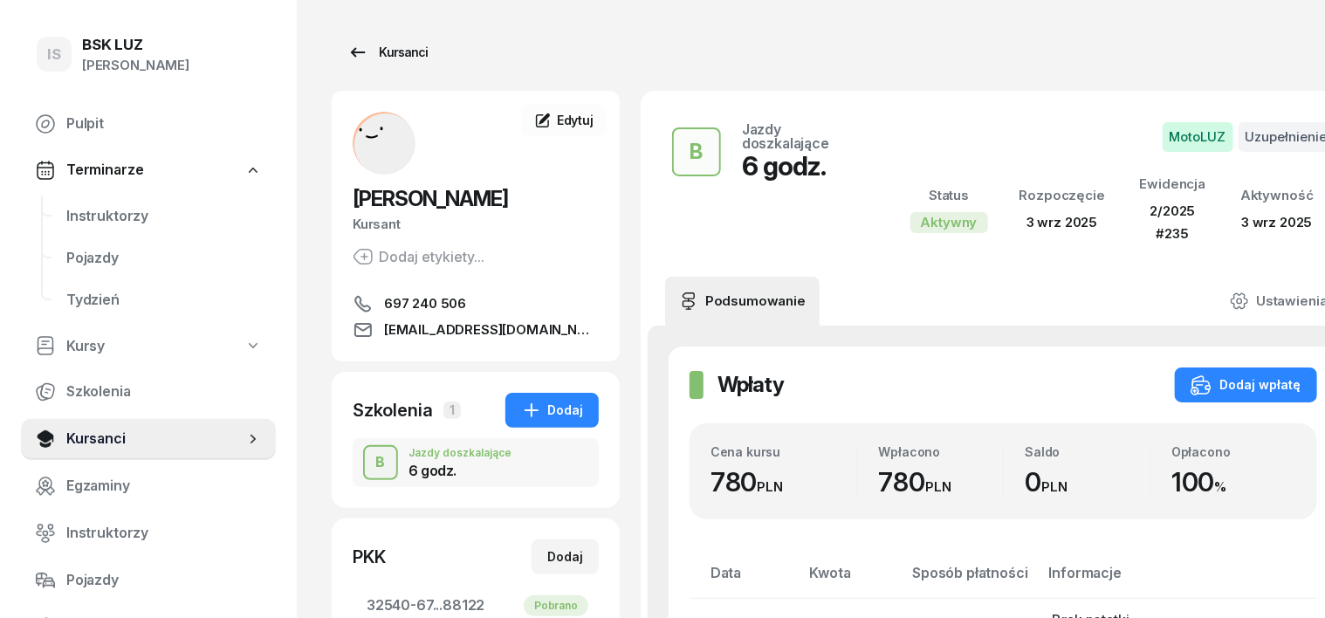
click at [368, 50] on div "Kursanci" at bounding box center [387, 52] width 80 height 21
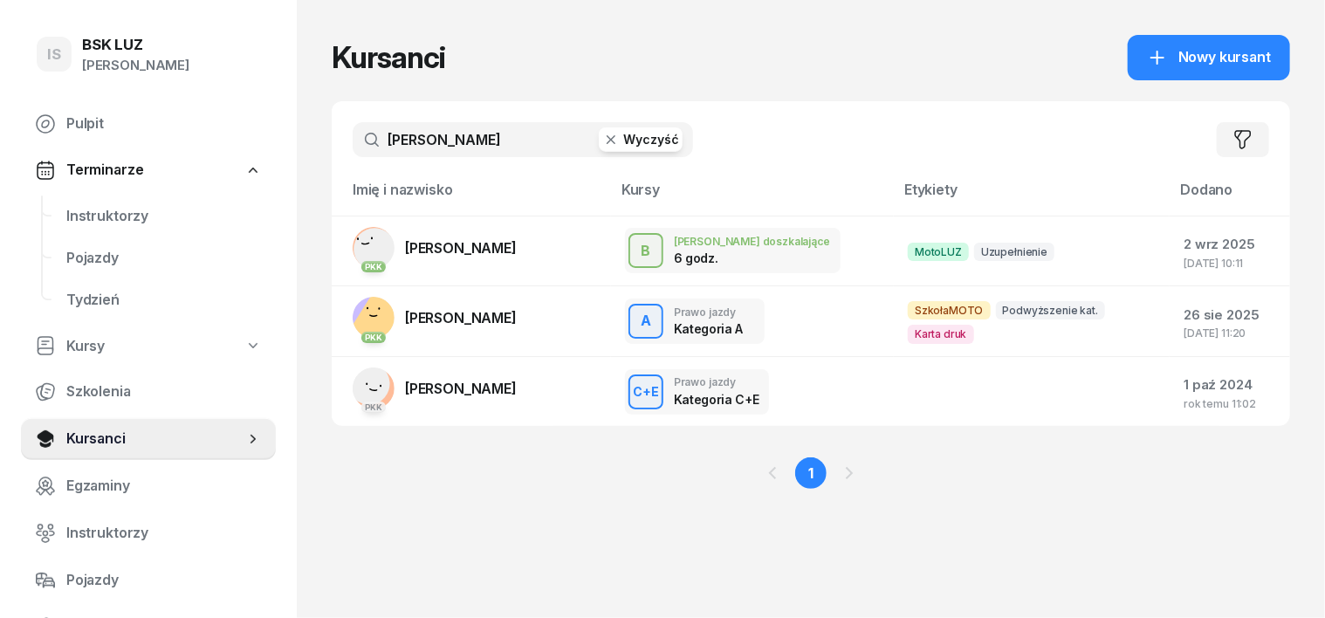
click at [602, 137] on icon "button" at bounding box center [610, 139] width 17 height 17
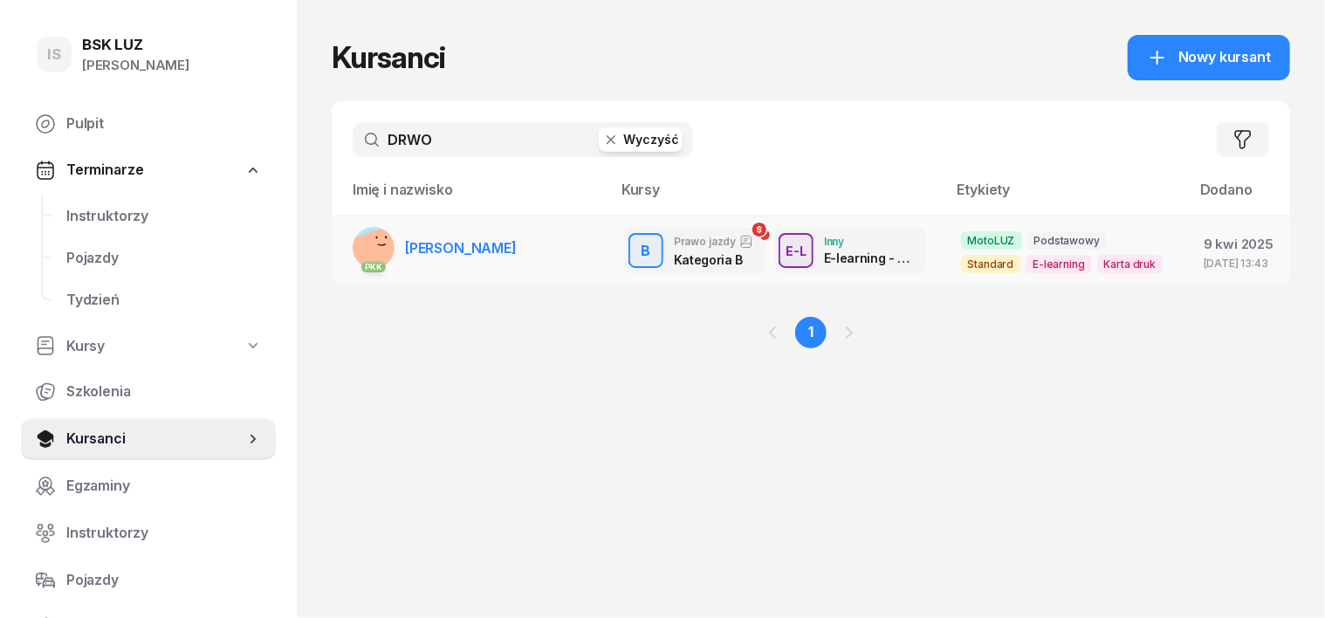
type input "DRWO"
click at [345, 241] on rect at bounding box center [377, 256] width 64 height 64
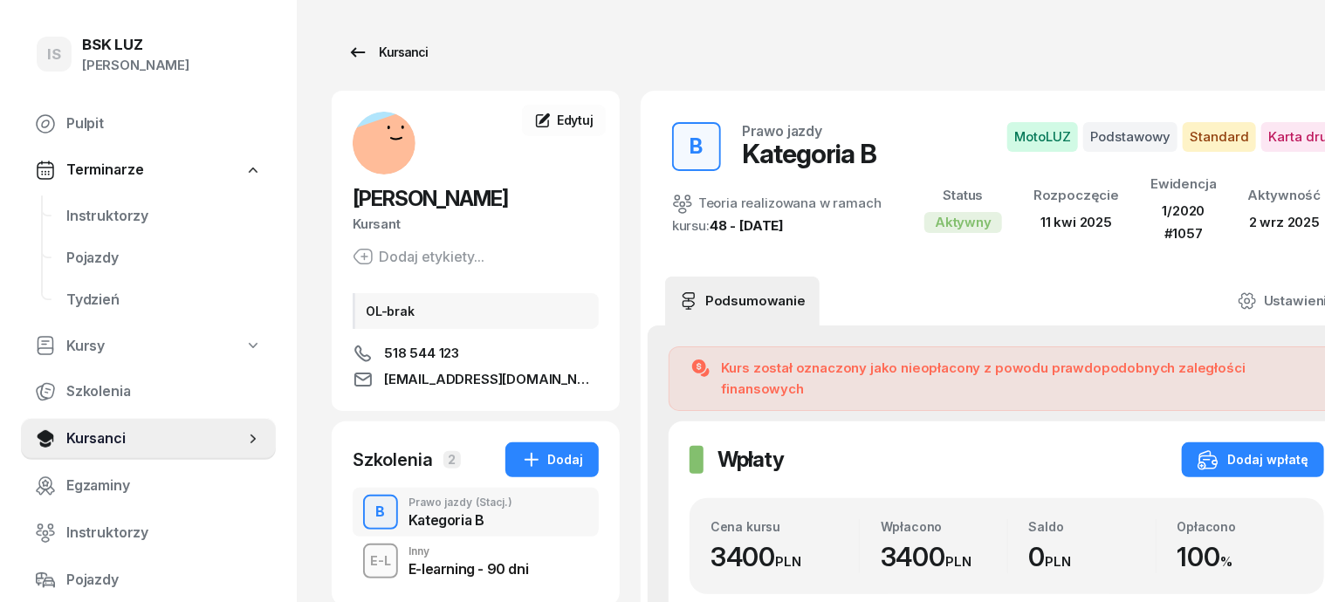
click at [380, 51] on div "Kursanci" at bounding box center [387, 52] width 80 height 21
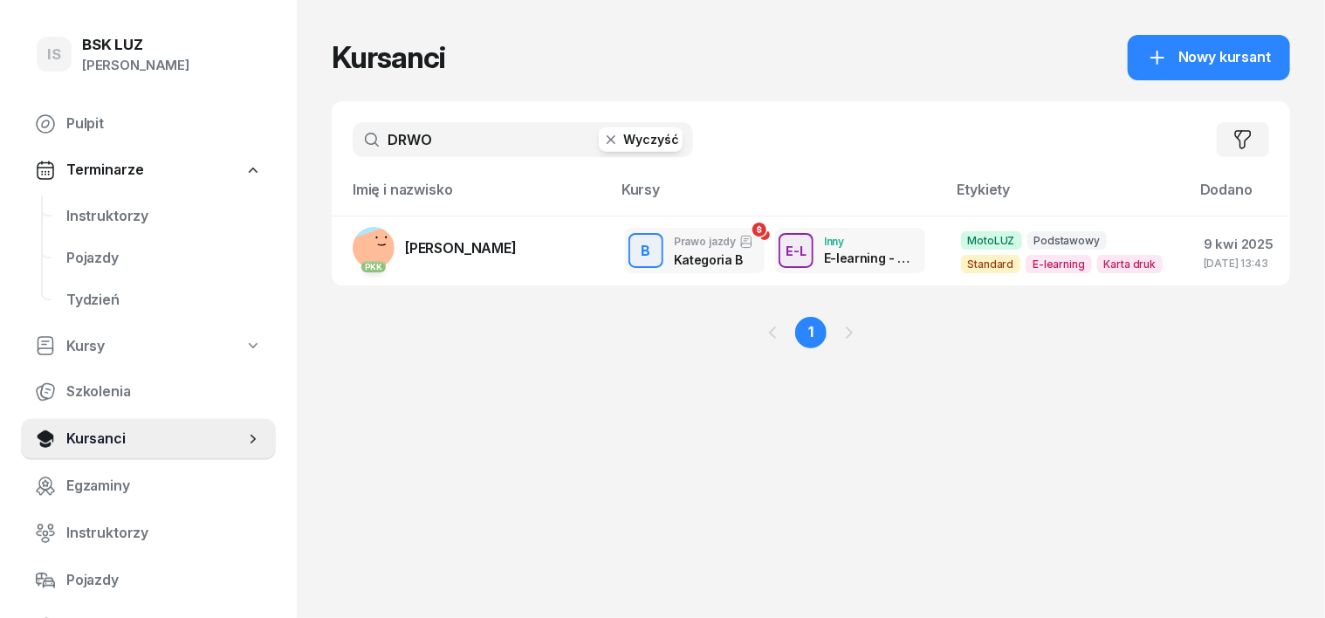
click at [407, 143] on input "DRWO" at bounding box center [523, 139] width 340 height 35
type input "D"
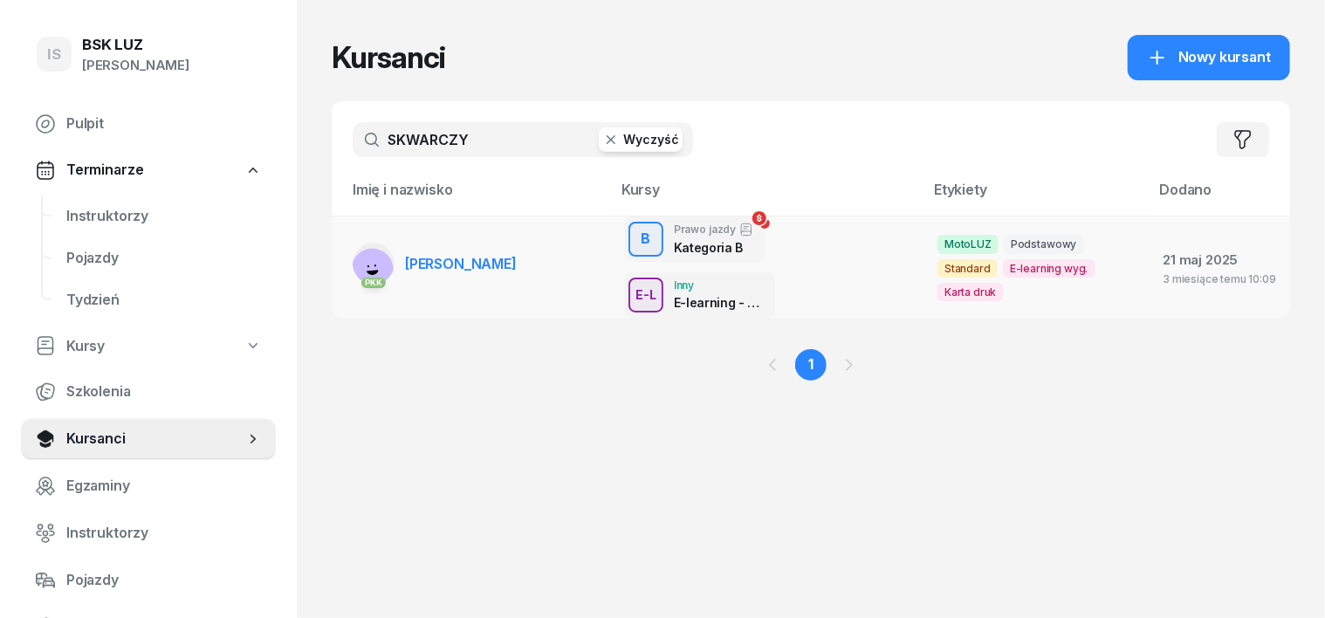
type input "SKWARCZY"
click at [346, 249] on rect at bounding box center [371, 268] width 51 height 51
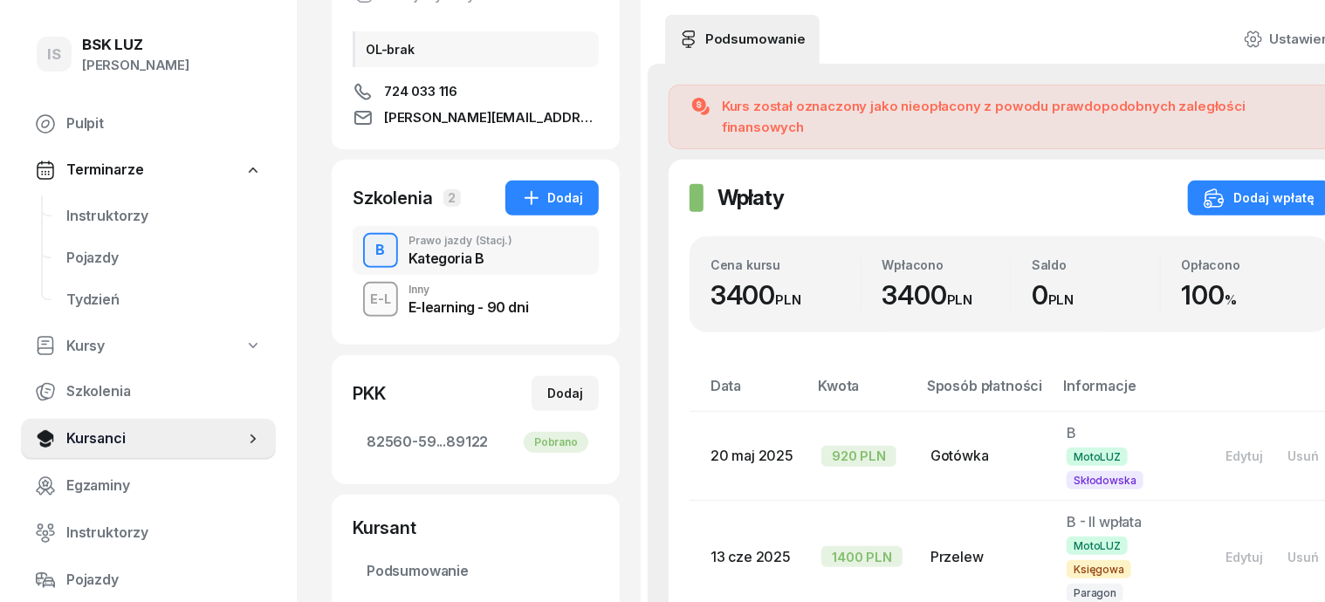
scroll to position [218, 0]
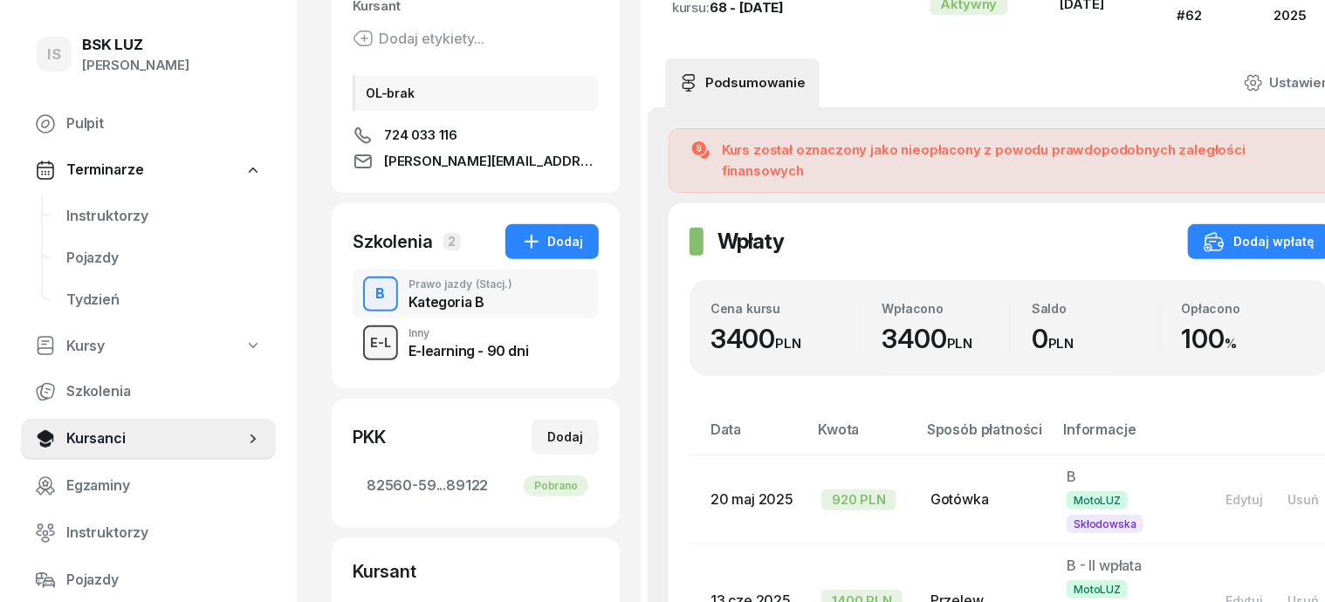
click at [365, 354] on div "button" at bounding box center [380, 342] width 31 height 31
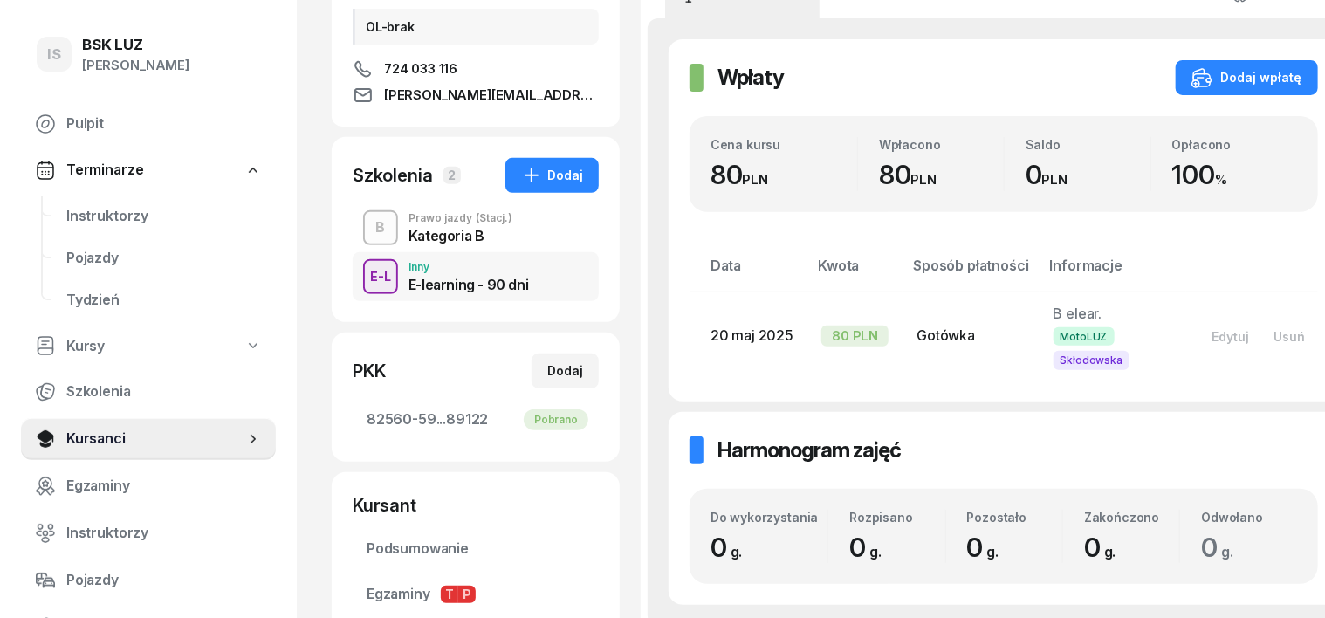
scroll to position [436, 0]
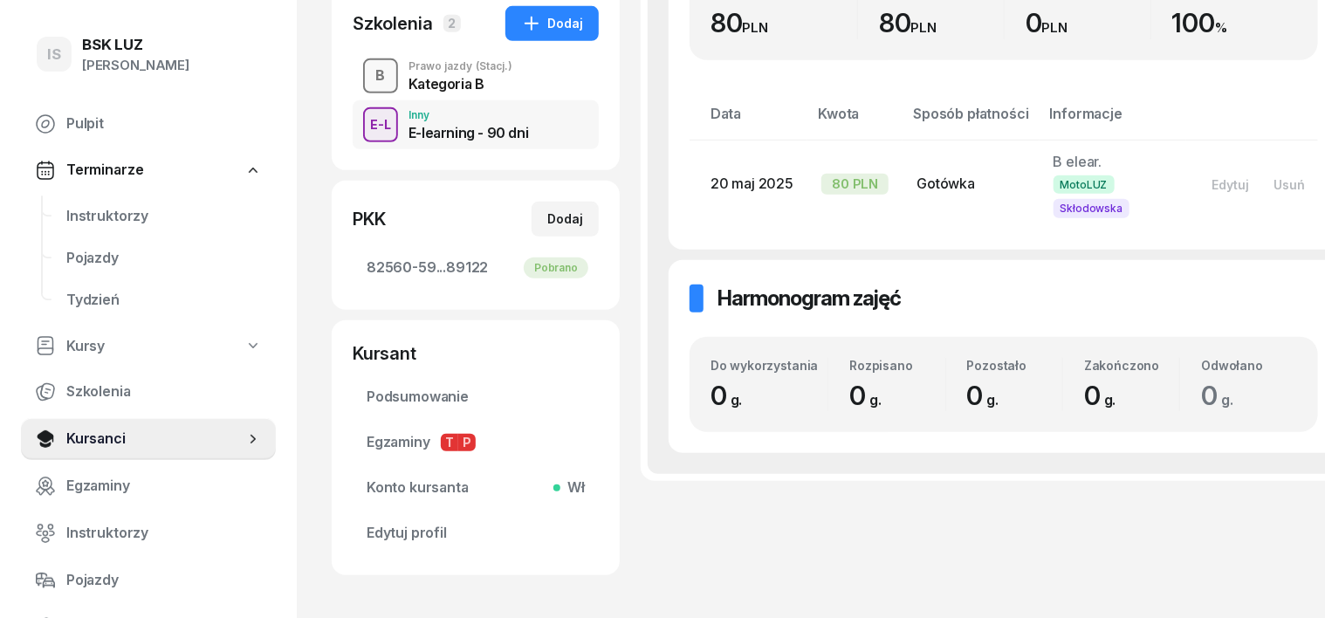
click at [369, 77] on div "B" at bounding box center [381, 76] width 24 height 30
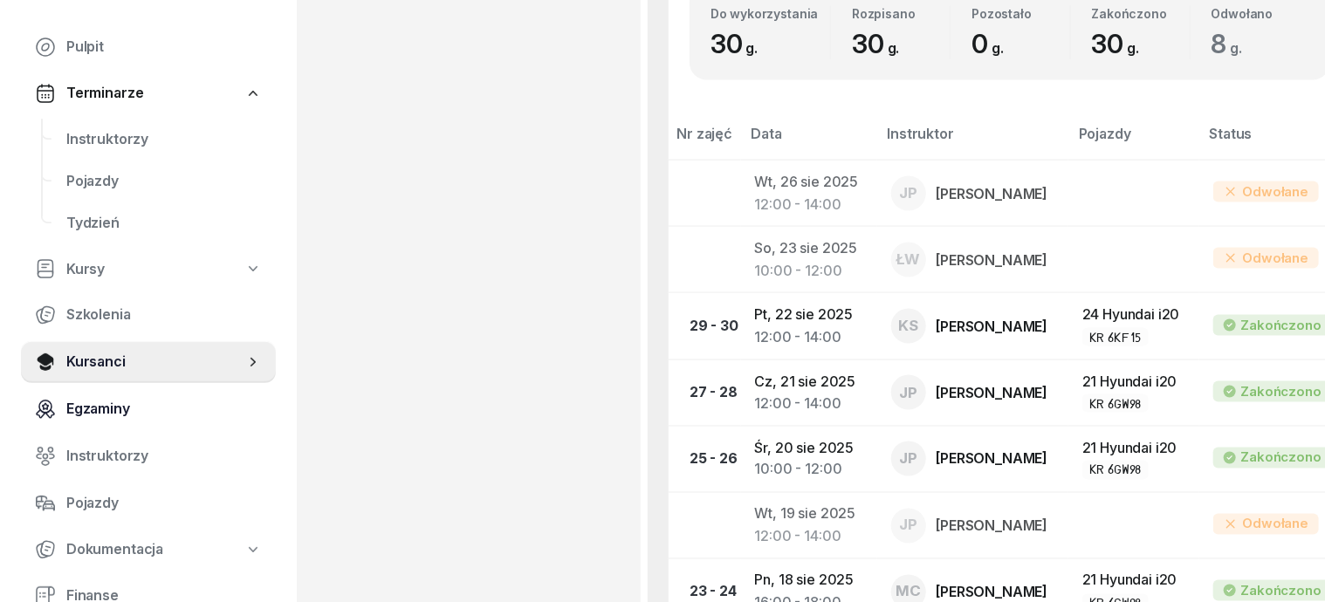
scroll to position [218, 0]
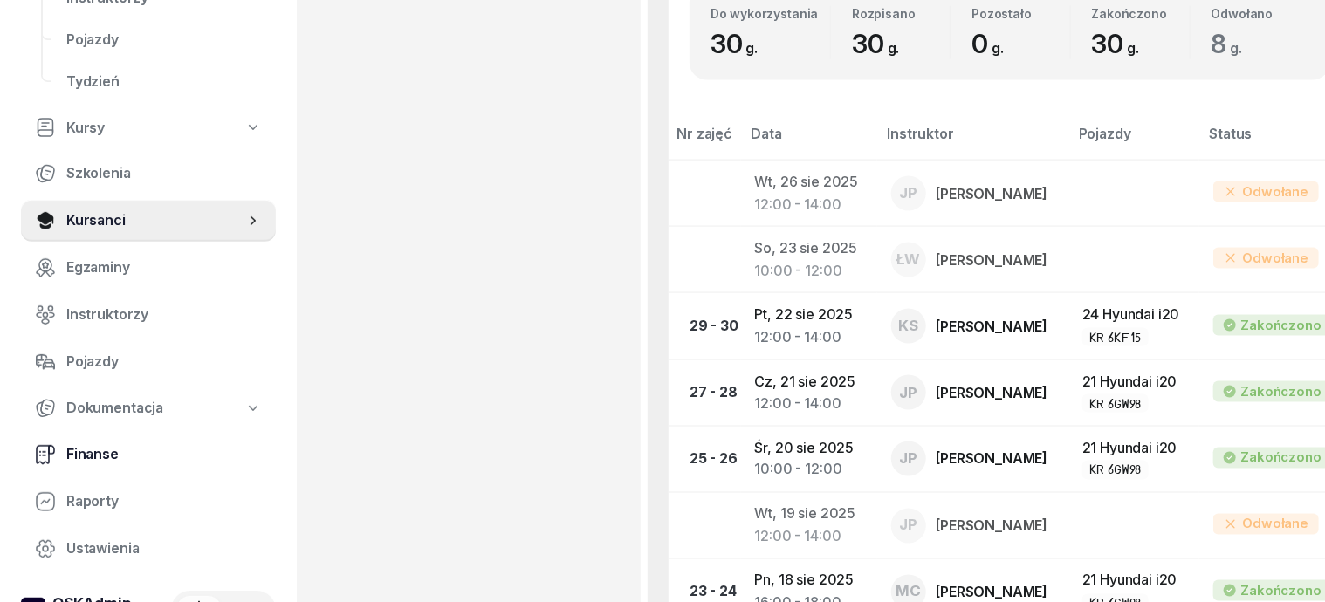
click at [100, 452] on span "Finanse" at bounding box center [163, 454] width 195 height 23
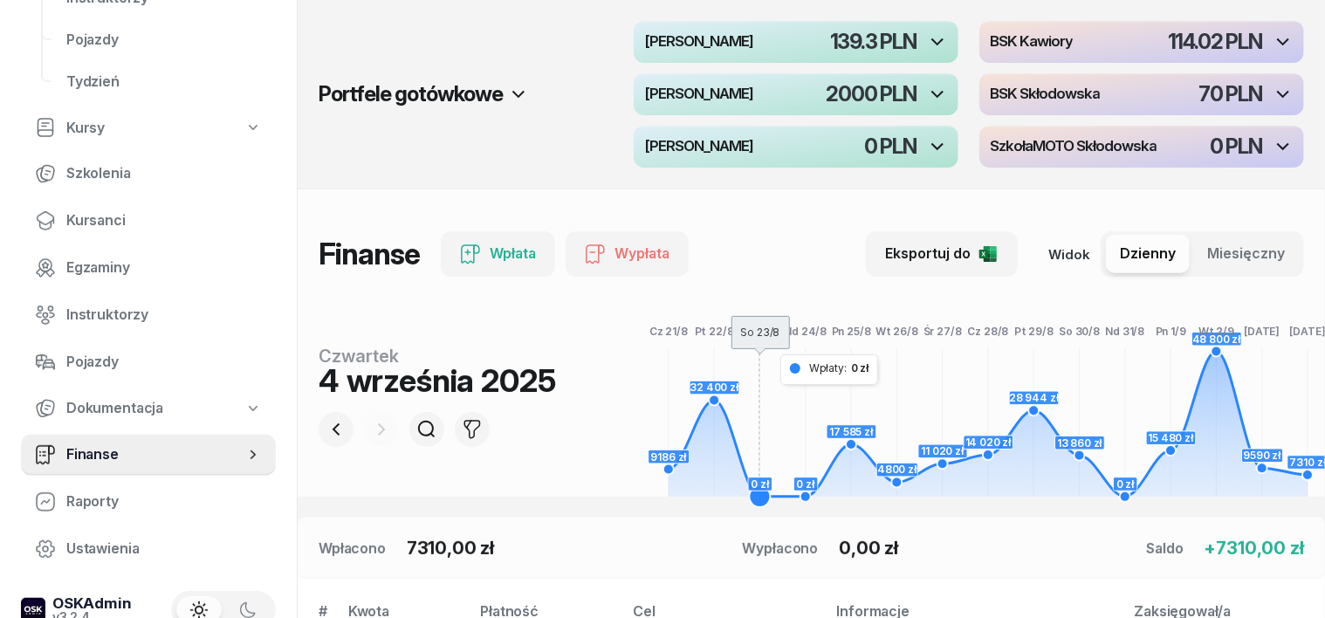
scroll to position [250, 0]
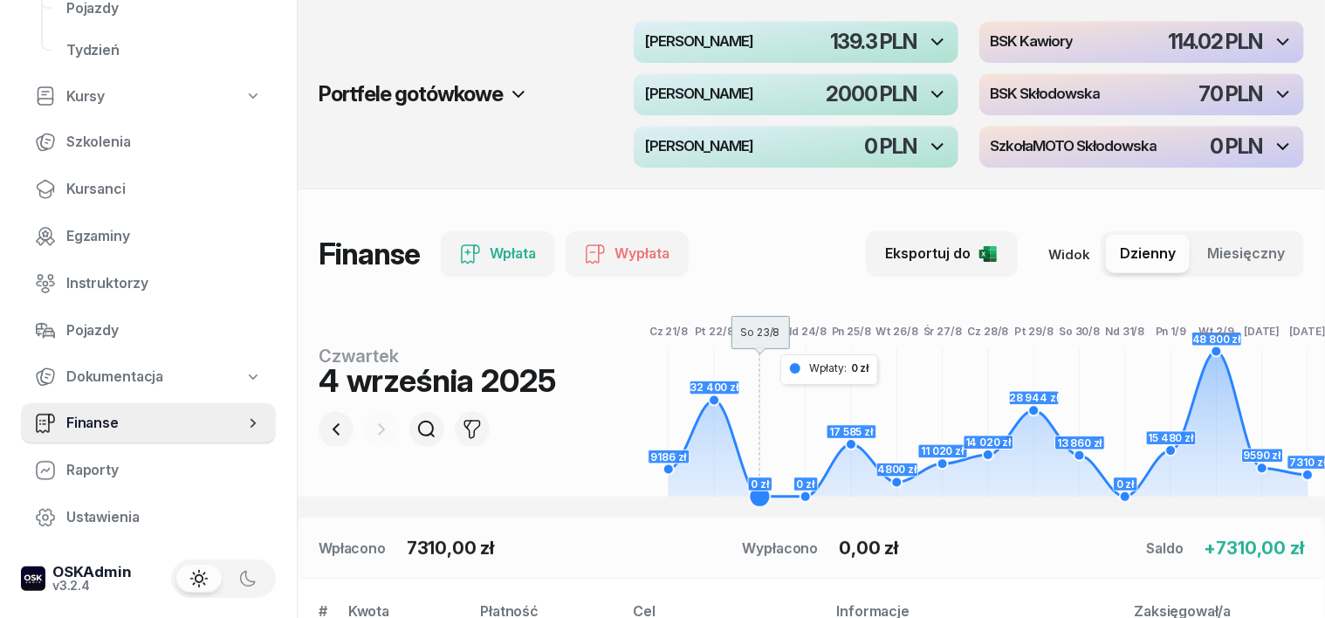
click at [780, 385] on foreignobject at bounding box center [986, 414] width 678 height 209
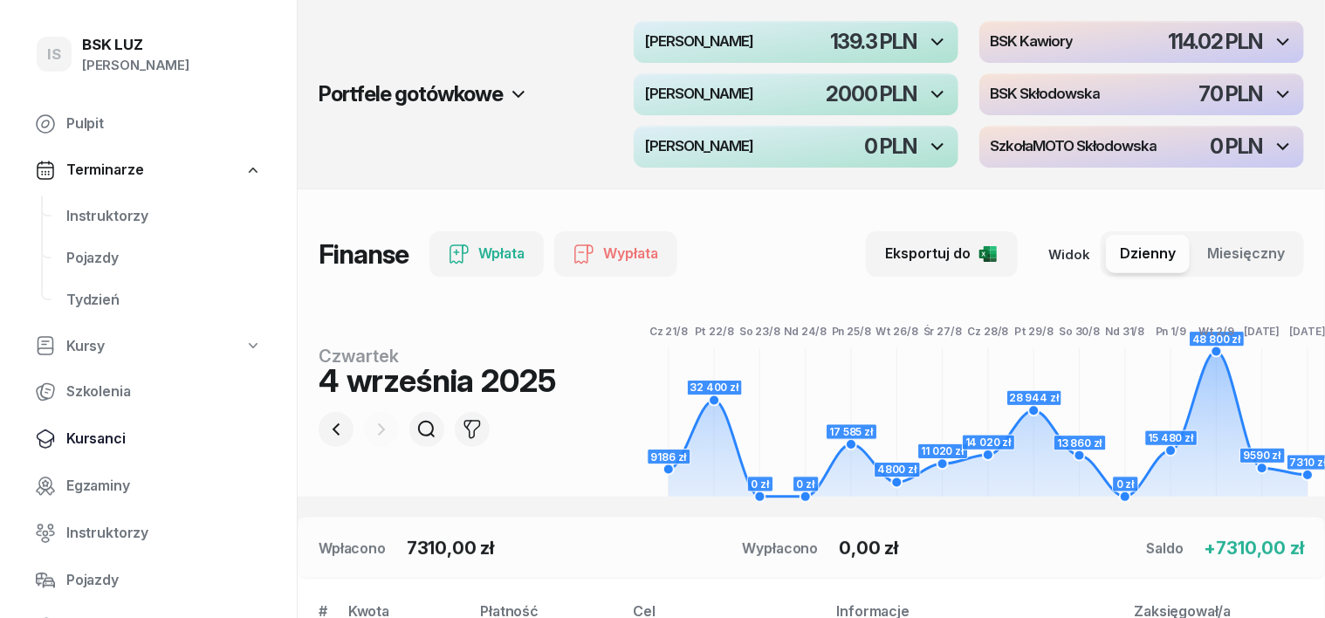
click at [106, 434] on span "Kursanci" at bounding box center [163, 439] width 195 height 23
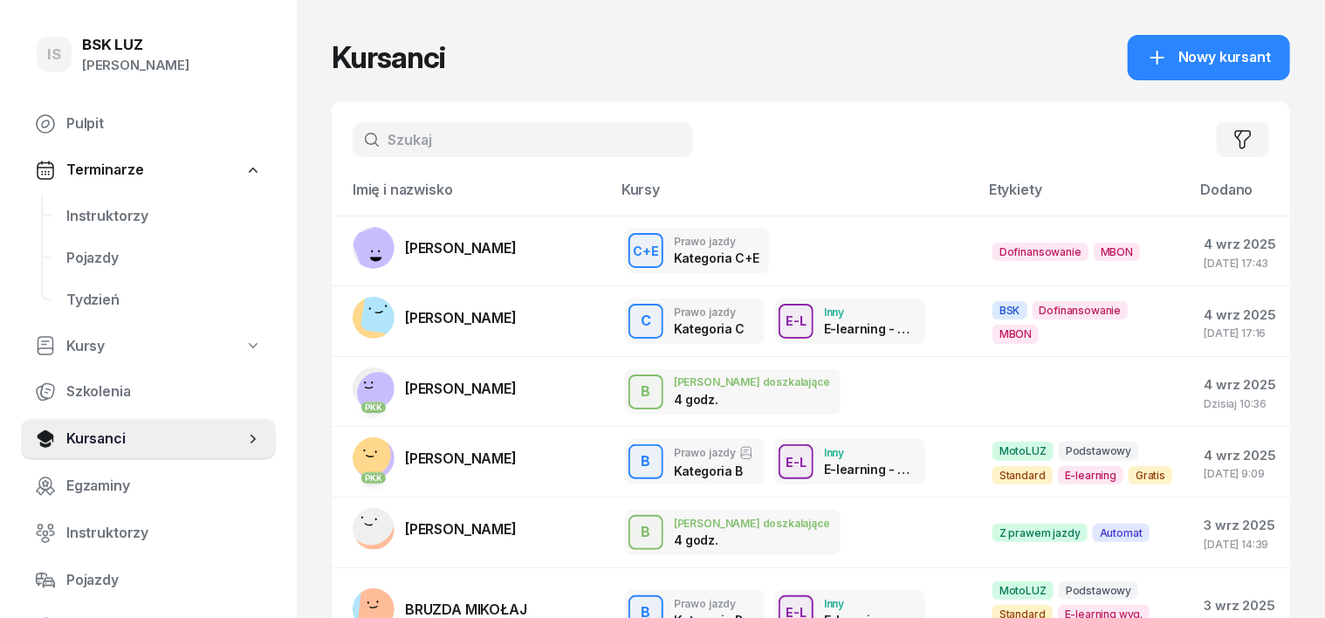
click at [359, 133] on input "text" at bounding box center [523, 139] width 340 height 35
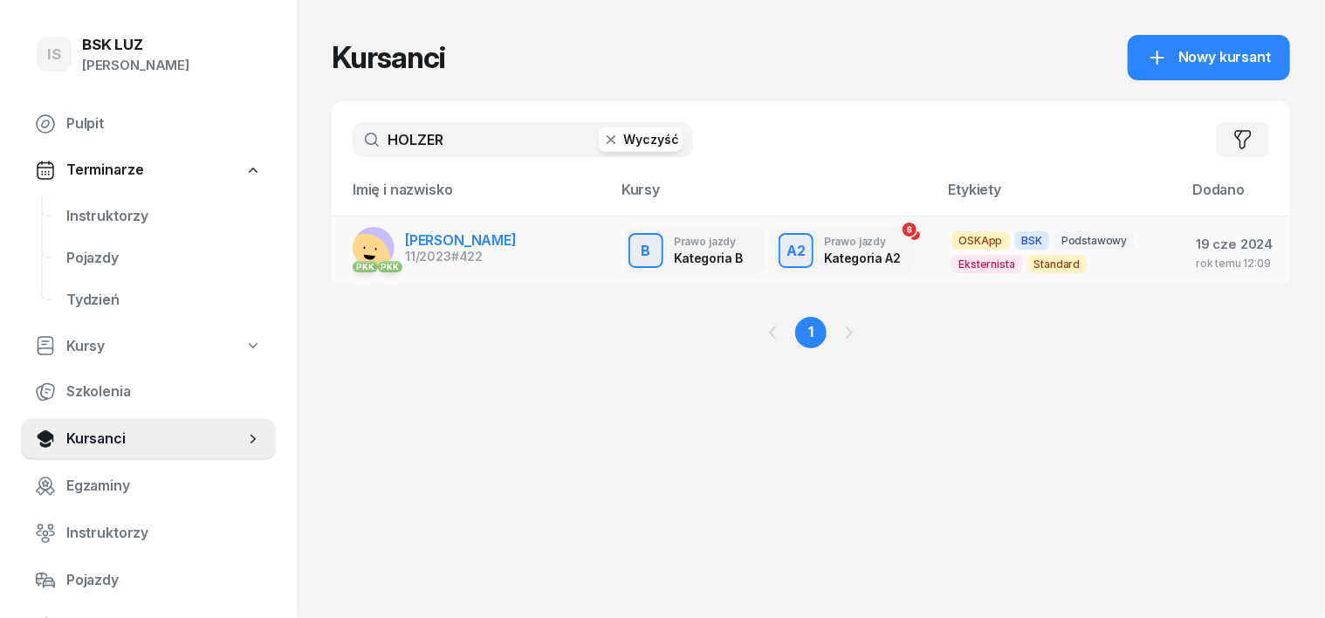
type input "HOLZER"
click at [337, 242] on rect at bounding box center [364, 258] width 63 height 63
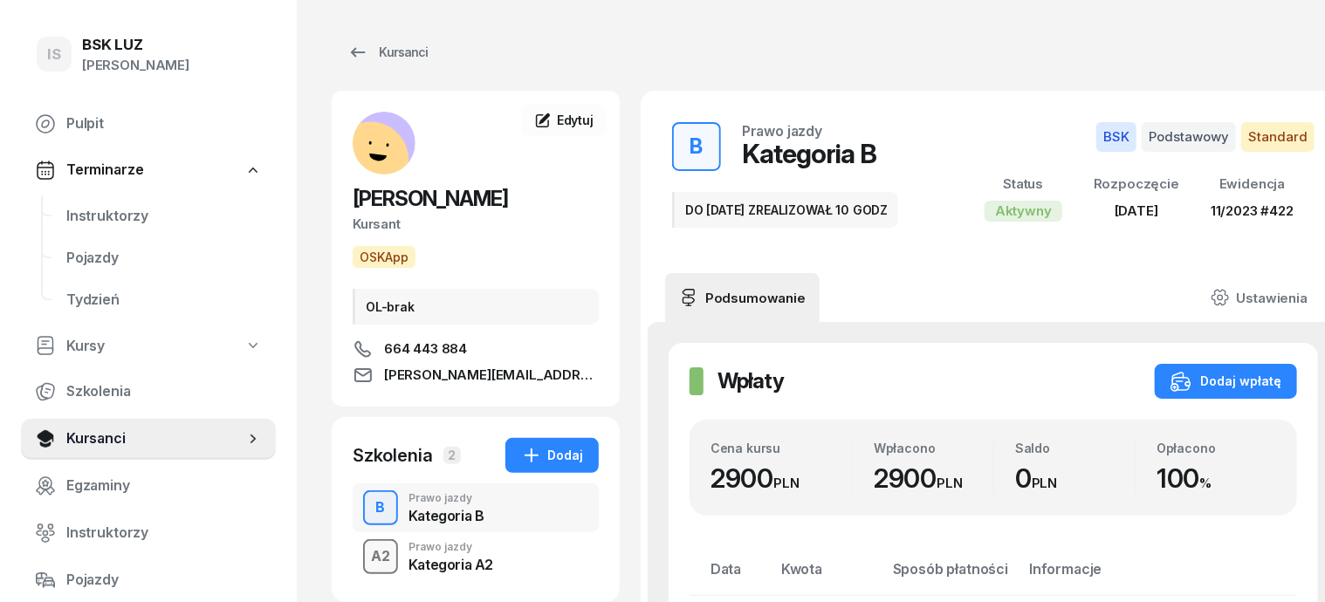
click at [364, 558] on div "A2" at bounding box center [380, 557] width 33 height 30
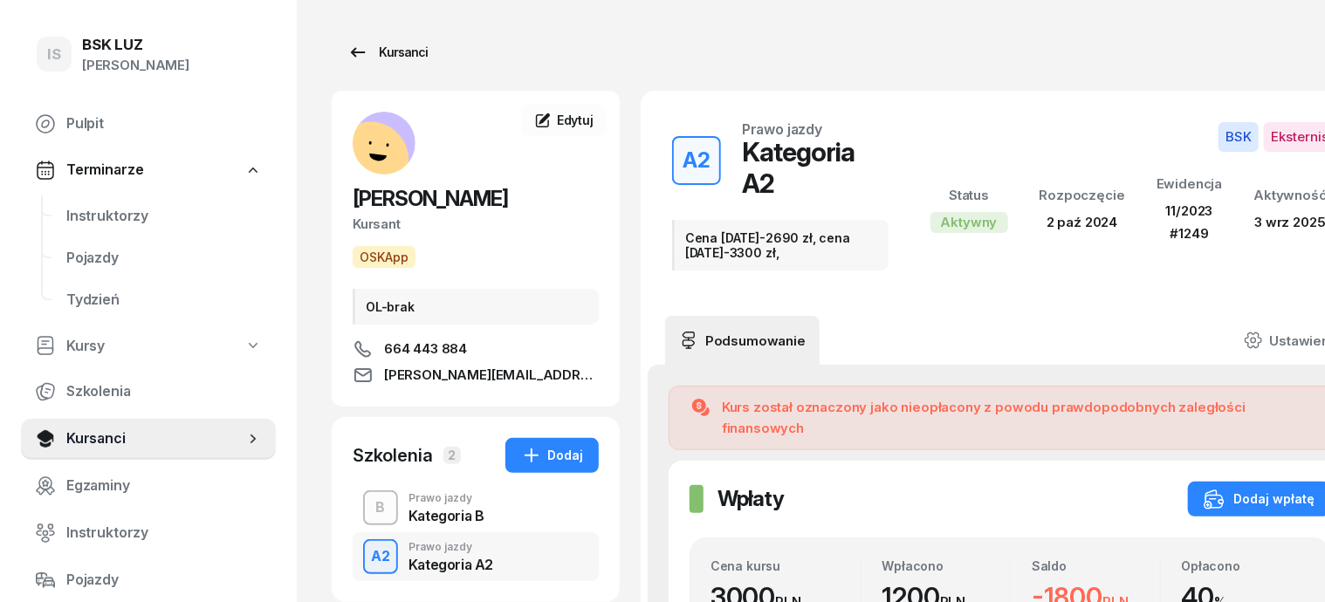
click at [366, 58] on div "Kursanci" at bounding box center [387, 52] width 80 height 21
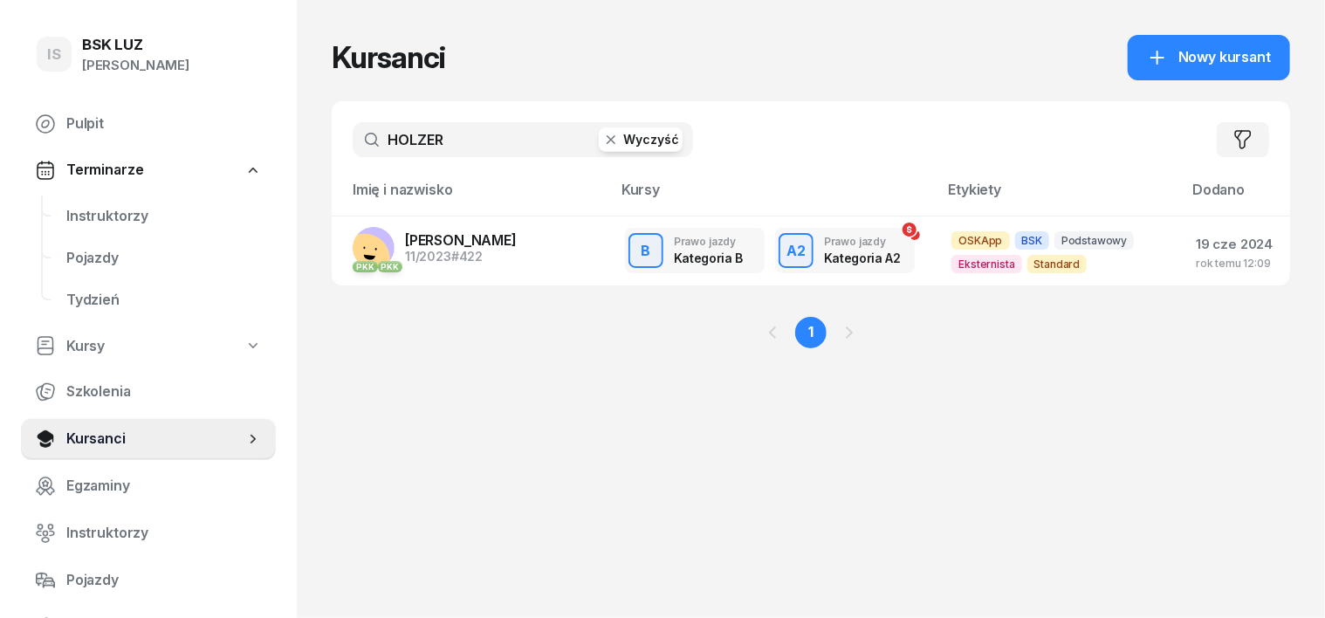
click at [602, 142] on icon "button" at bounding box center [610, 139] width 17 height 17
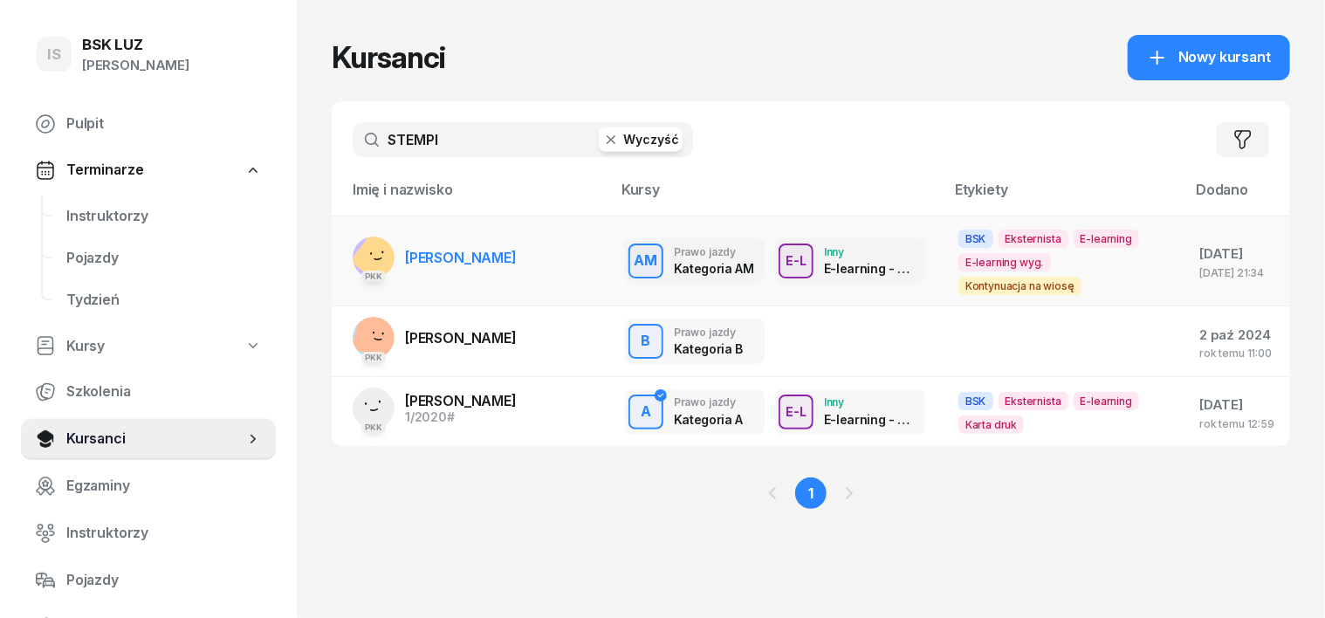
type input "STEMPI"
click at [350, 256] on rect at bounding box center [382, 256] width 65 height 65
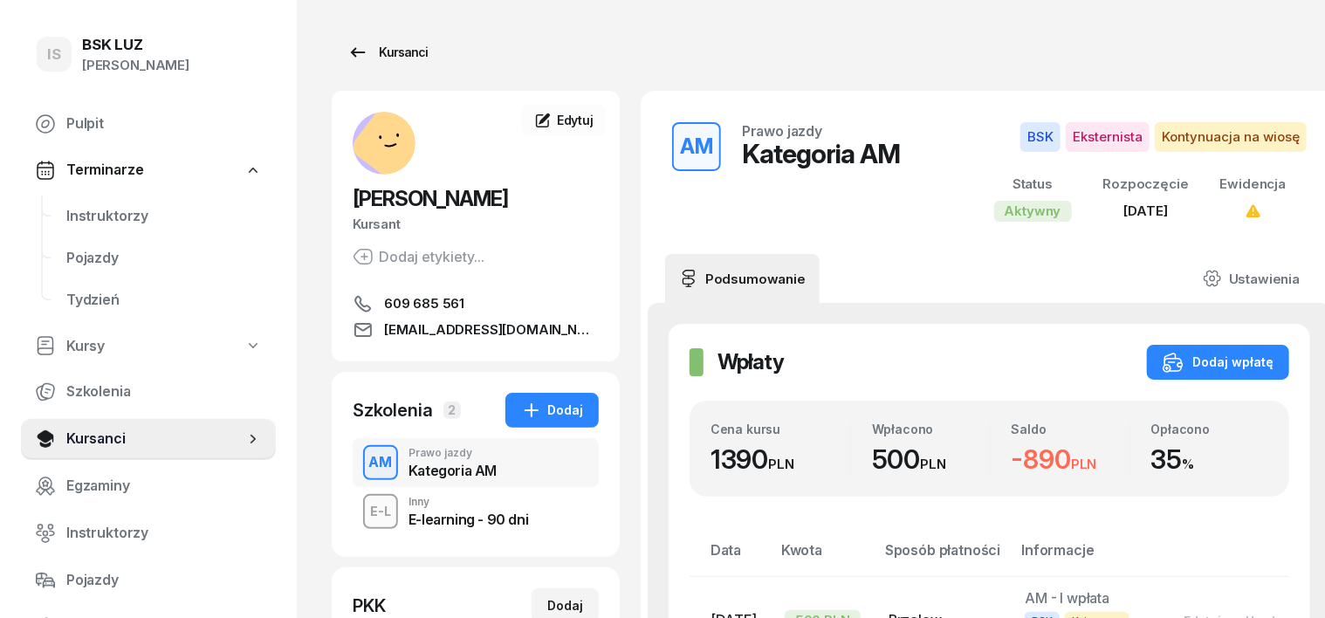
click at [359, 52] on div "Kursanci" at bounding box center [387, 52] width 80 height 21
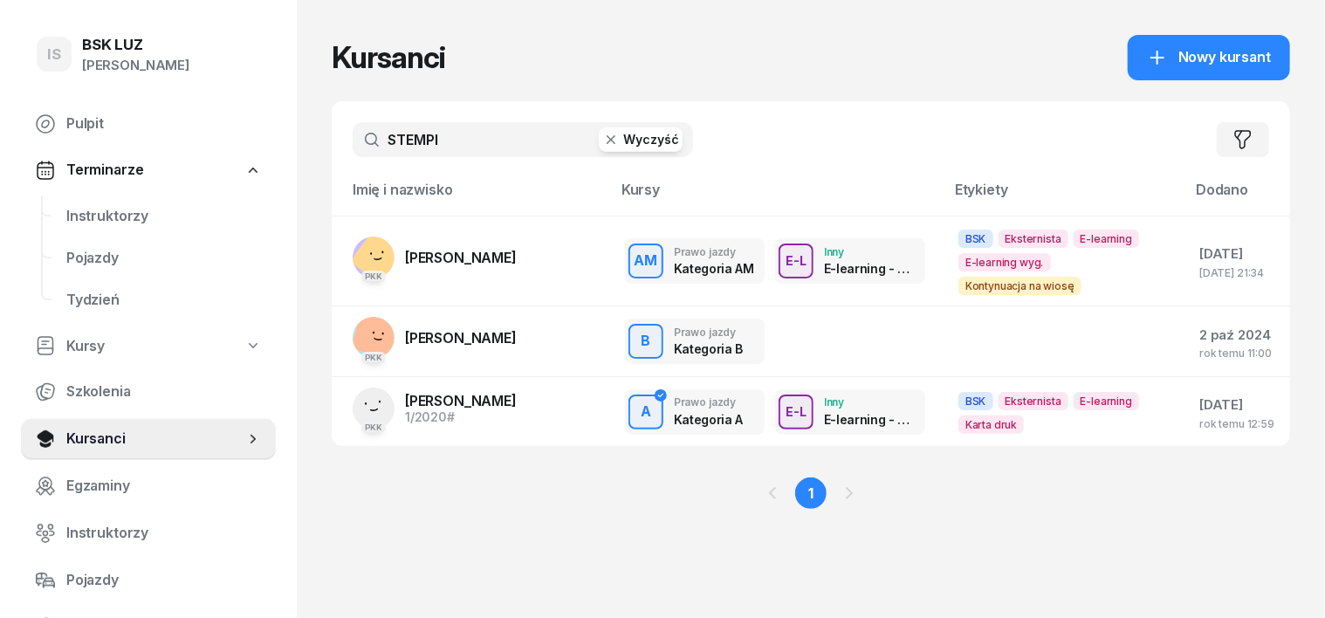
click at [602, 137] on icon "button" at bounding box center [610, 139] width 17 height 17
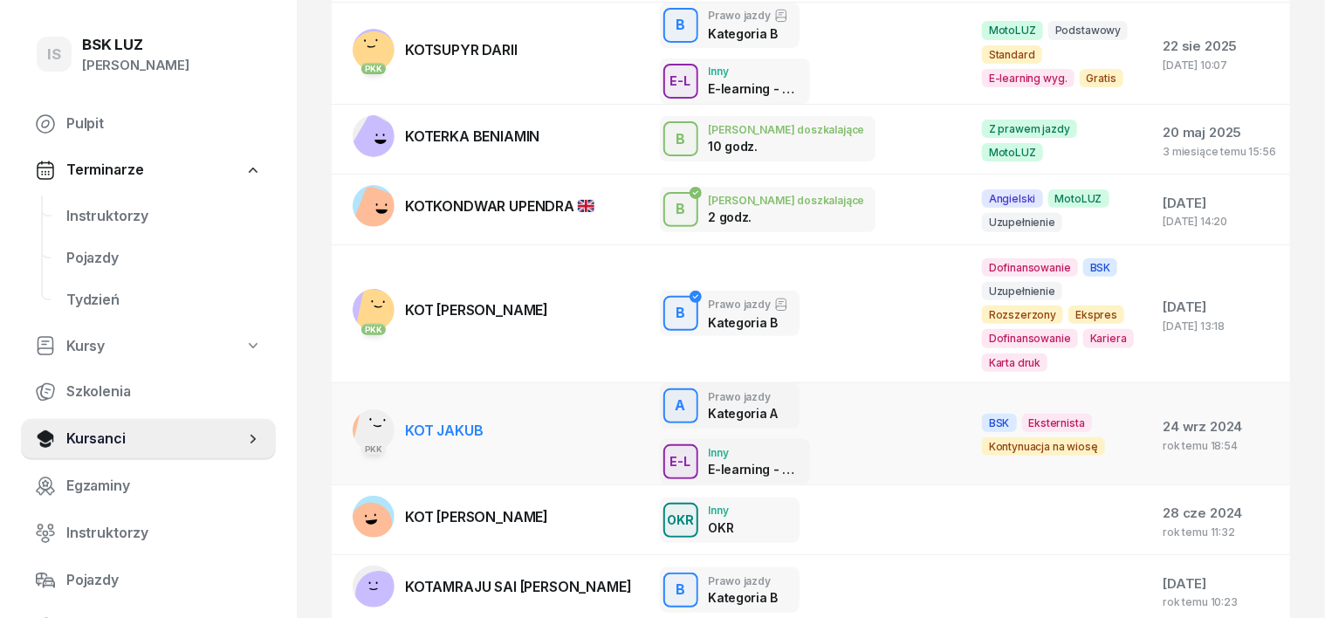
scroll to position [218, 0]
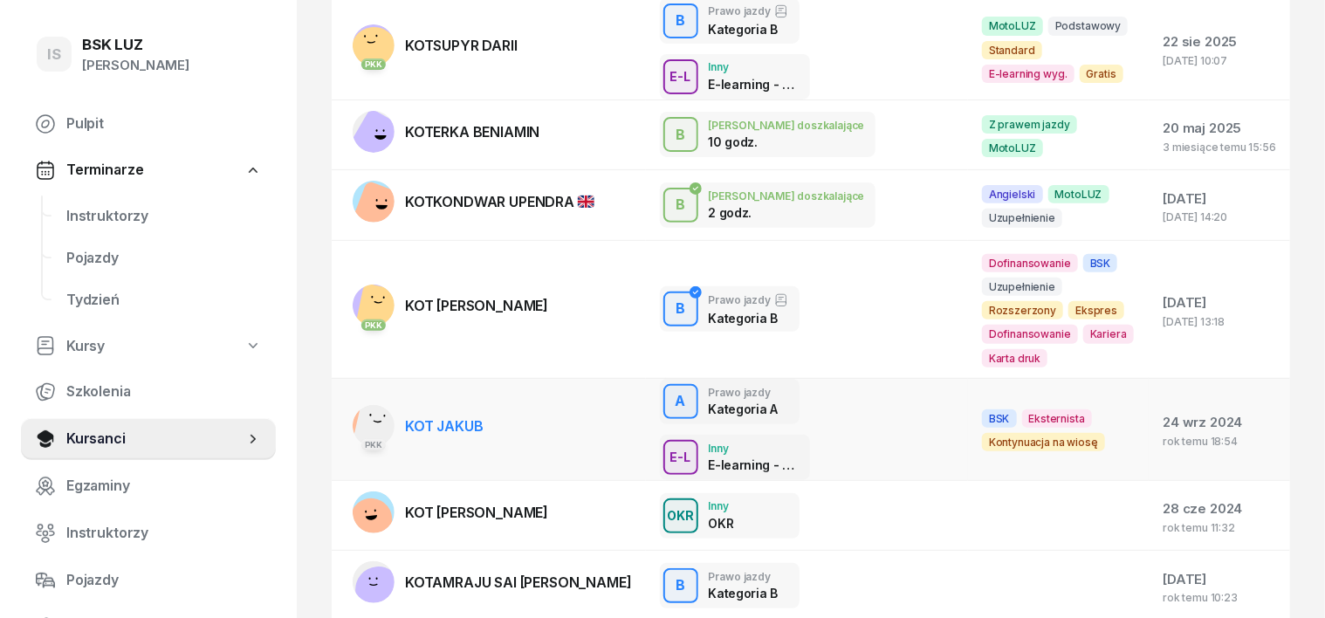
type input "KOT"
click at [373, 421] on icon at bounding box center [376, 421] width 7 height 1
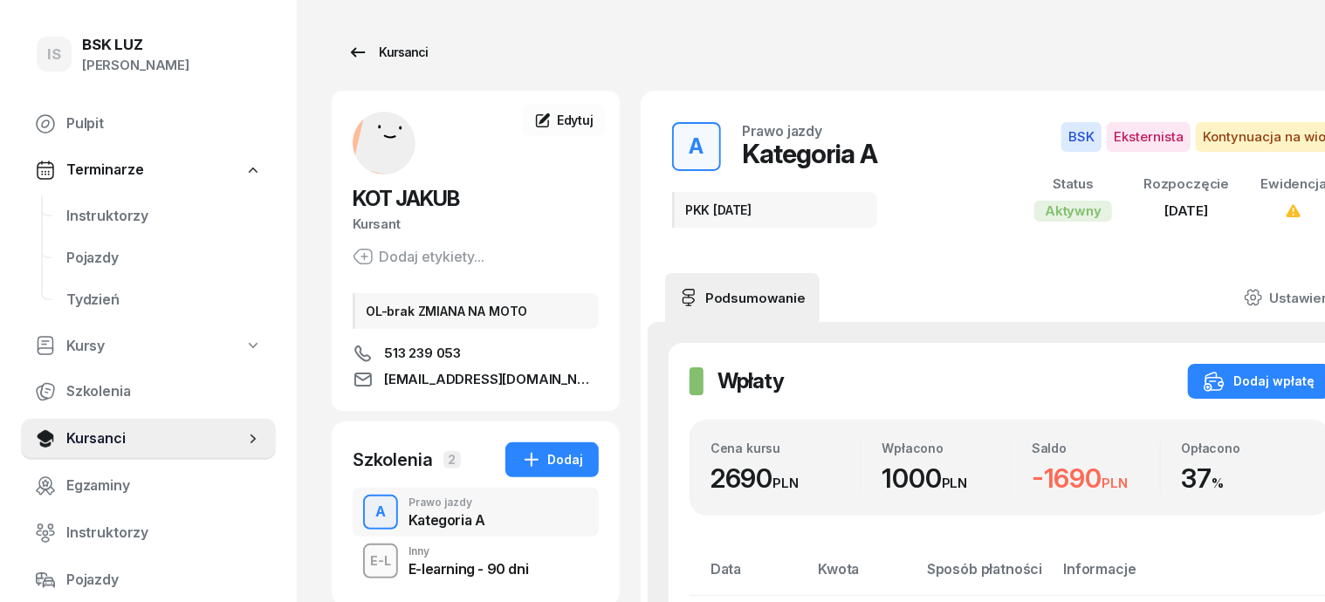
click at [380, 47] on div "Kursanci" at bounding box center [387, 52] width 80 height 21
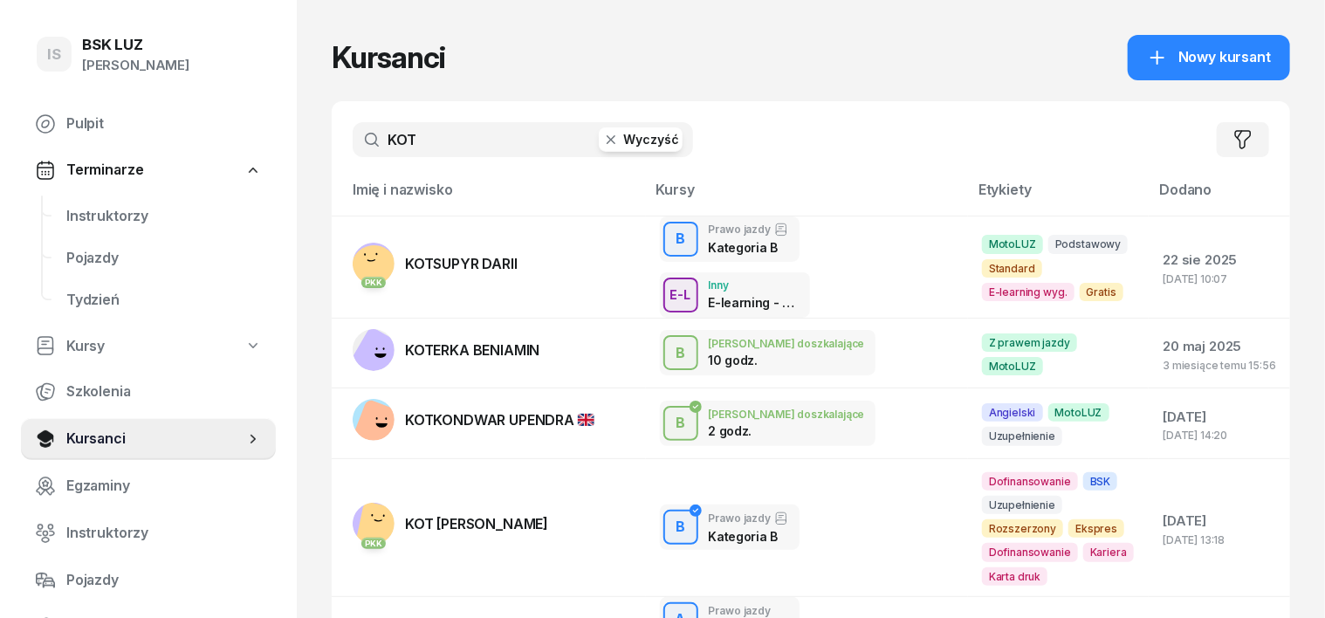
click at [602, 136] on icon "button" at bounding box center [610, 139] width 17 height 17
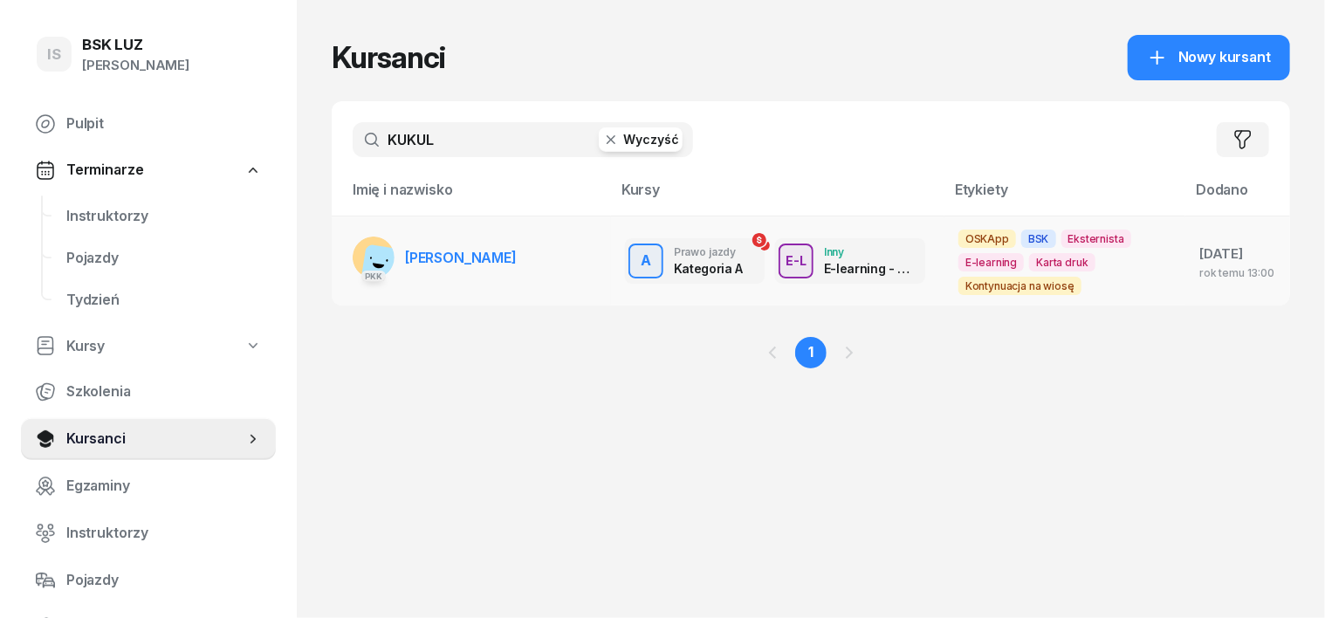
type input "KUKUL"
click at [360, 257] on rect at bounding box center [384, 268] width 48 height 48
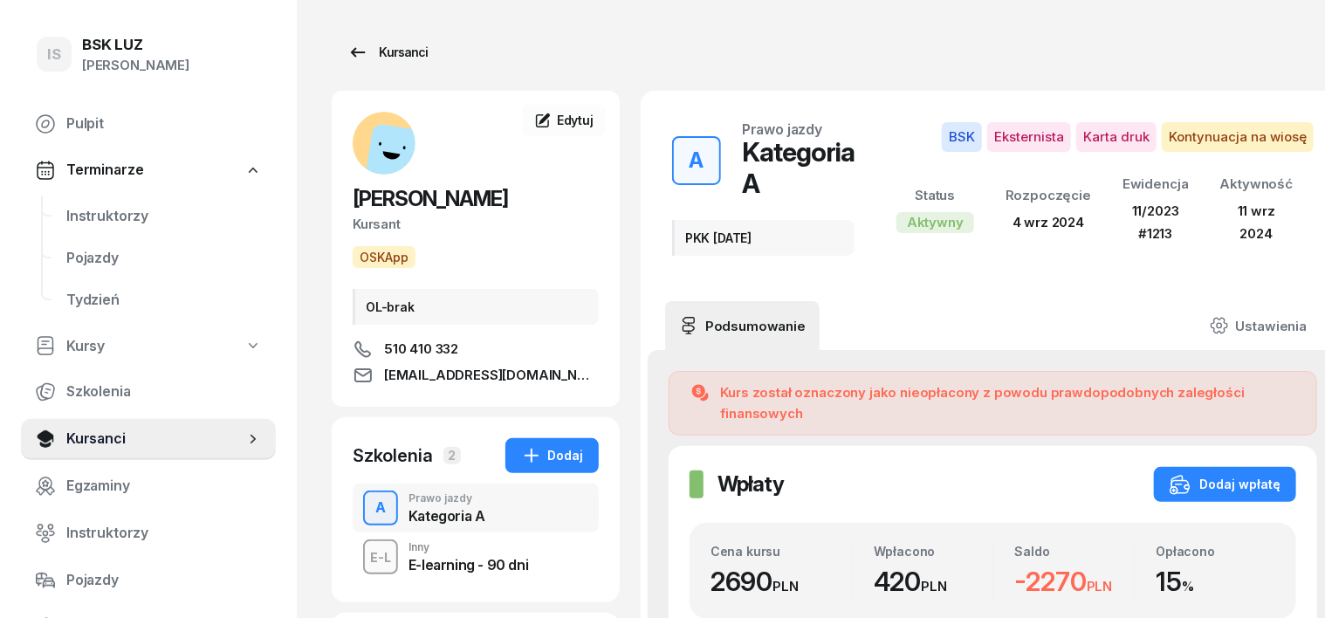
click at [373, 56] on div "Kursanci" at bounding box center [387, 52] width 80 height 21
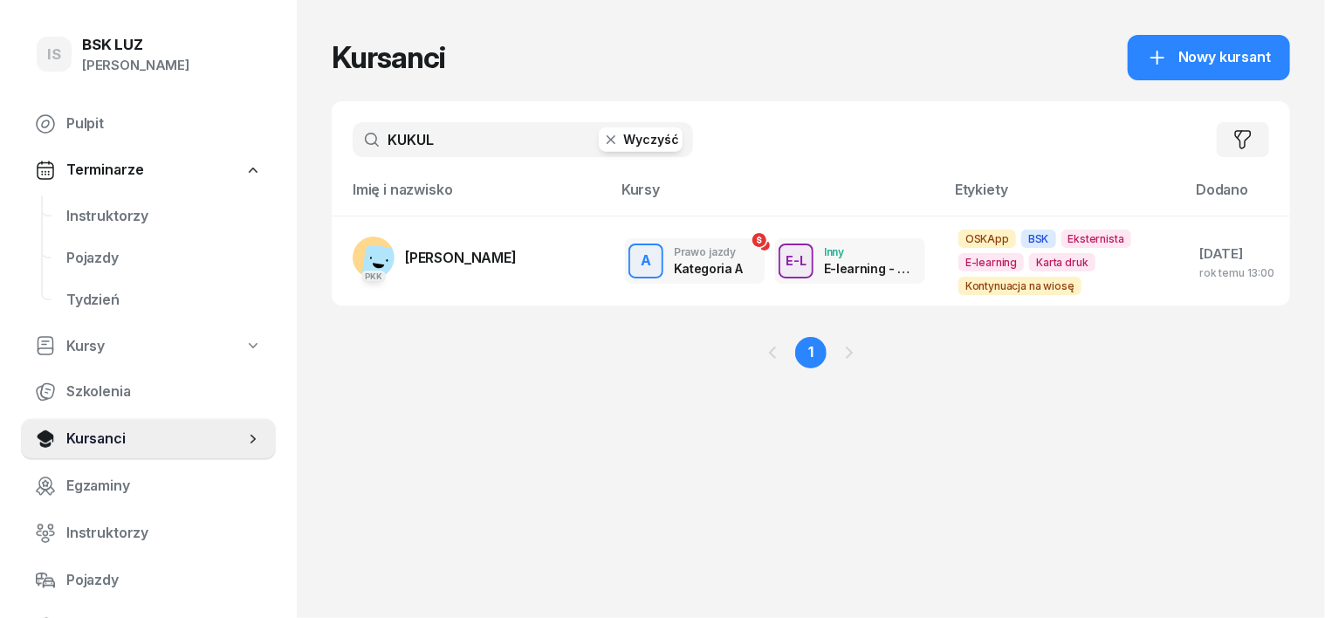
click at [606, 141] on icon "button" at bounding box center [610, 139] width 9 height 9
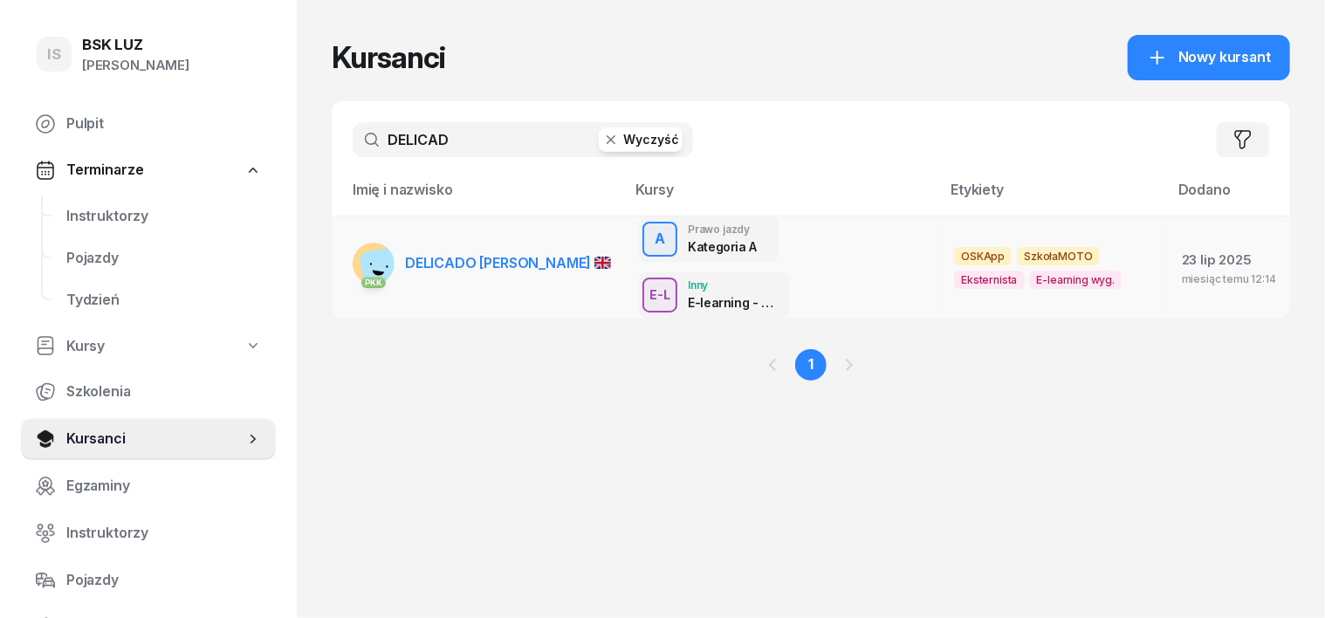
type input "DELICAD"
click at [359, 244] on rect at bounding box center [386, 271] width 54 height 54
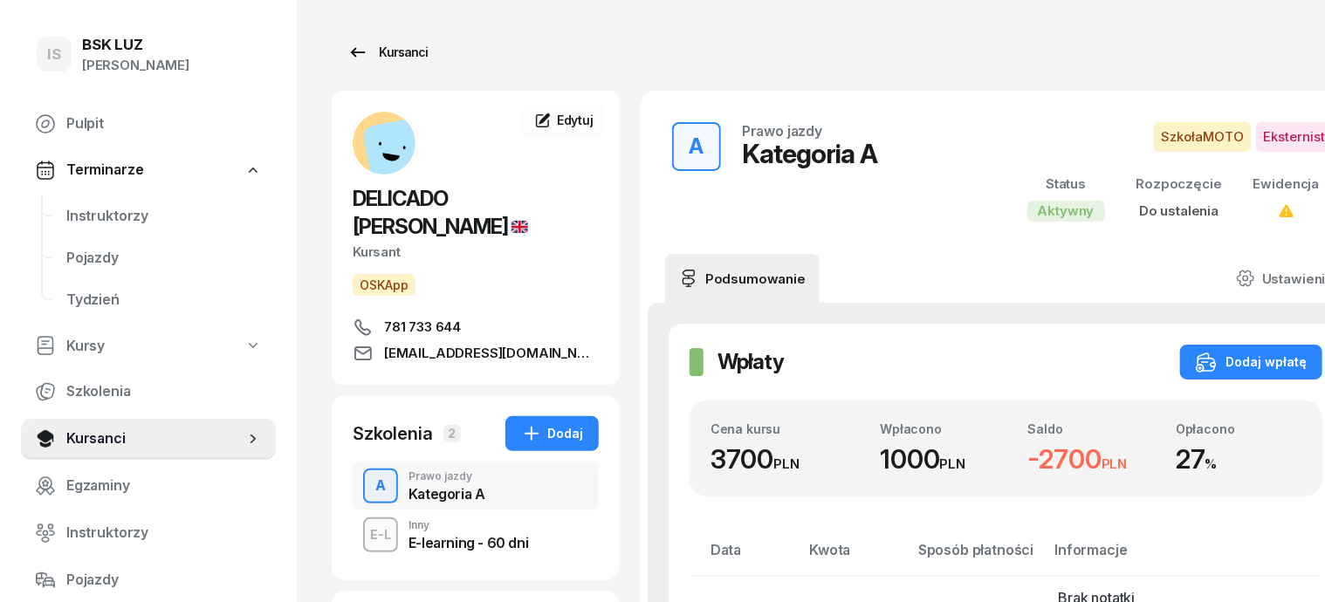
click at [380, 52] on div "Kursanci" at bounding box center [387, 52] width 80 height 21
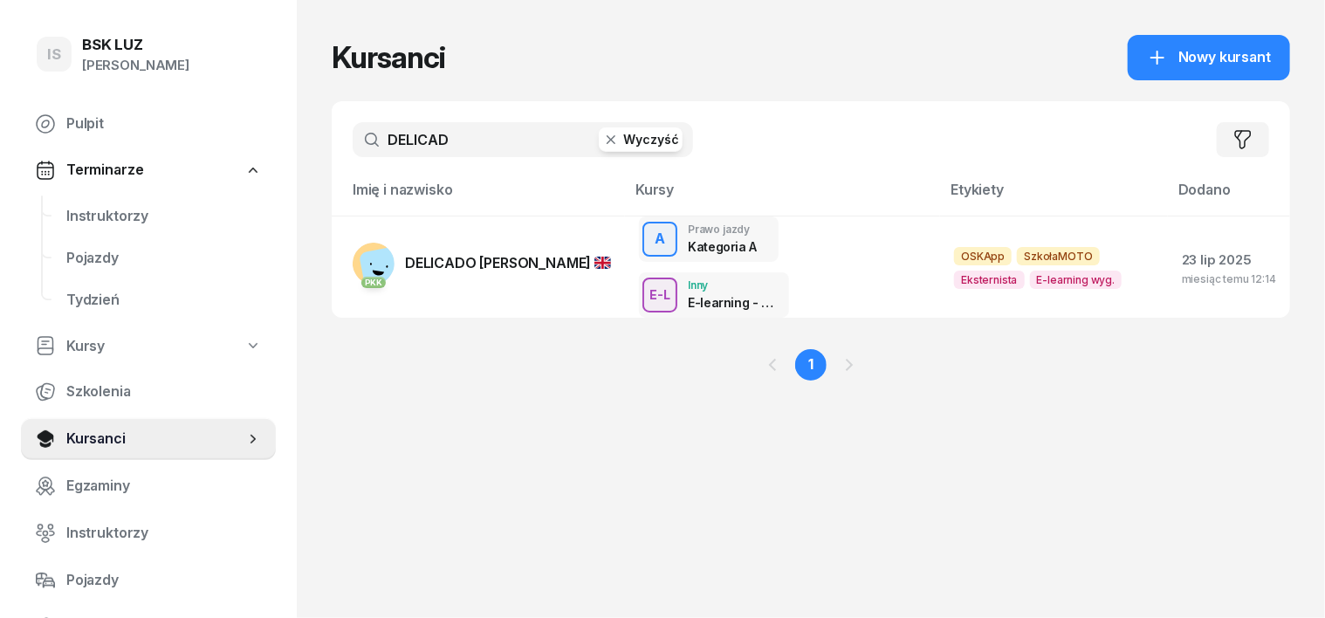
click at [599, 144] on button "Wyczyść" at bounding box center [641, 139] width 84 height 24
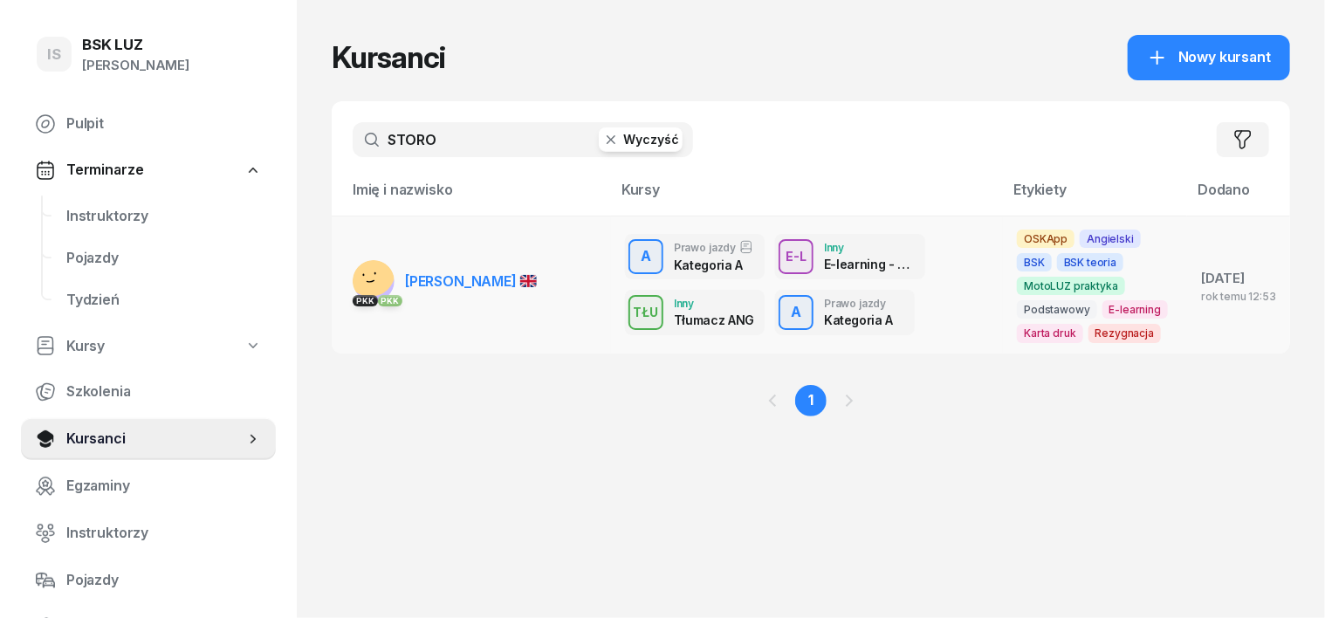
type input "STORO"
click at [335, 285] on rect at bounding box center [370, 271] width 71 height 71
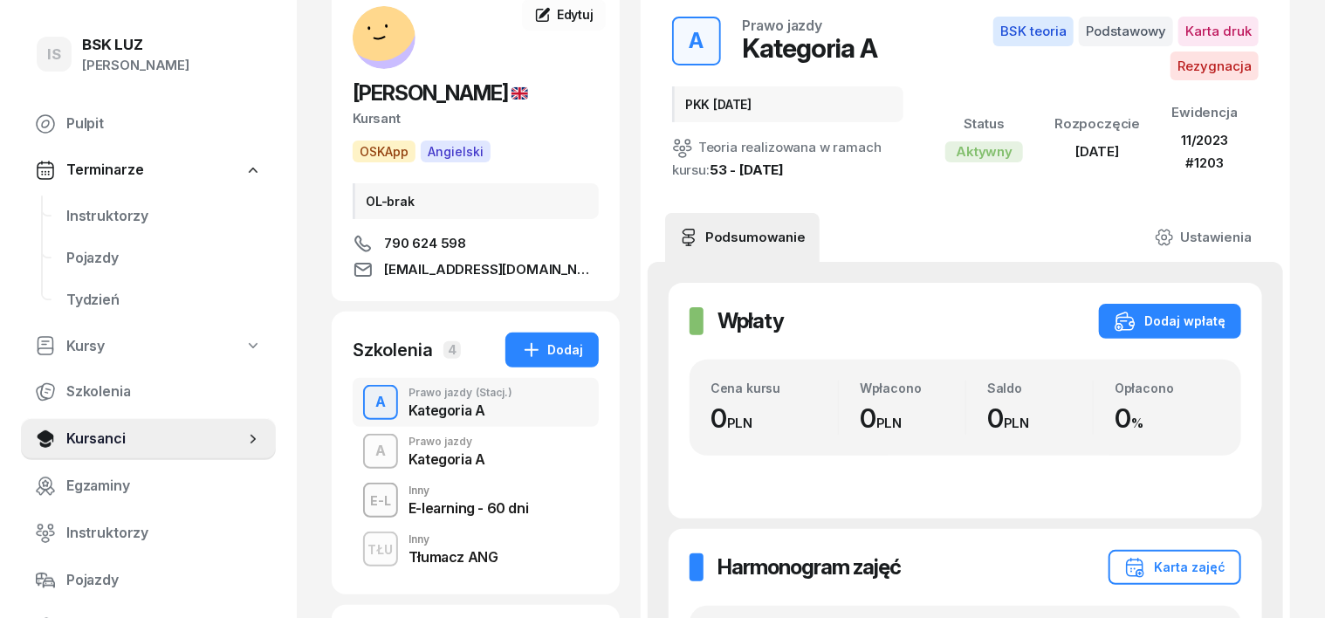
scroll to position [108, 0]
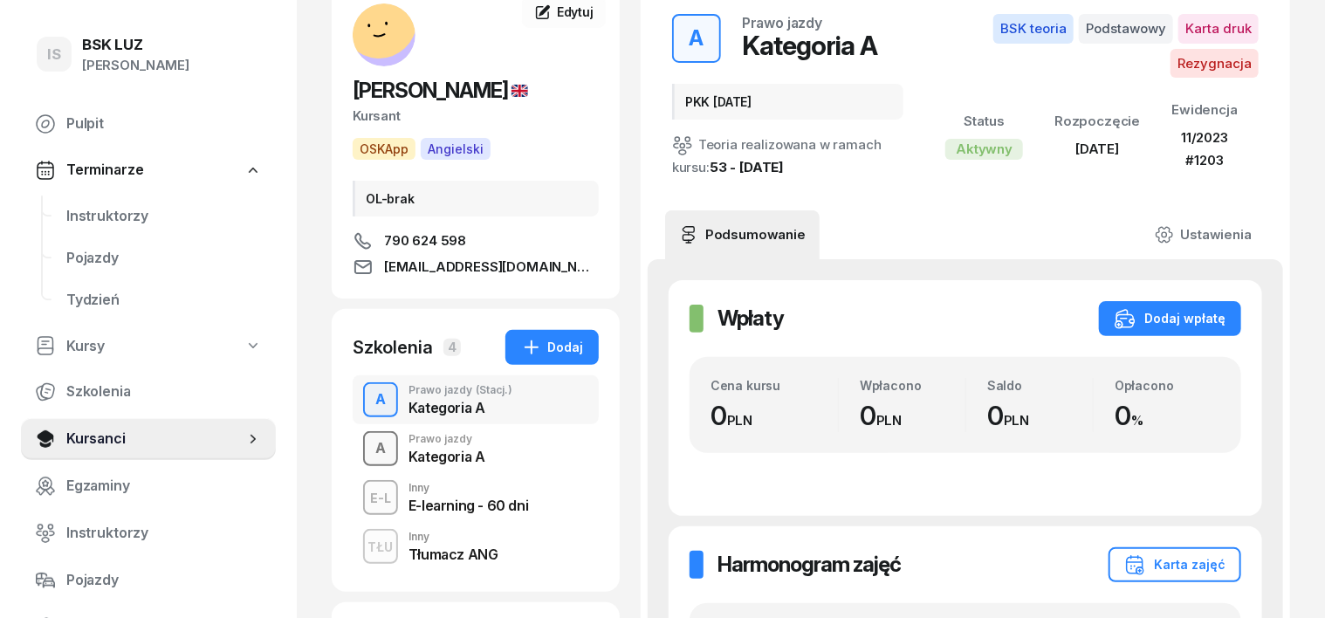
click at [368, 450] on div "A" at bounding box center [380, 449] width 24 height 30
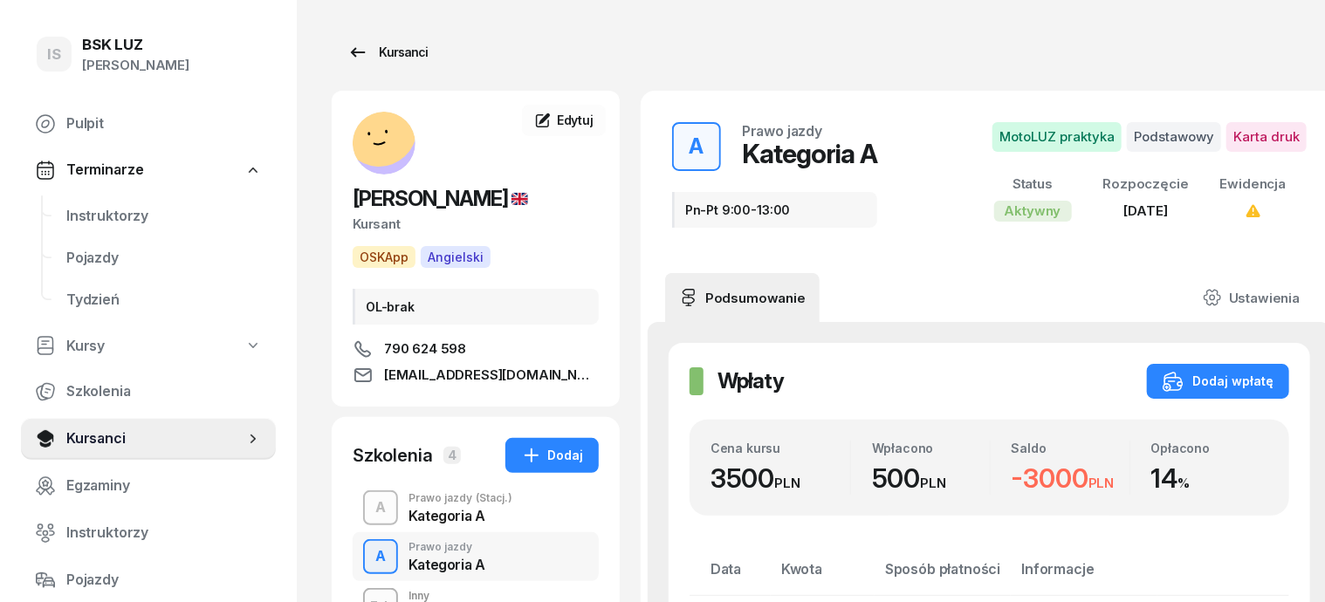
click at [384, 52] on div "Kursanci" at bounding box center [387, 52] width 80 height 21
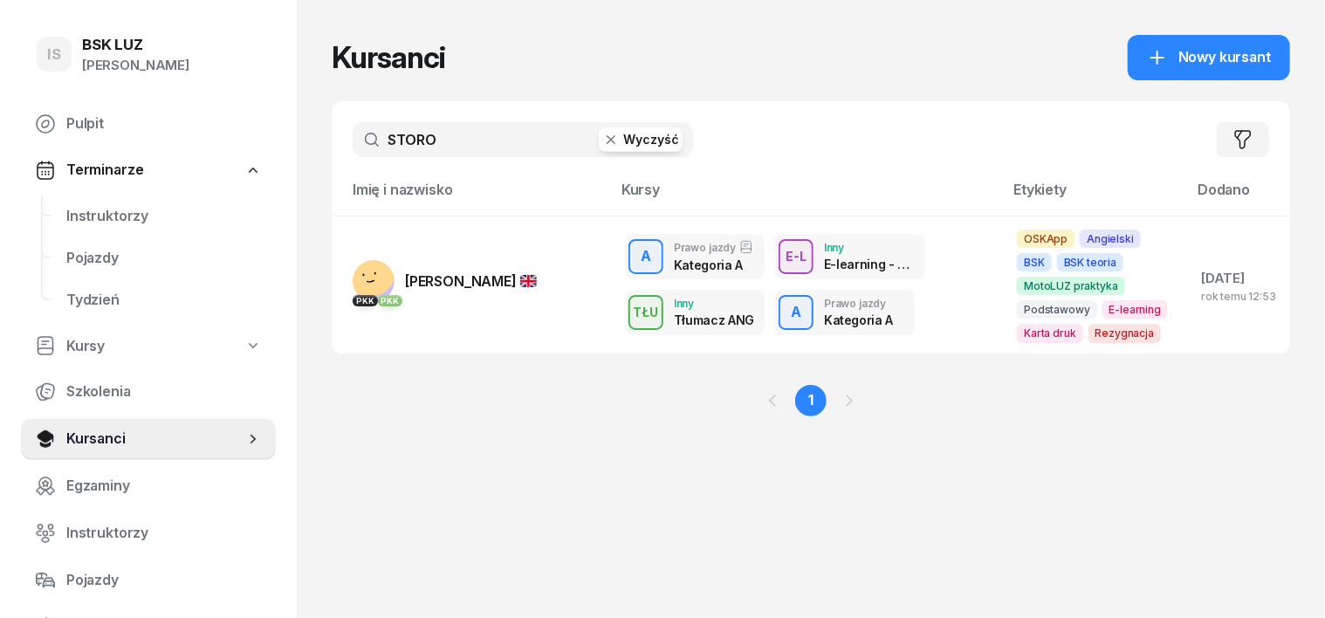
click at [602, 136] on icon "button" at bounding box center [610, 139] width 17 height 17
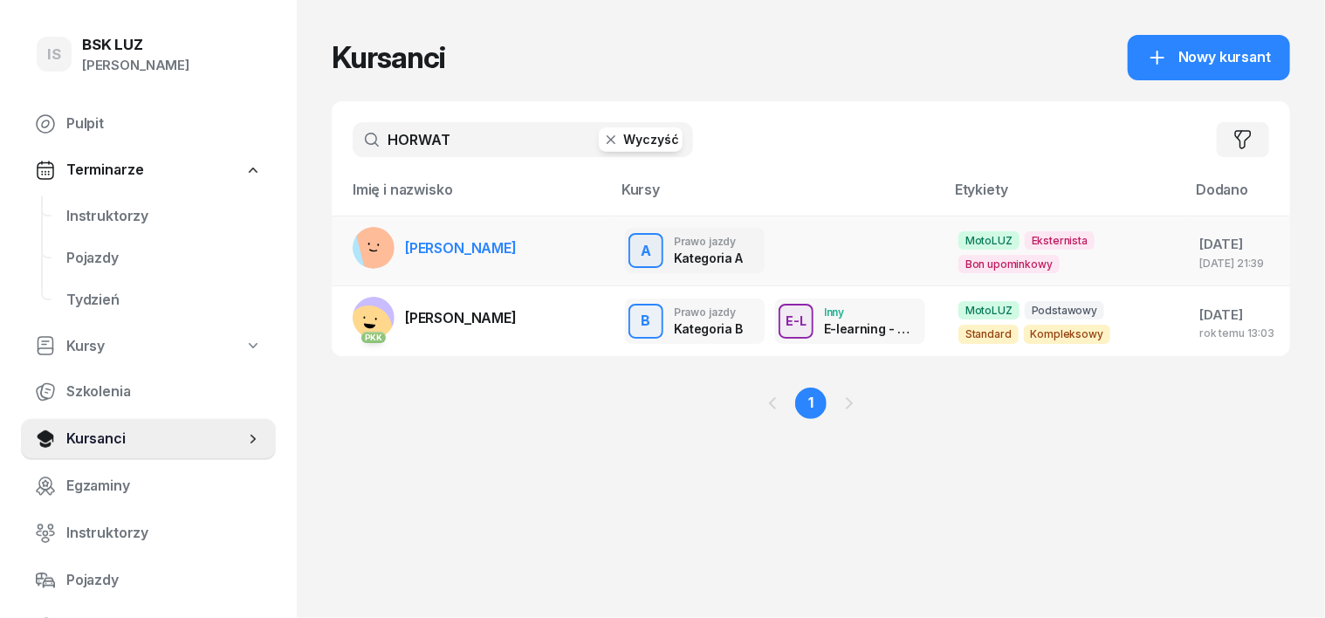
type input "HORWAT"
click at [354, 255] on rect at bounding box center [382, 243] width 56 height 56
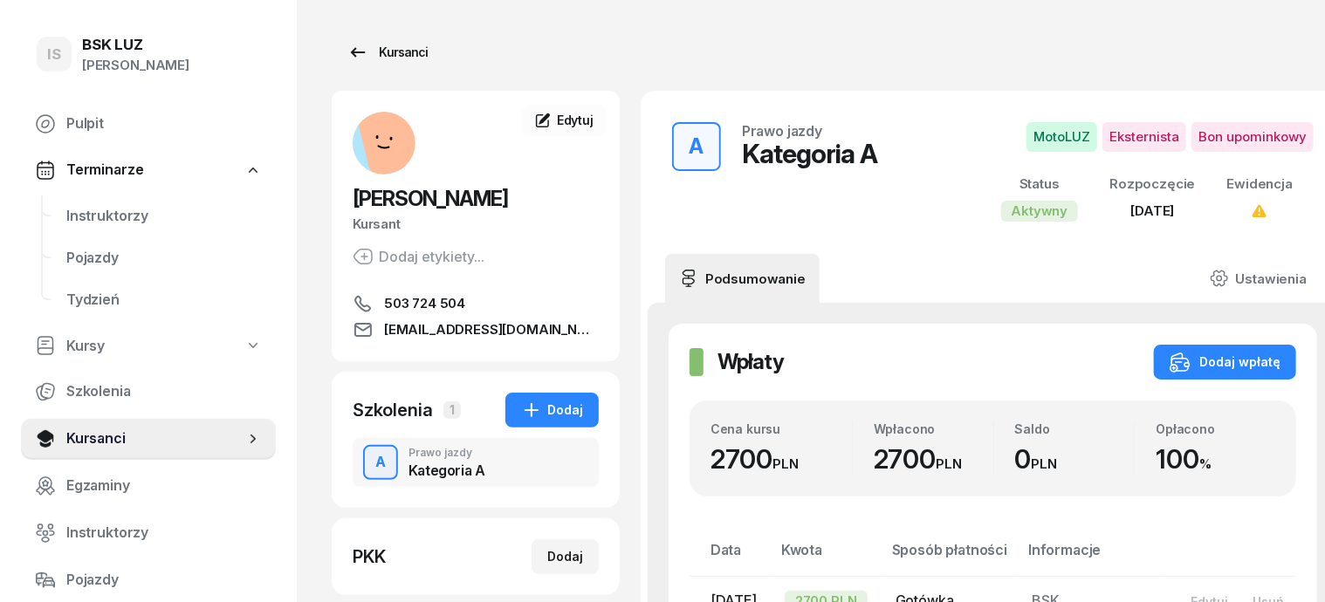
click at [374, 47] on div "Kursanci" at bounding box center [387, 52] width 80 height 21
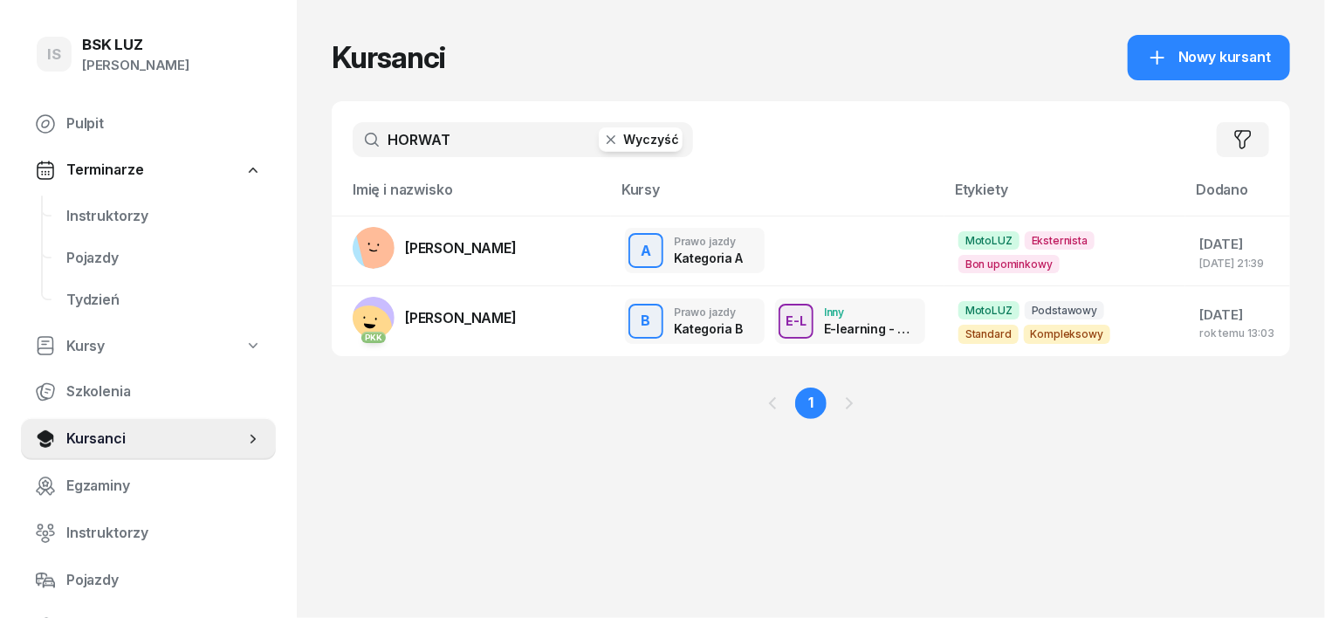
click at [602, 140] on icon "button" at bounding box center [610, 139] width 17 height 17
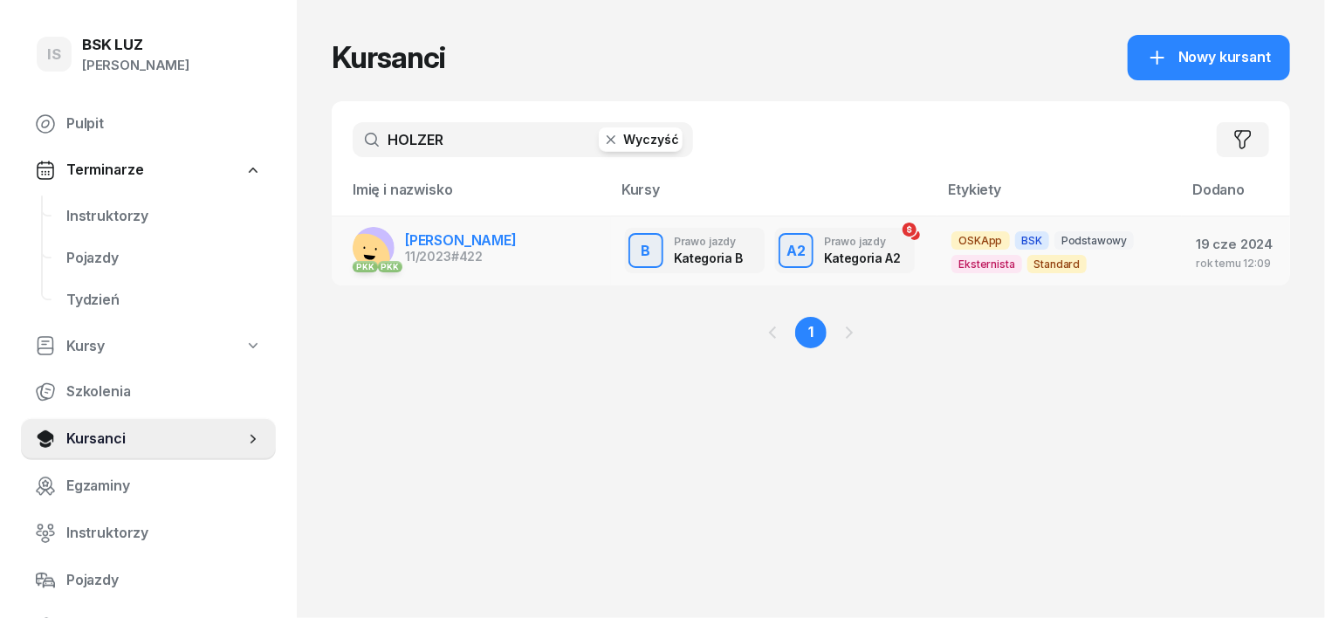
type input "HOLZER"
click at [339, 248] on rect at bounding box center [364, 258] width 63 height 63
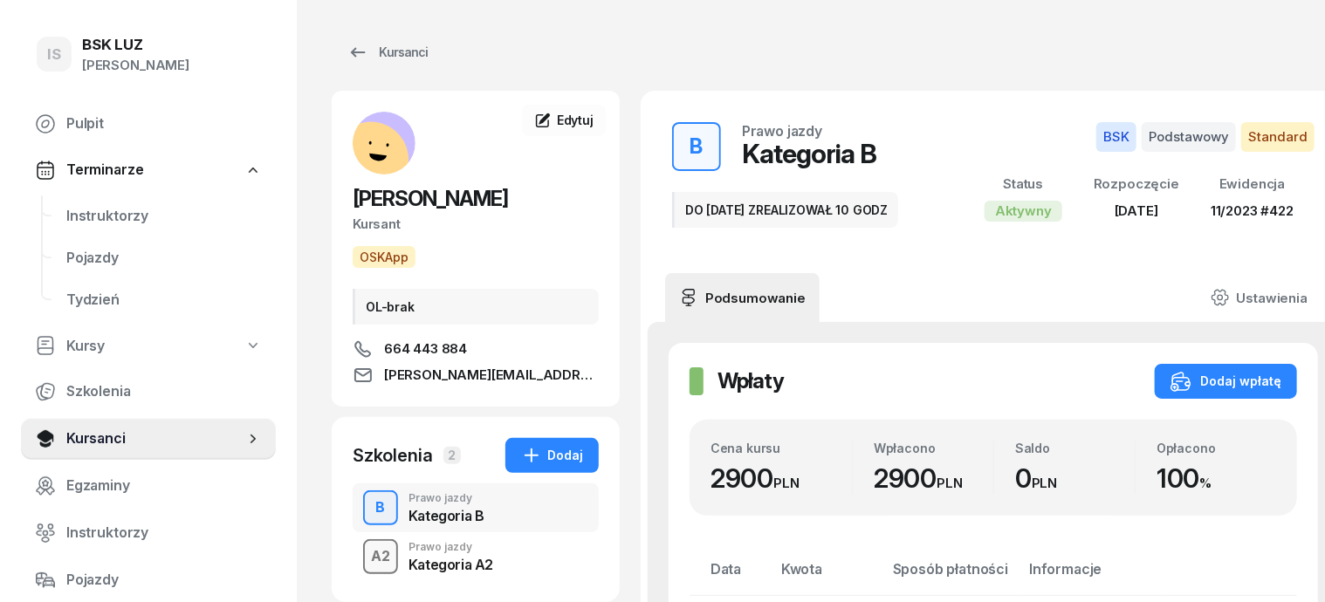
click at [364, 552] on div "A2" at bounding box center [380, 557] width 33 height 30
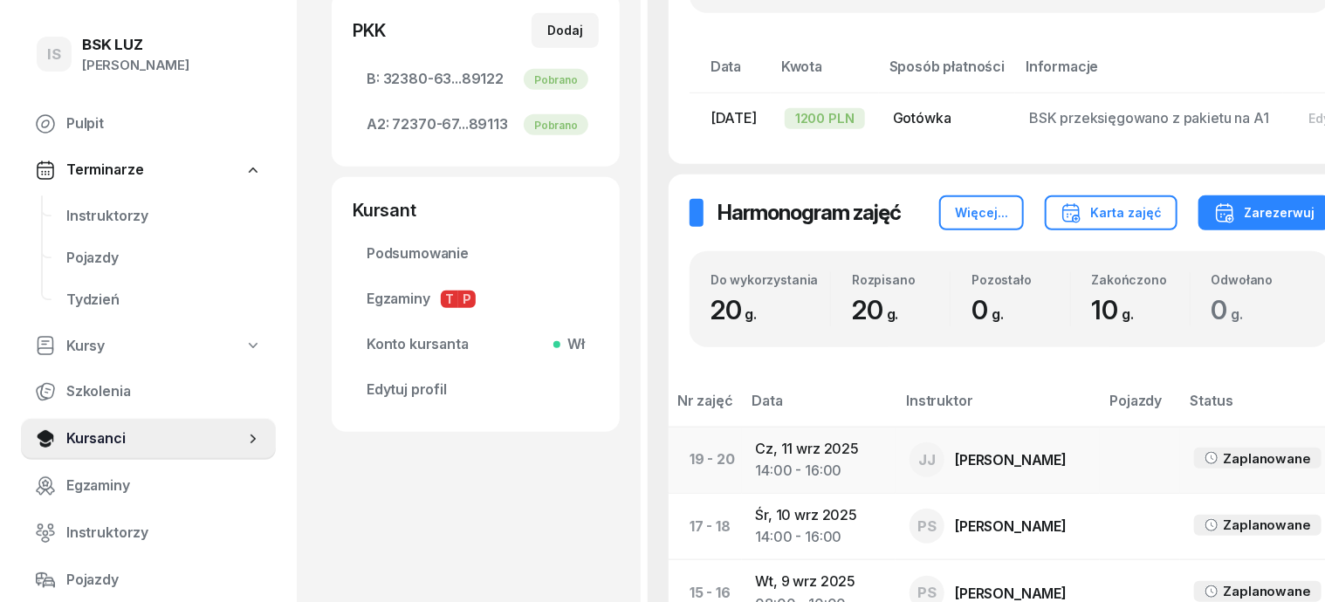
scroll to position [436, 0]
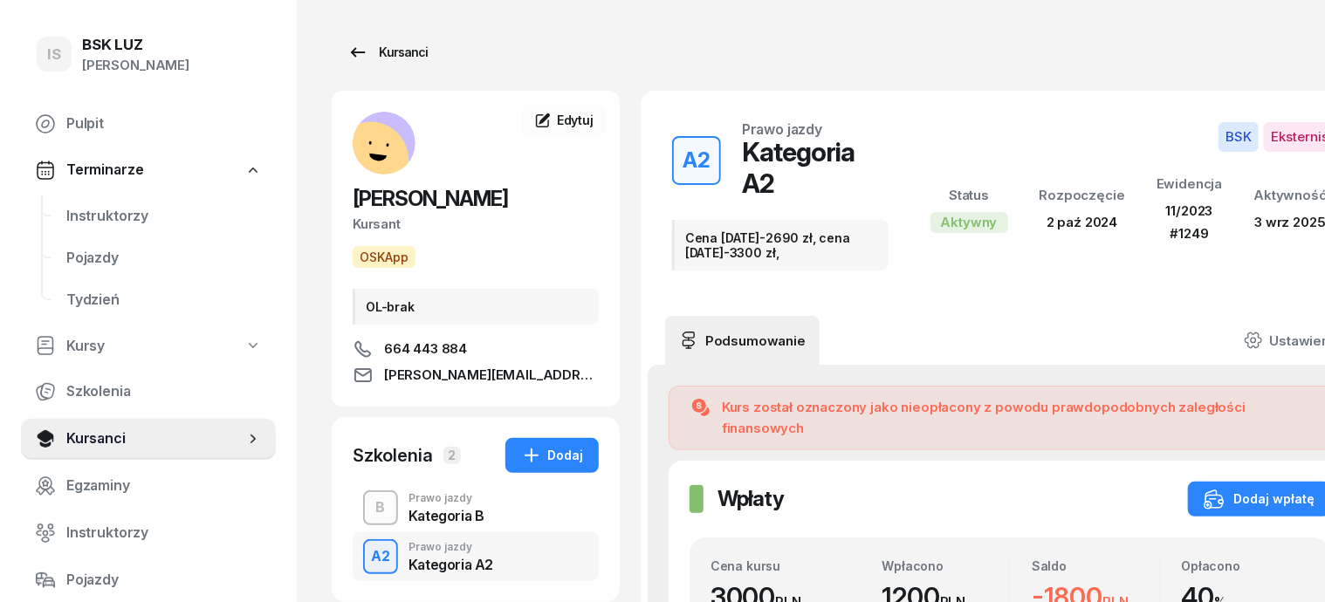
click at [373, 53] on div "Kursanci" at bounding box center [387, 52] width 80 height 21
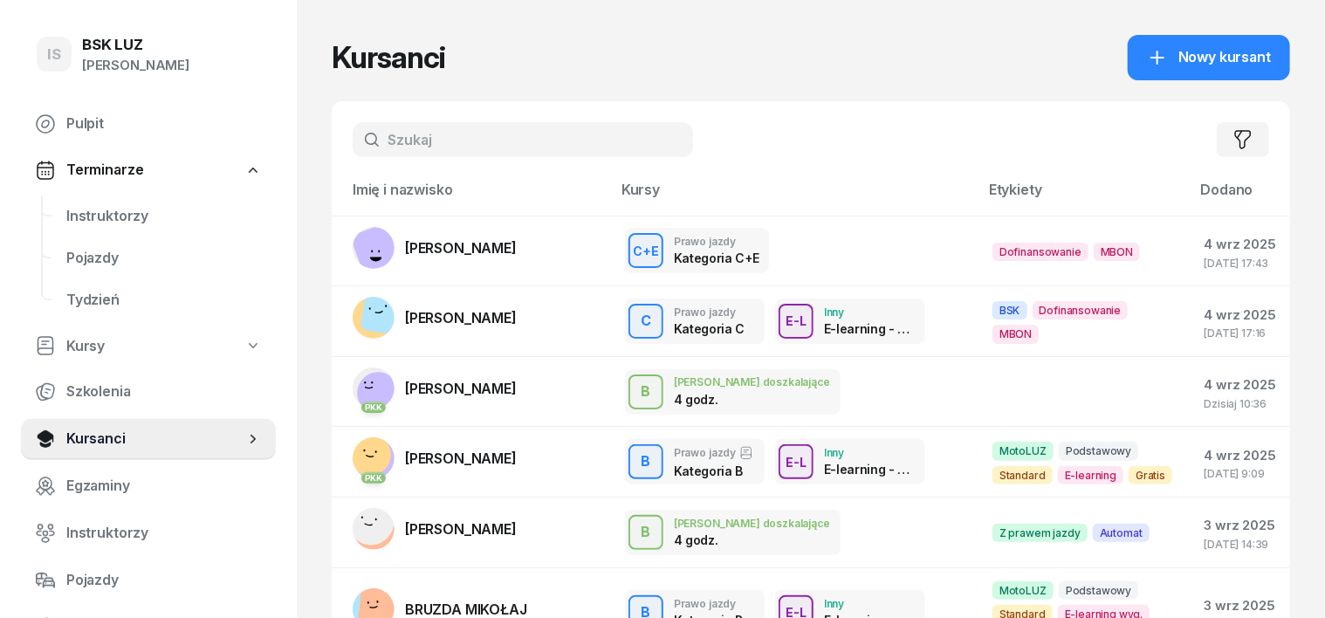
click at [366, 129] on input "text" at bounding box center [523, 139] width 340 height 35
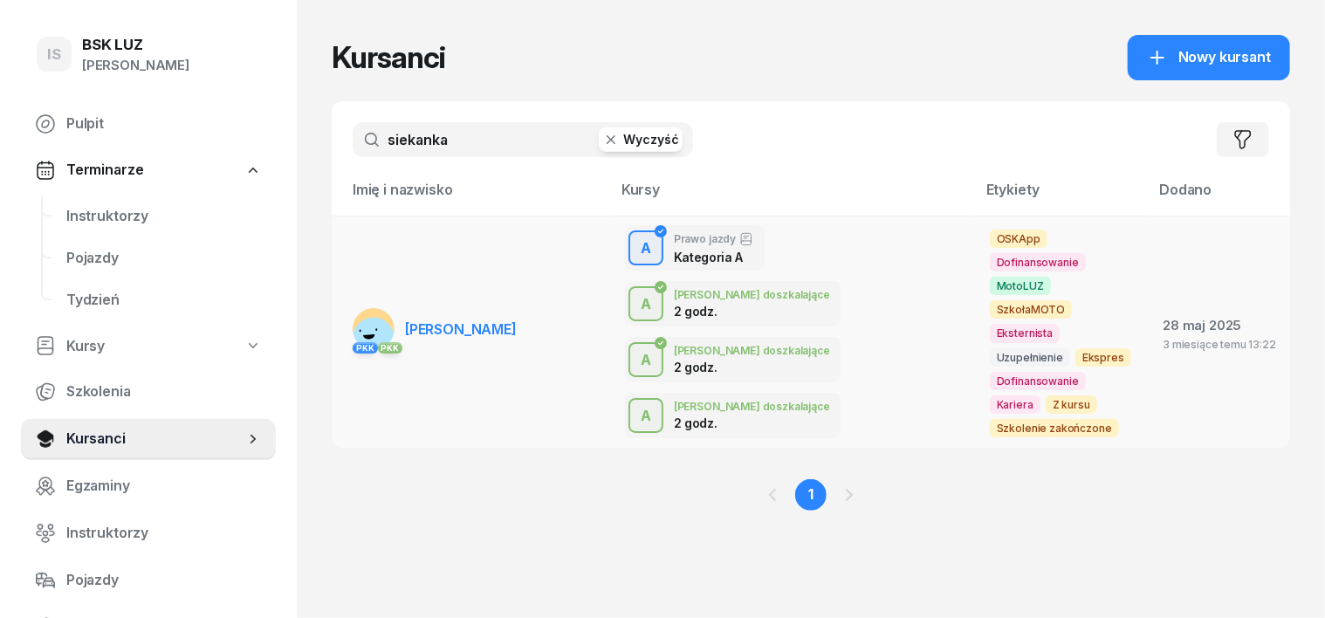
type input "siekanka"
click at [351, 315] on rect at bounding box center [374, 338] width 46 height 46
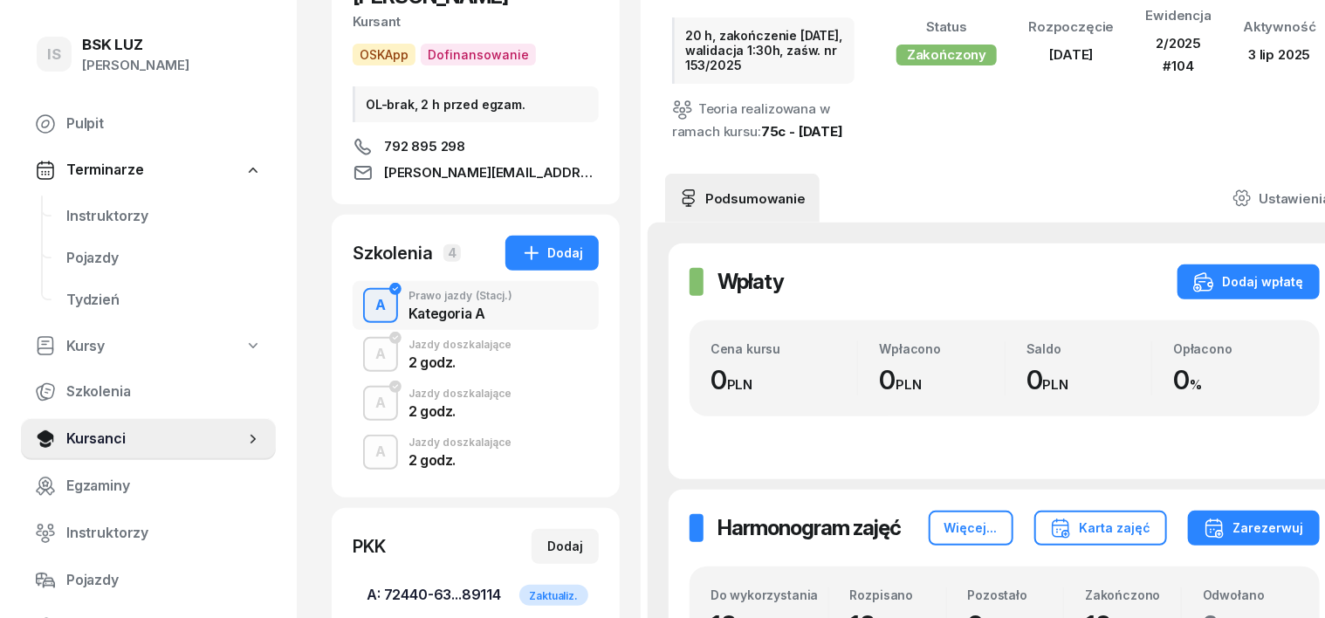
scroll to position [218, 0]
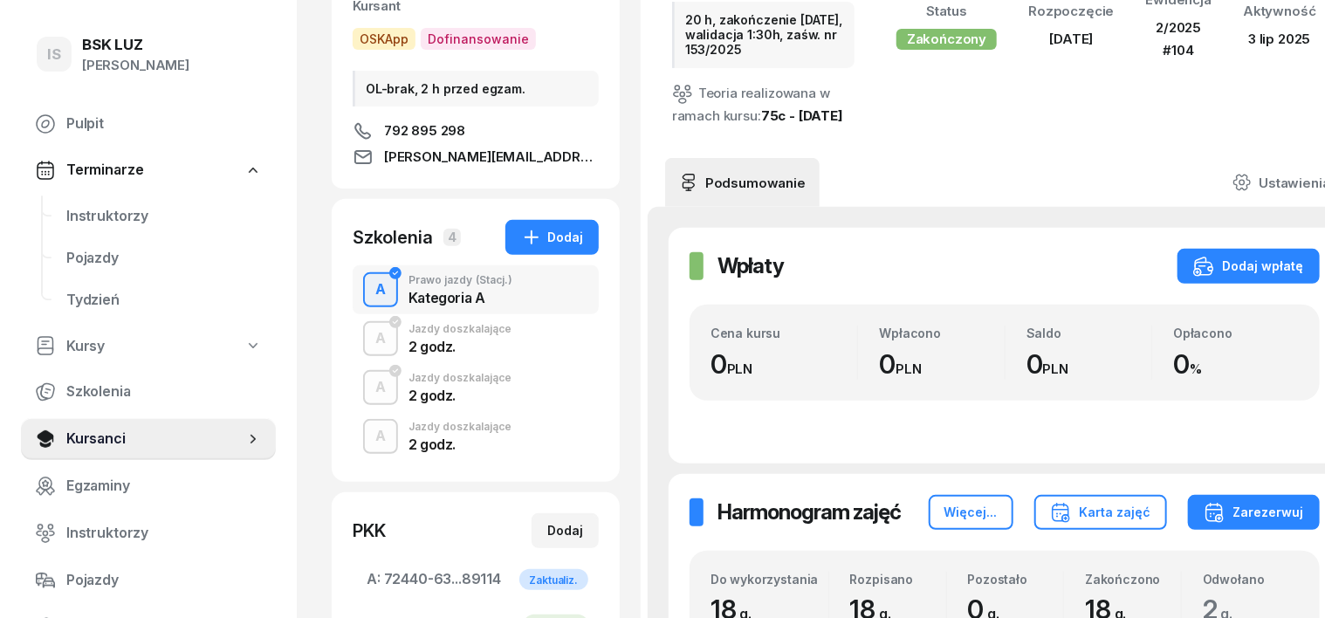
click at [368, 284] on div "A" at bounding box center [380, 290] width 24 height 30
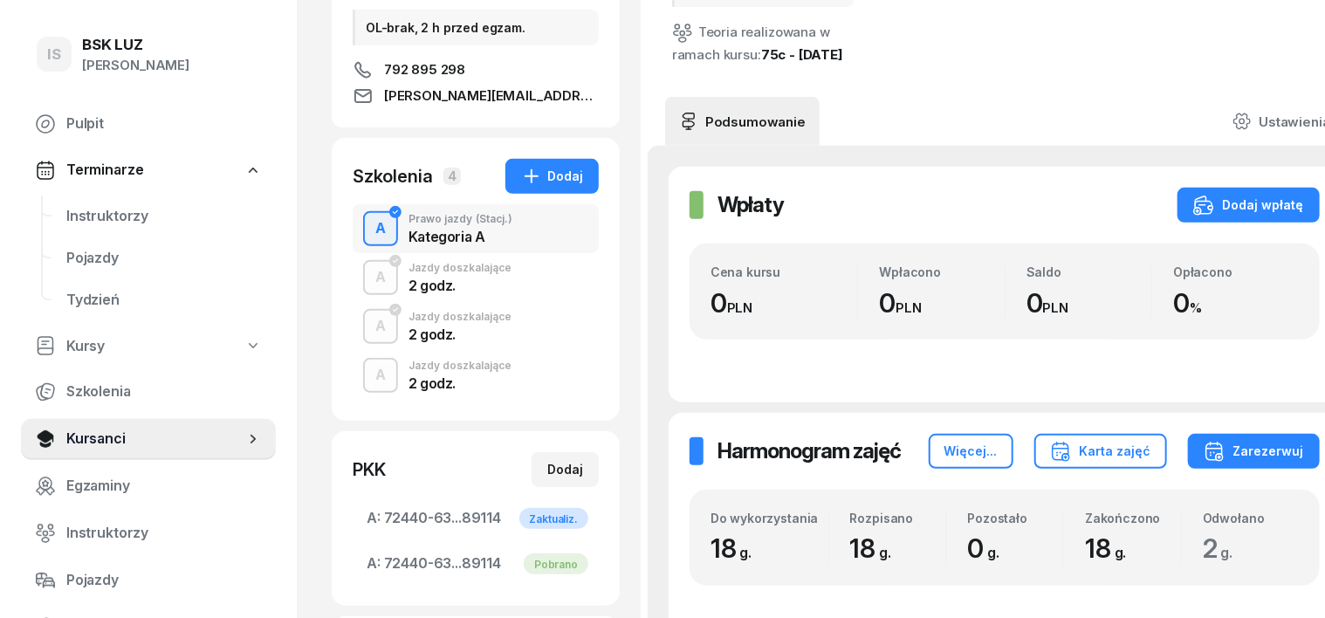
scroll to position [327, 0]
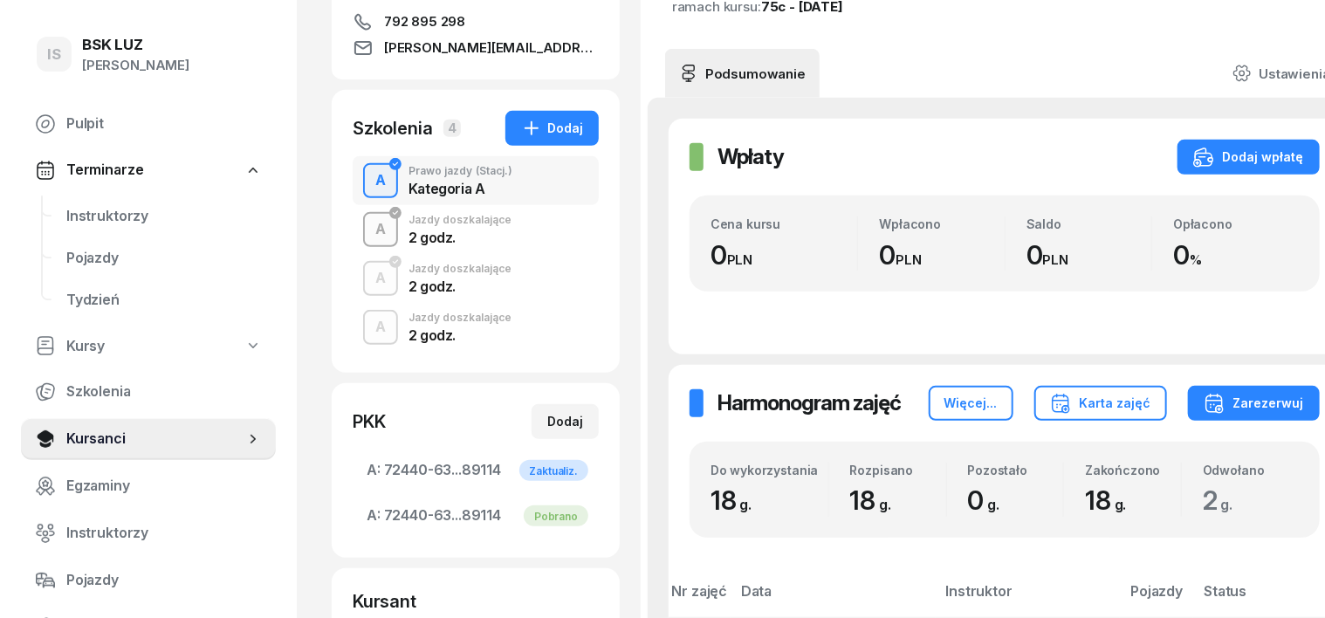
click at [368, 226] on div "A" at bounding box center [380, 230] width 24 height 30
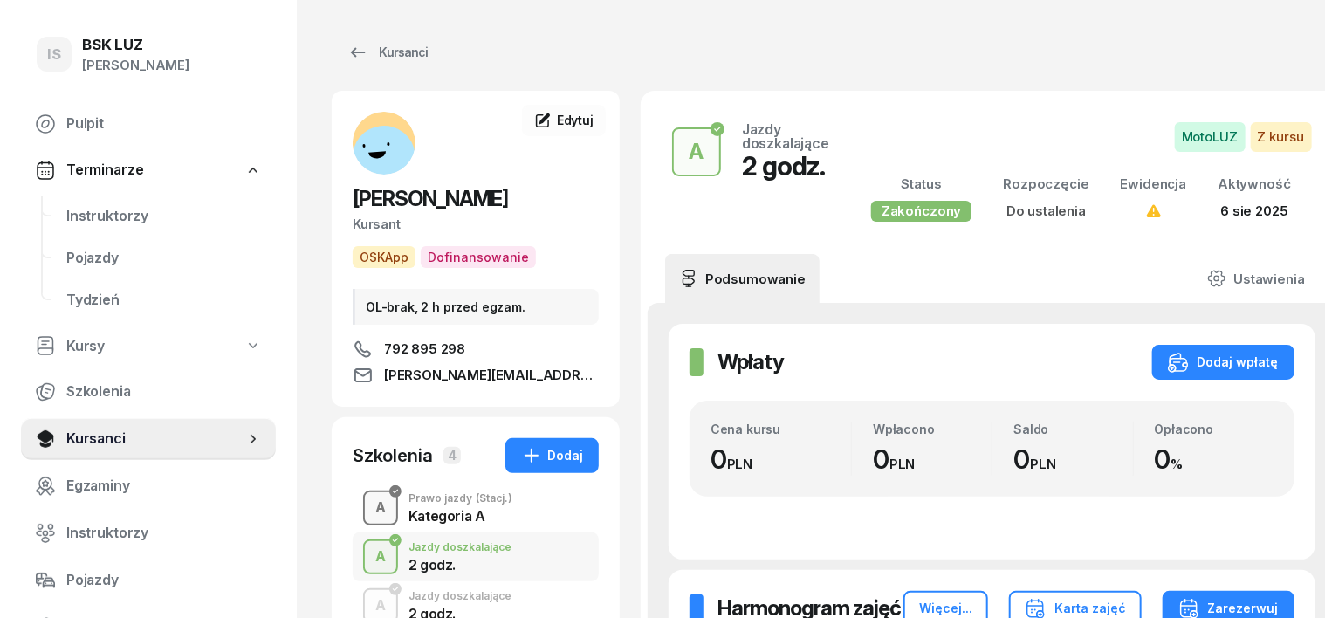
click at [368, 512] on div "A" at bounding box center [380, 508] width 24 height 30
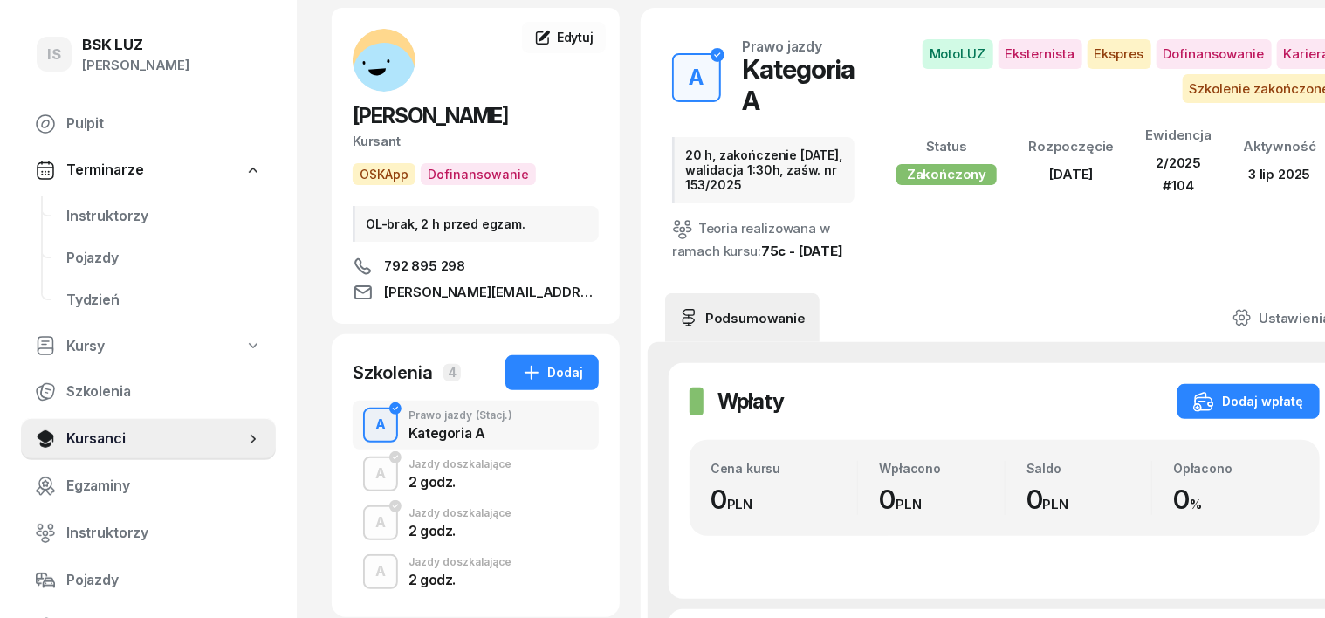
scroll to position [108, 0]
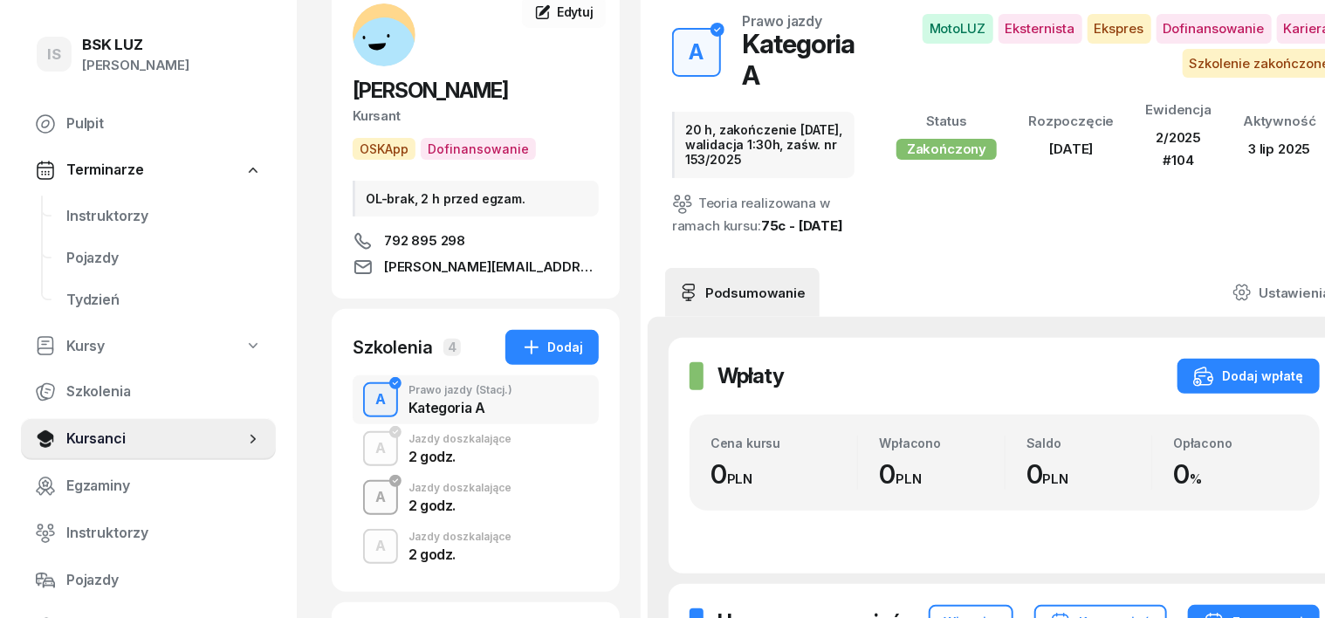
click at [368, 496] on div "A" at bounding box center [380, 498] width 24 height 30
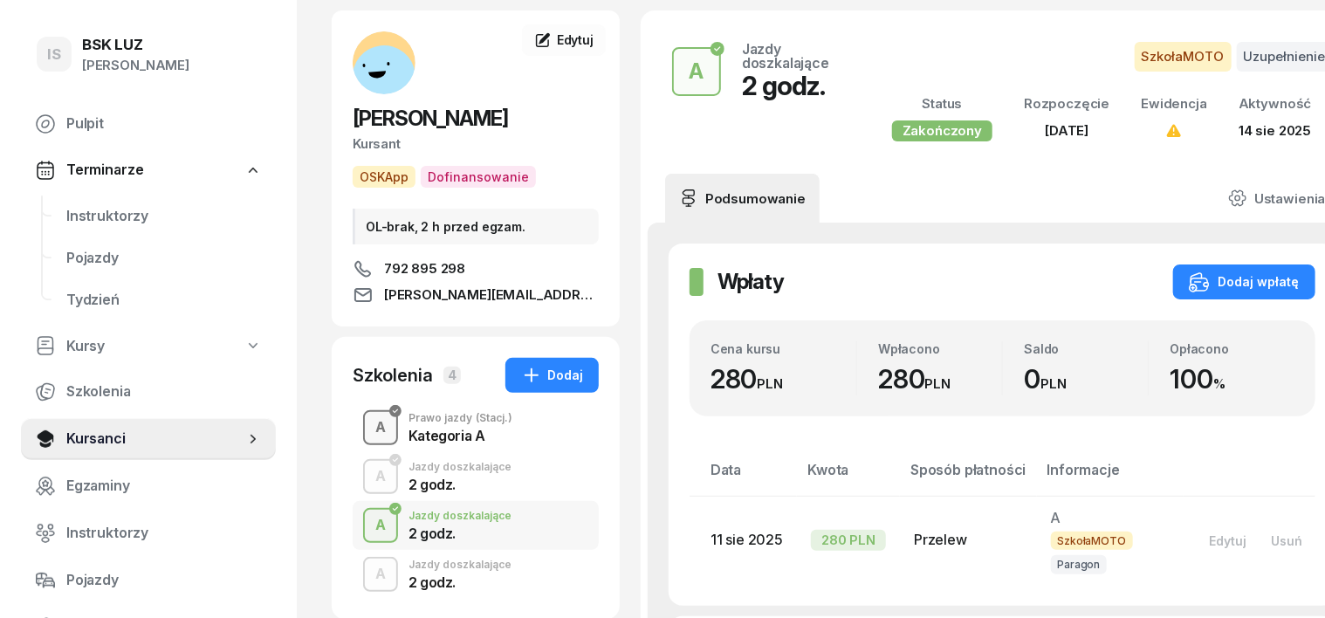
scroll to position [109, 0]
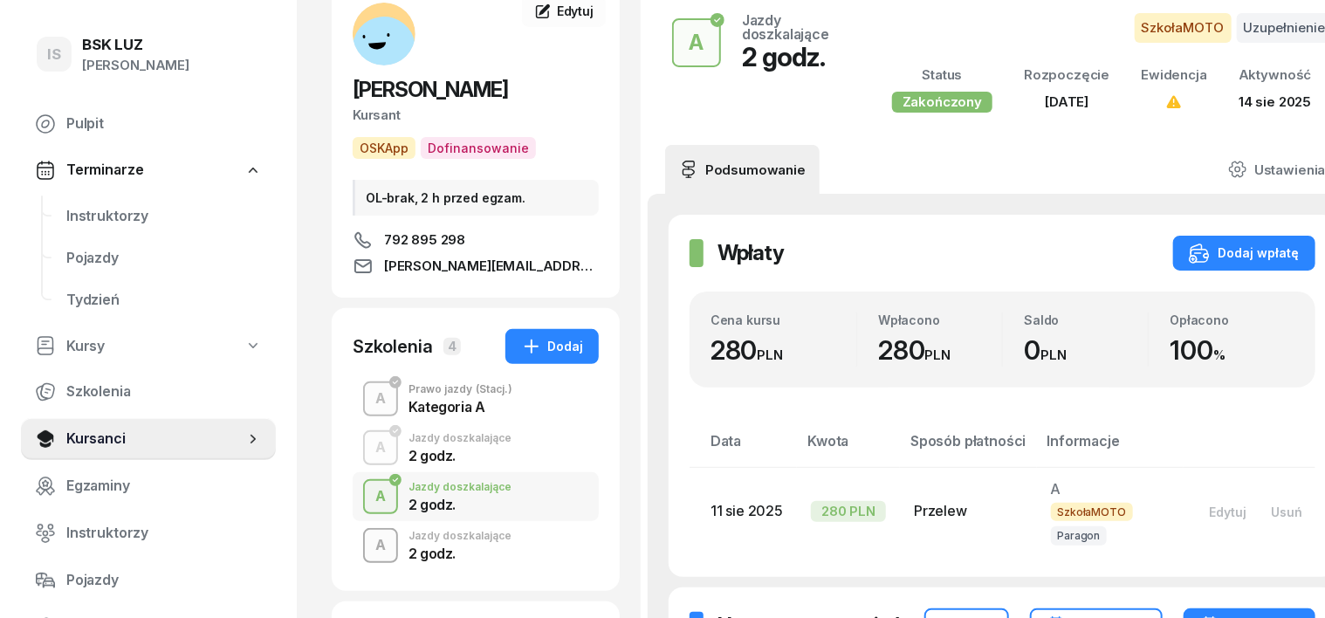
click at [368, 541] on div "A" at bounding box center [380, 546] width 24 height 30
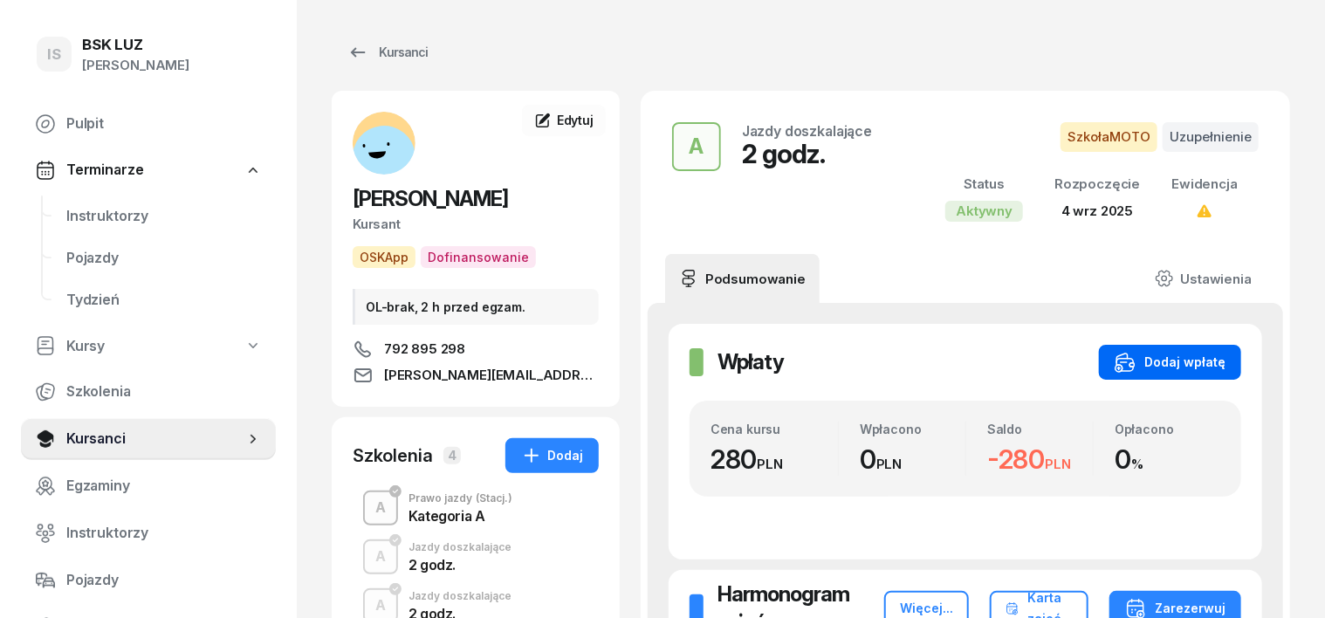
click at [1218, 363] on div "Dodaj wpłatę" at bounding box center [1169, 362] width 111 height 21
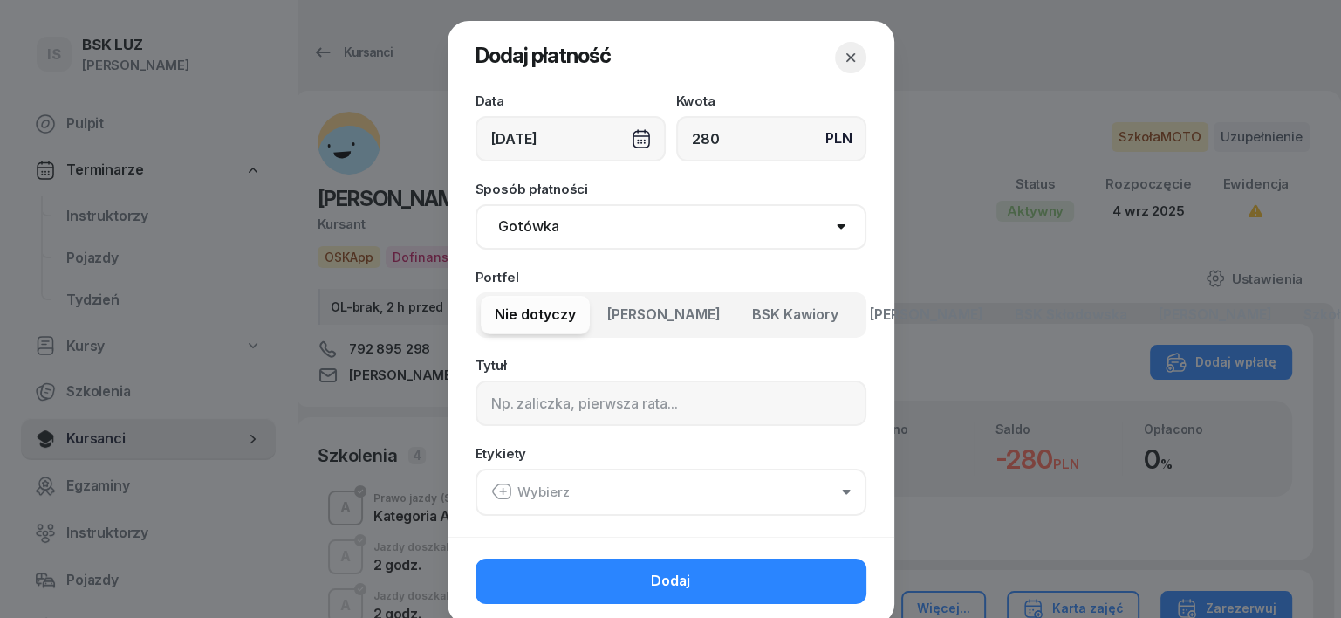
type input "280"
click at [502, 223] on select "Gotówka Karta Przelew Płatności online BLIK" at bounding box center [671, 226] width 391 height 45
select select "transfer"
click at [476, 204] on select "Gotówka Karta Przelew Płatności online BLIK" at bounding box center [671, 226] width 391 height 45
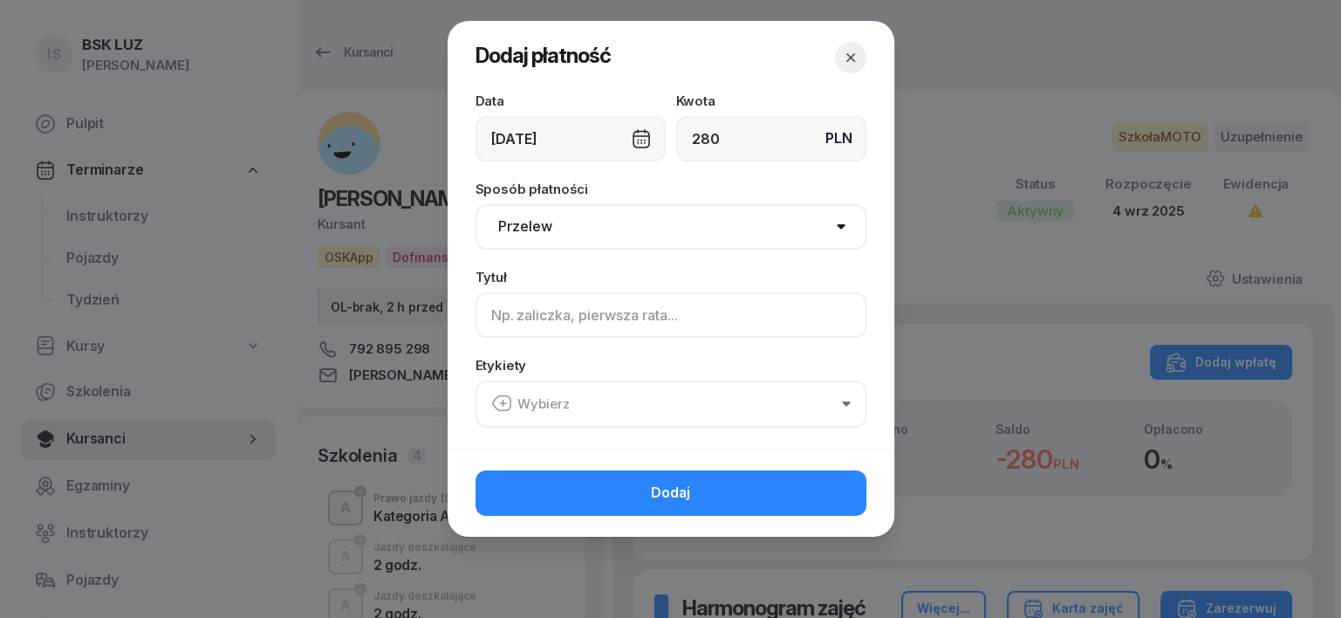
click at [504, 309] on input at bounding box center [671, 314] width 391 height 45
type input "a"
type input "A"
click at [498, 404] on icon "button" at bounding box center [501, 403] width 21 height 21
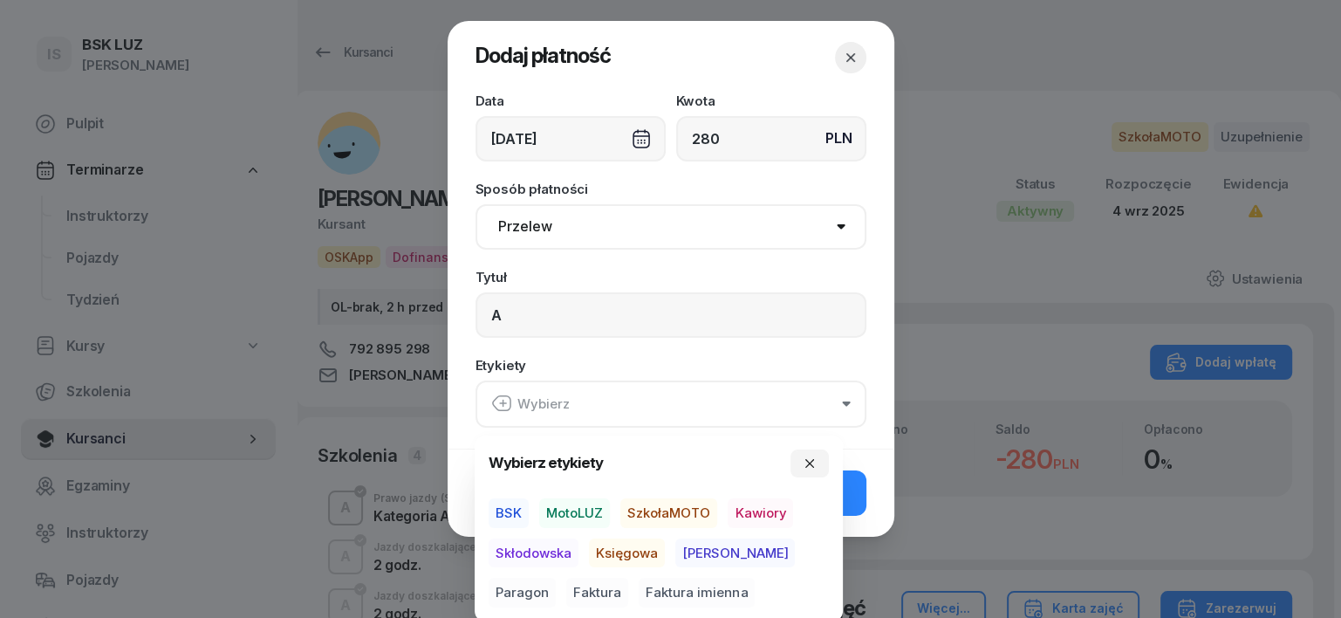
click at [699, 494] on div "Wybierz etykiety BSK MotoLUZ SzkołaMOTO Kawiory Skłodowska Księgowa Rafał Parag…" at bounding box center [659, 528] width 340 height 158
drag, startPoint x: 695, startPoint y: 557, endPoint x: 738, endPoint y: 565, distance: 44.5
click at [706, 553] on span "[PERSON_NAME]" at bounding box center [735, 553] width 120 height 30
click at [556, 578] on span "Paragon" at bounding box center [522, 593] width 67 height 30
click at [700, 503] on span "SzkołaMOTO" at bounding box center [668, 512] width 97 height 30
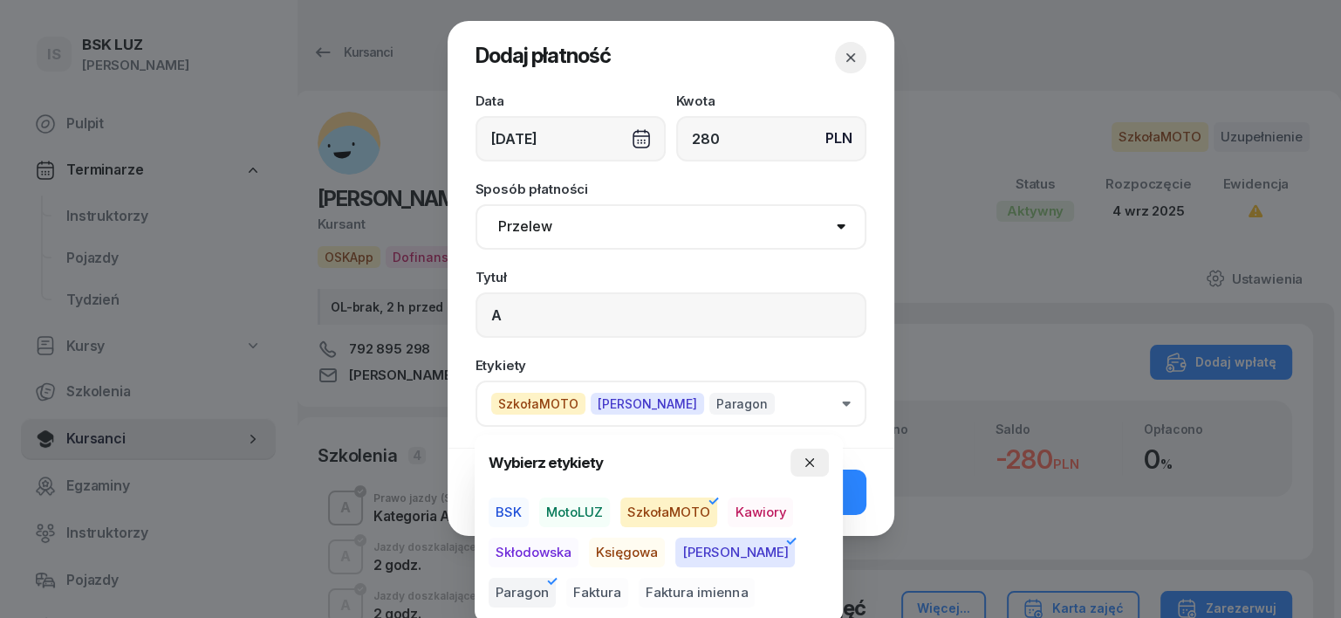
click at [811, 459] on icon "button" at bounding box center [810, 462] width 14 height 14
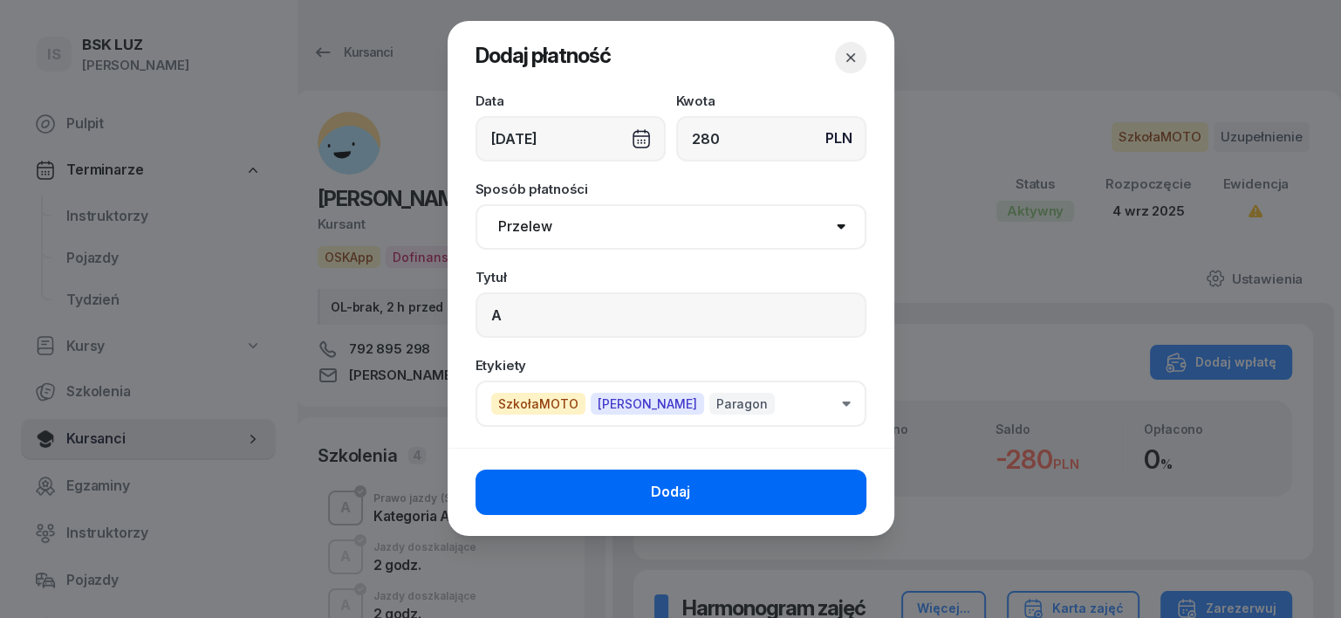
click at [830, 490] on button "Dodaj" at bounding box center [671, 491] width 391 height 45
